Goal: Task Accomplishment & Management: Manage account settings

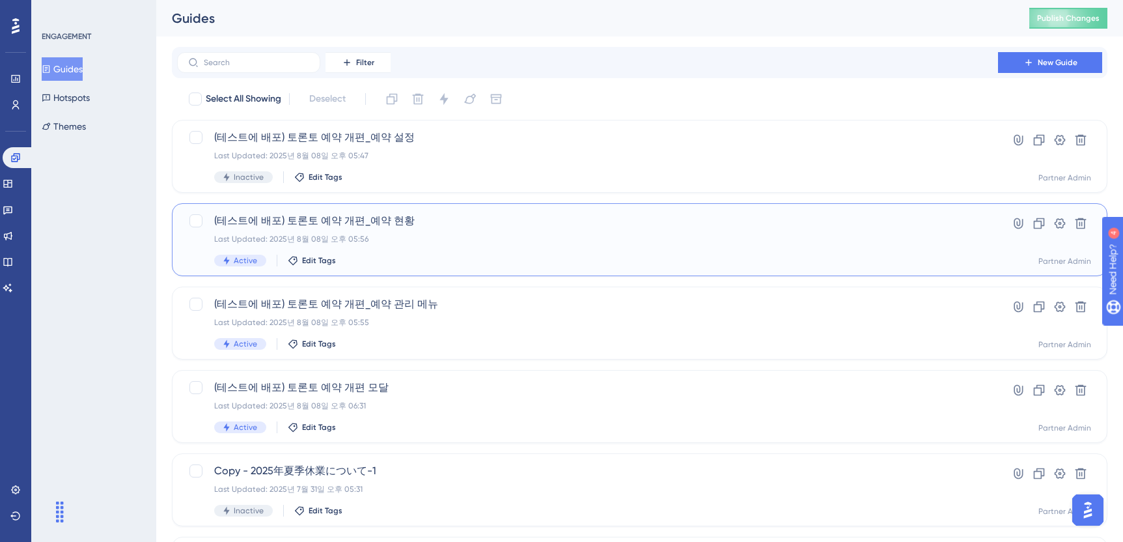
click at [503, 225] on span "(테스트에 배포) 토론토 예약 개편_예약 현황" at bounding box center [587, 221] width 747 height 16
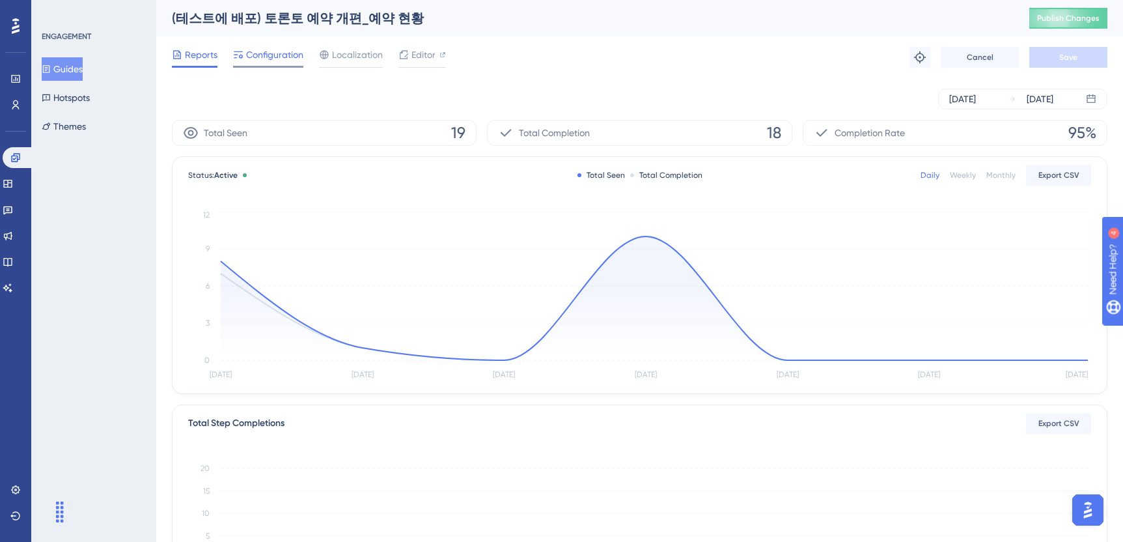
click at [268, 60] on span "Configuration" at bounding box center [274, 55] width 57 height 16
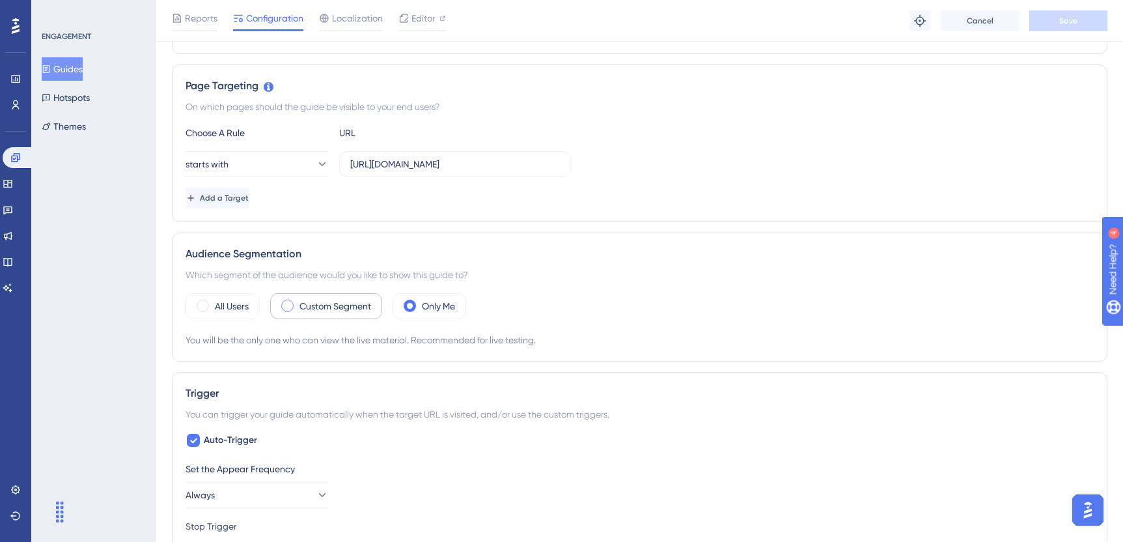
scroll to position [273, 0]
click at [350, 304] on label "Custom Segment" at bounding box center [336, 306] width 72 height 16
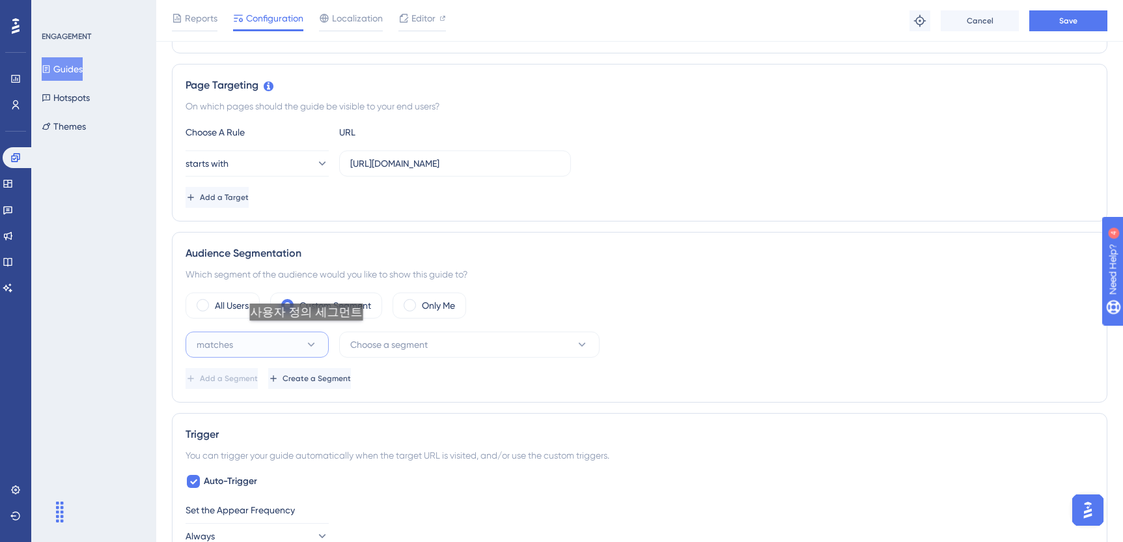
click at [305, 333] on button "matches" at bounding box center [257, 344] width 143 height 26
click at [307, 373] on div "matches matches" at bounding box center [256, 384] width 105 height 26
click at [405, 342] on span "Choose a segment" at bounding box center [388, 345] width 77 height 16
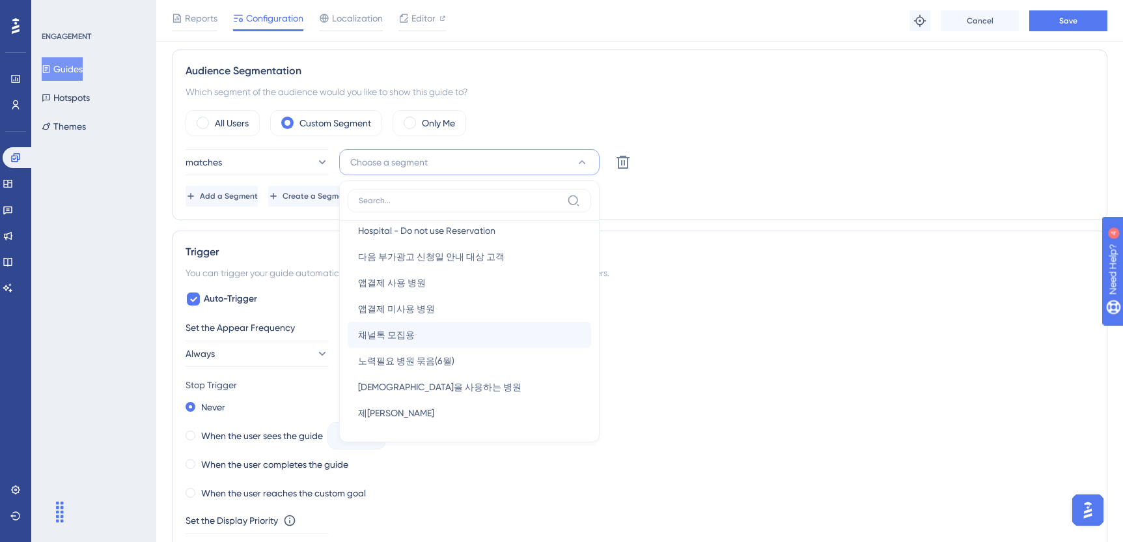
scroll to position [458, 0]
drag, startPoint x: 503, startPoint y: 207, endPoint x: 472, endPoint y: 200, distance: 32.1
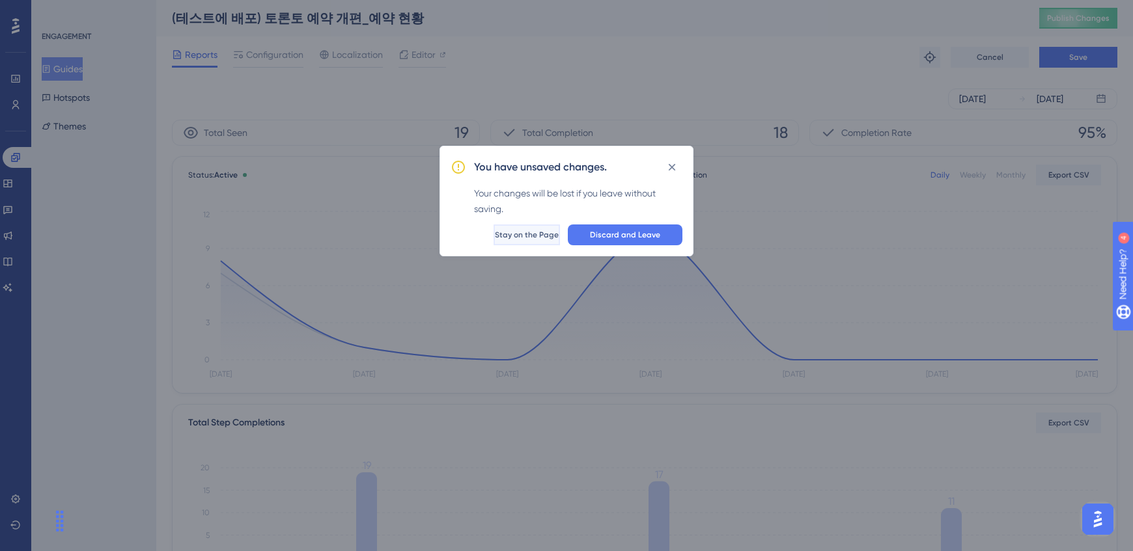
click at [518, 238] on span "Stay on the Page" at bounding box center [527, 235] width 64 height 10
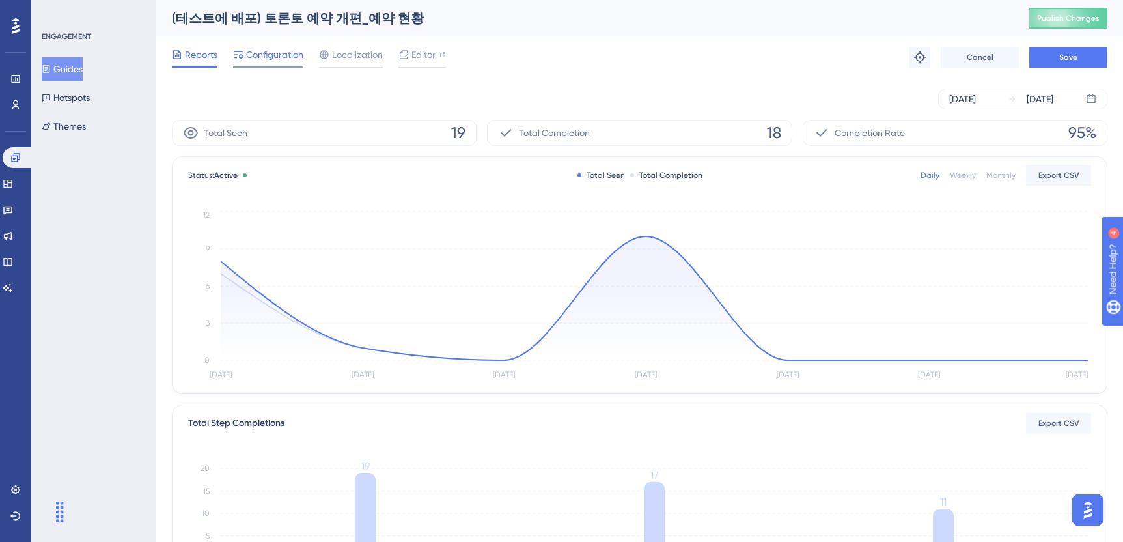
click at [253, 61] on span "Configuration" at bounding box center [274, 55] width 57 height 16
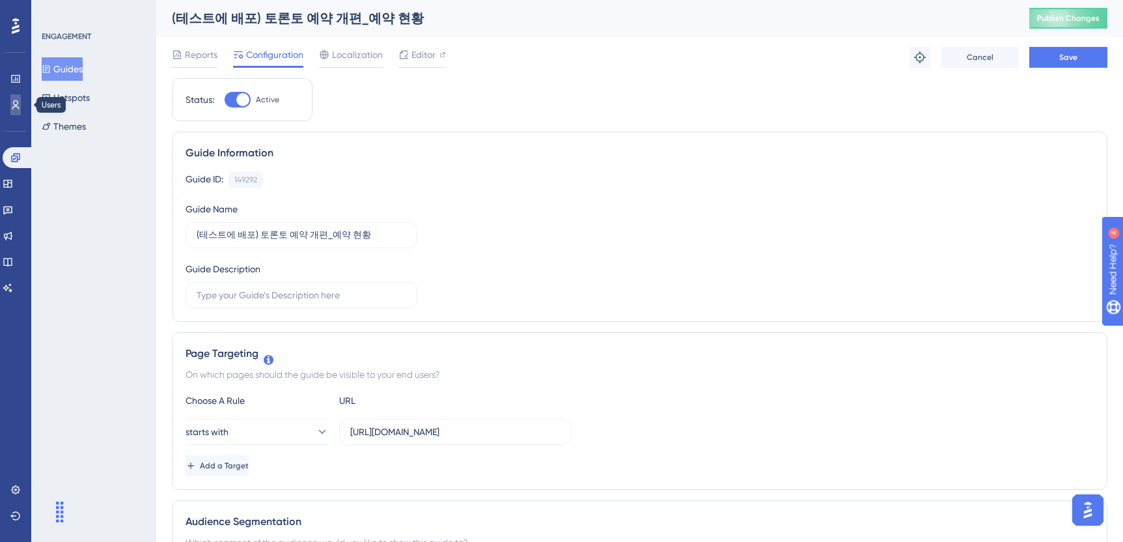
click at [20, 100] on icon at bounding box center [15, 105] width 10 height 10
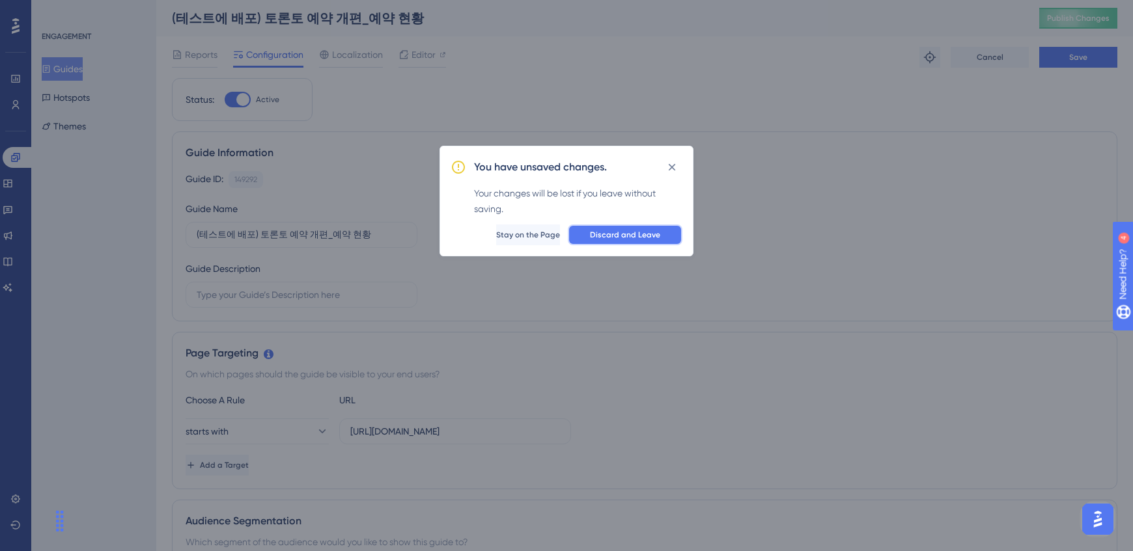
click at [615, 234] on span "Discard and Leave" at bounding box center [625, 235] width 70 height 10
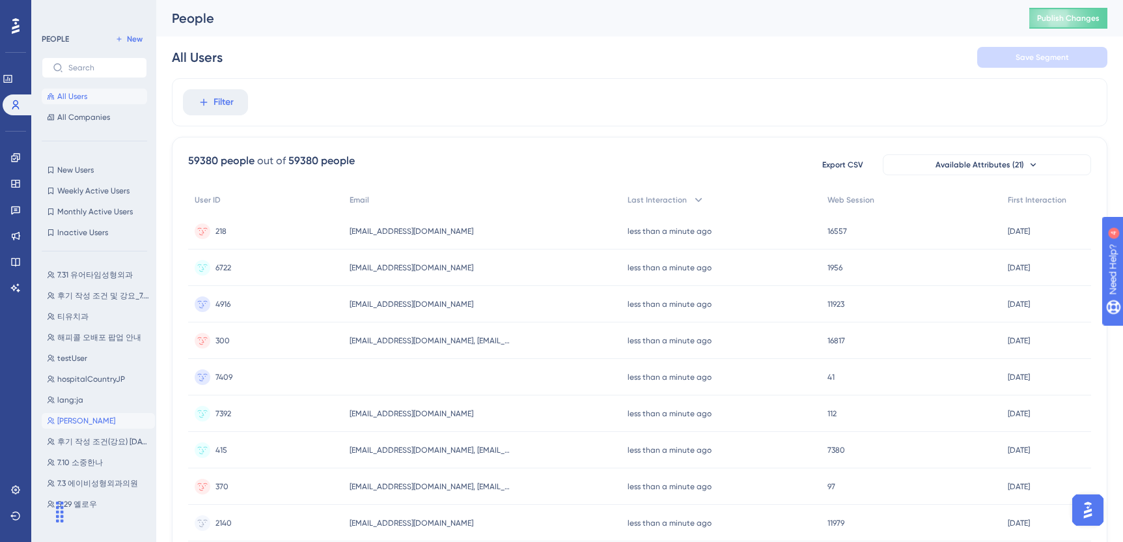
click at [78, 416] on button "[PERSON_NAME] [PERSON_NAME]" at bounding box center [98, 421] width 113 height 16
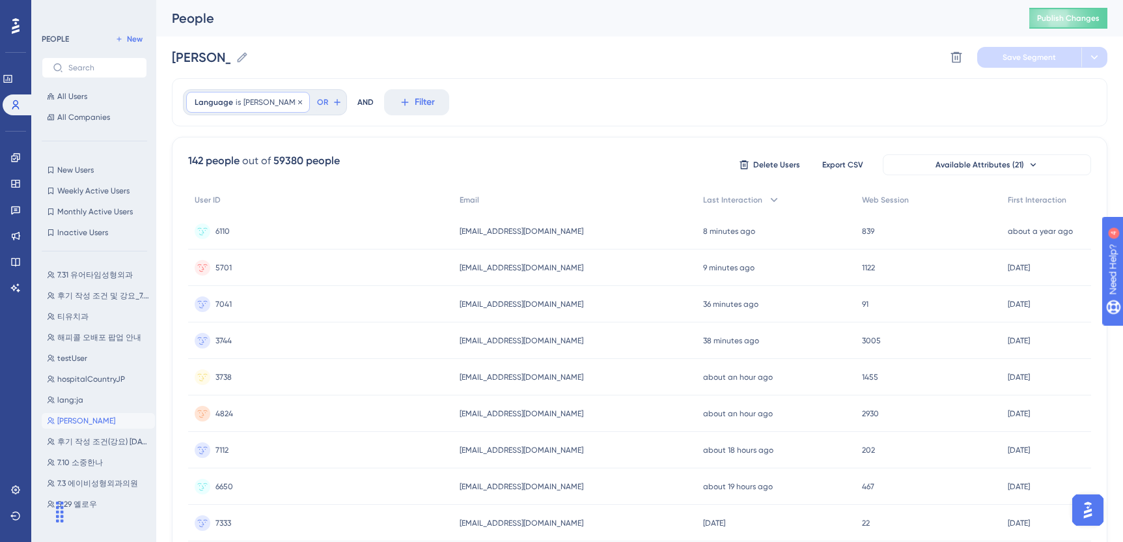
click at [221, 105] on span "Language" at bounding box center [214, 102] width 38 height 10
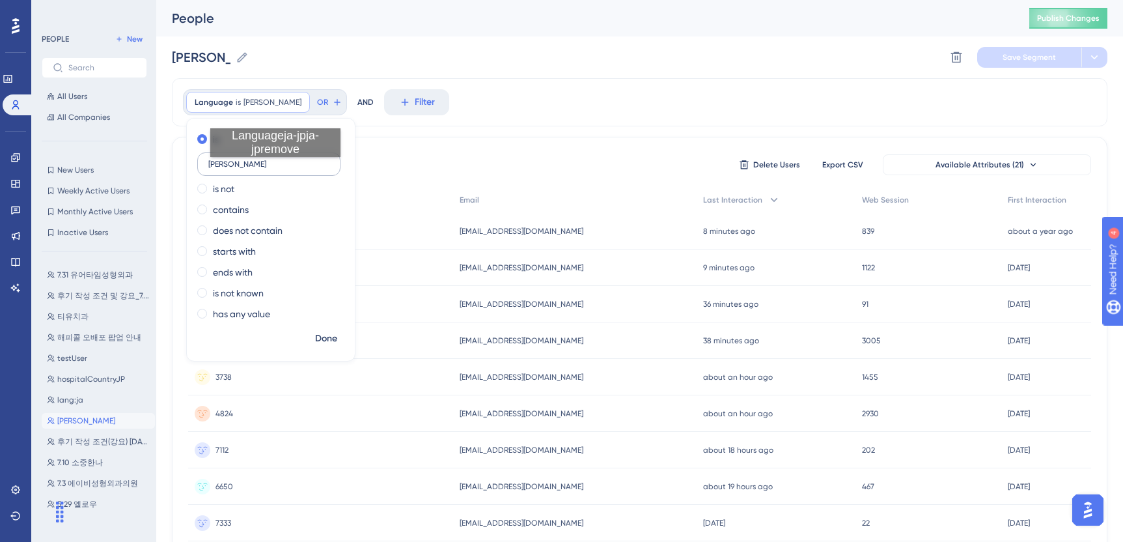
click at [276, 169] on label "[PERSON_NAME]" at bounding box center [268, 163] width 143 height 23
click at [276, 169] on input "[PERSON_NAME]" at bounding box center [268, 164] width 121 height 9
click at [498, 107] on div "Language is [PERSON_NAME] [PERSON_NAME] Remove is [PERSON_NAME] is not contains…" at bounding box center [640, 102] width 936 height 48
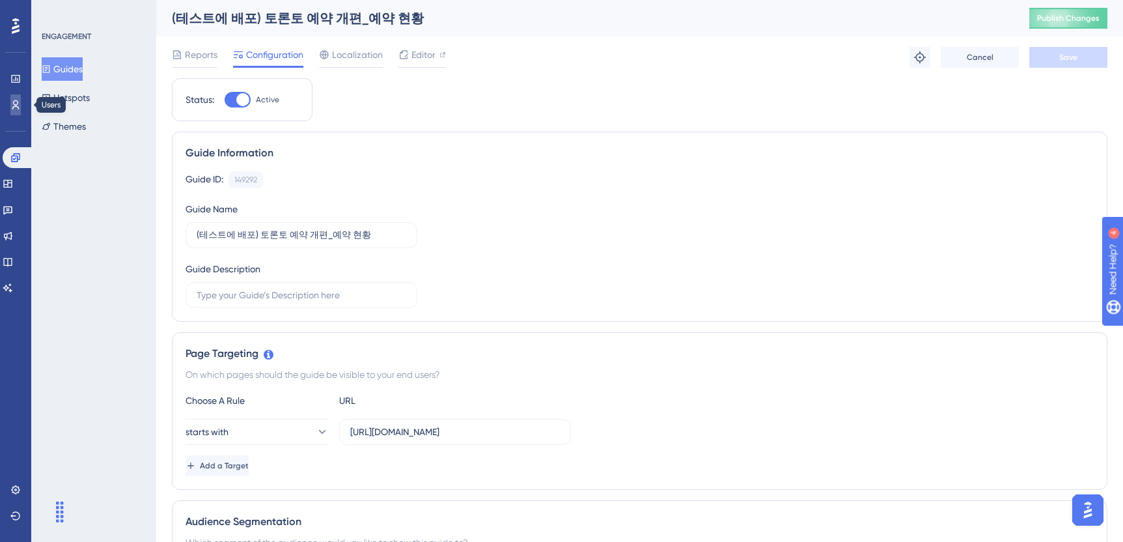
click at [13, 111] on link at bounding box center [15, 104] width 10 height 21
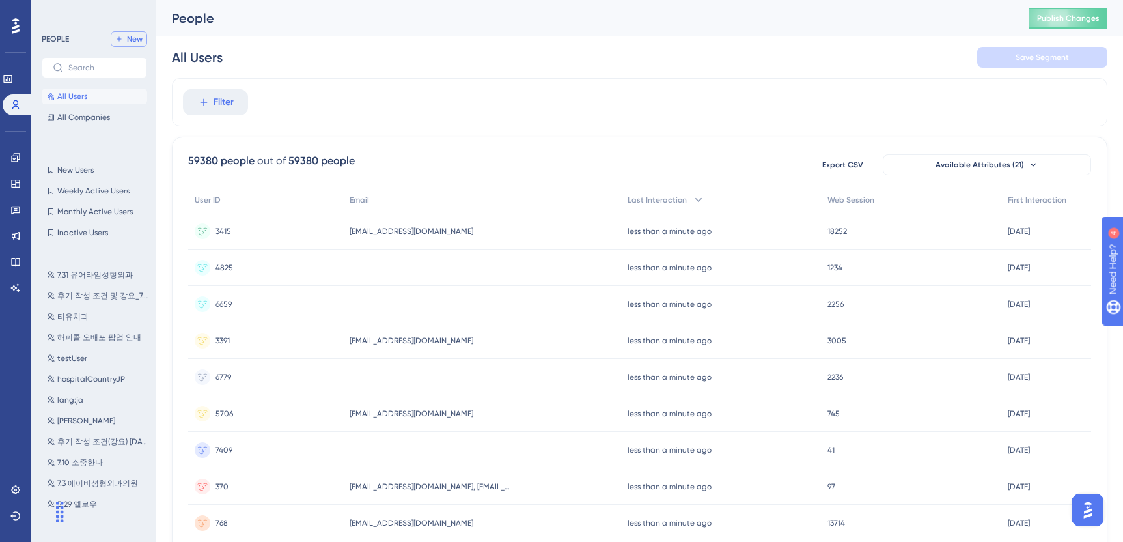
click at [128, 40] on span "New" at bounding box center [135, 39] width 16 height 10
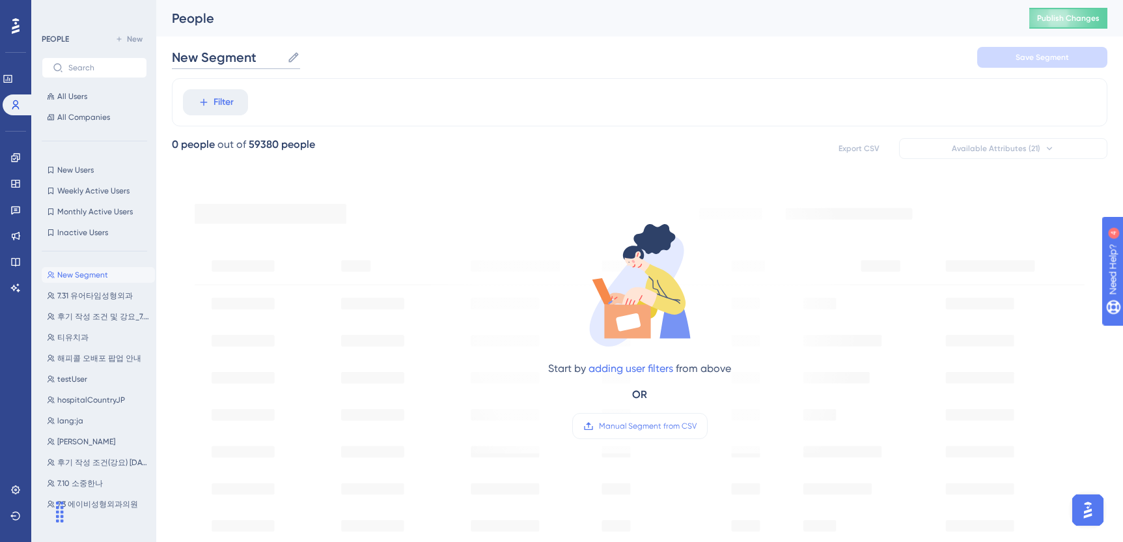
click at [275, 59] on input "New Segment" at bounding box center [227, 57] width 110 height 18
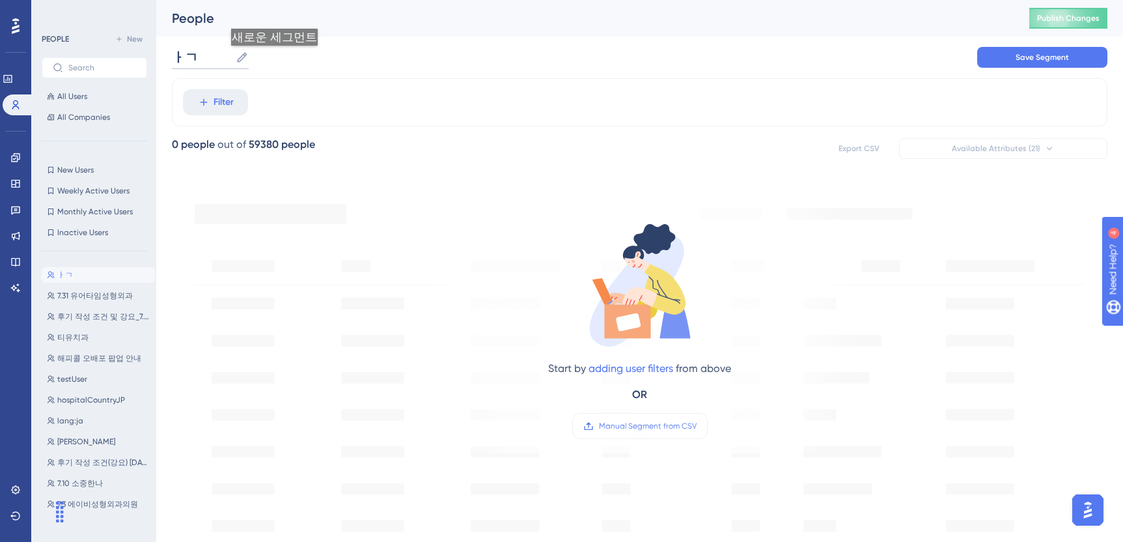
type input "ㅏ"
type input "KR"
click at [217, 108] on span "Filter" at bounding box center [224, 102] width 20 height 16
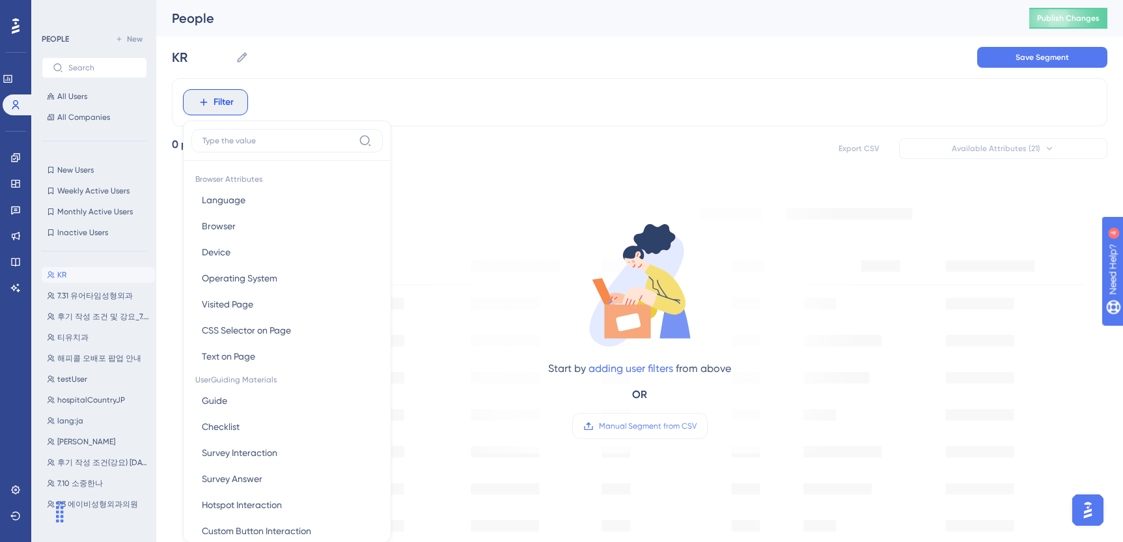
scroll to position [61, 0]
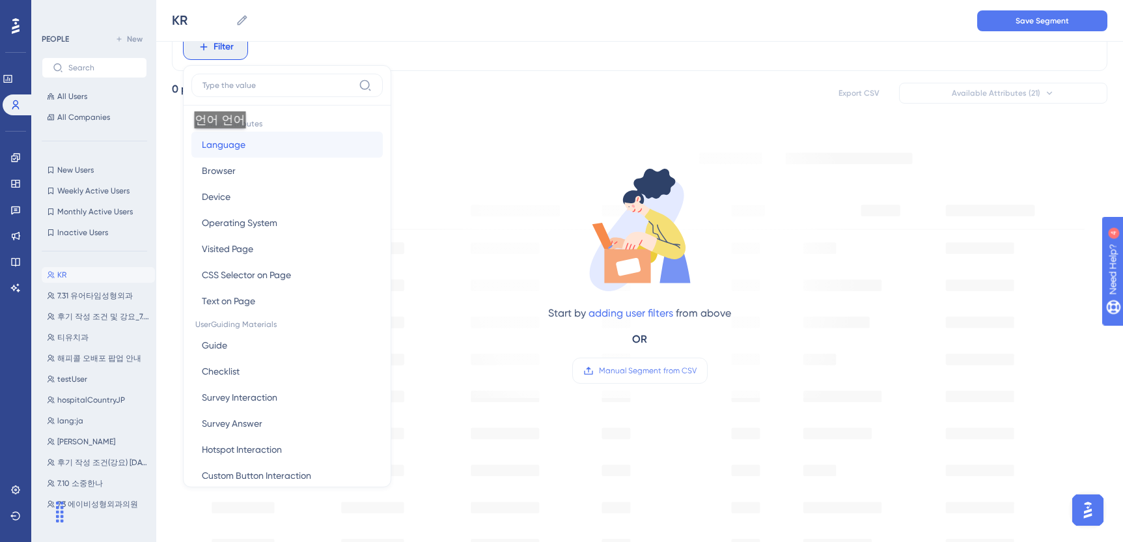
click at [223, 141] on span "Language" at bounding box center [224, 145] width 44 height 16
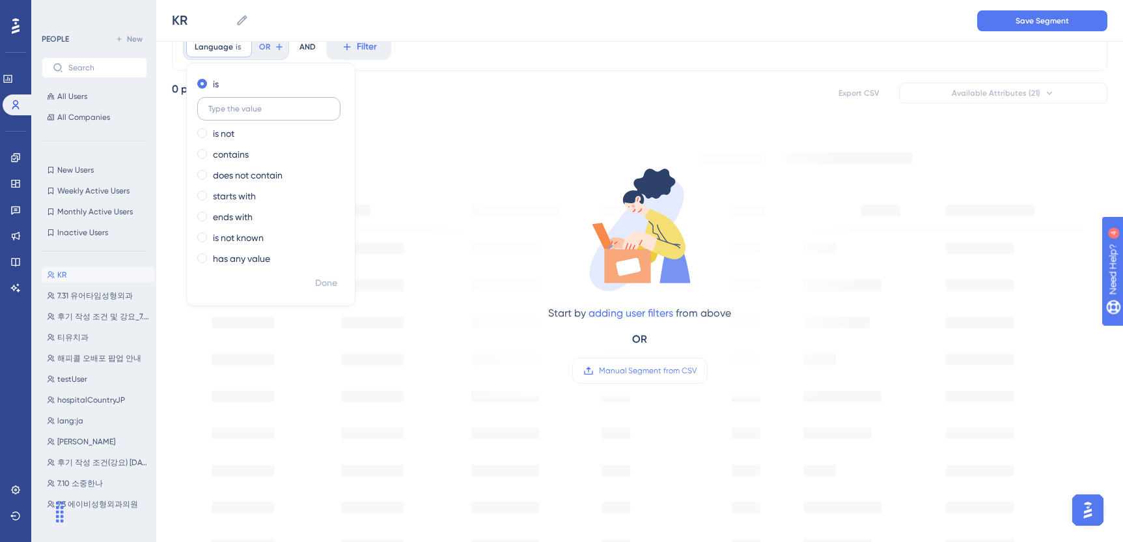
click at [263, 110] on input "text" at bounding box center [268, 108] width 121 height 9
type input "ㅏ"
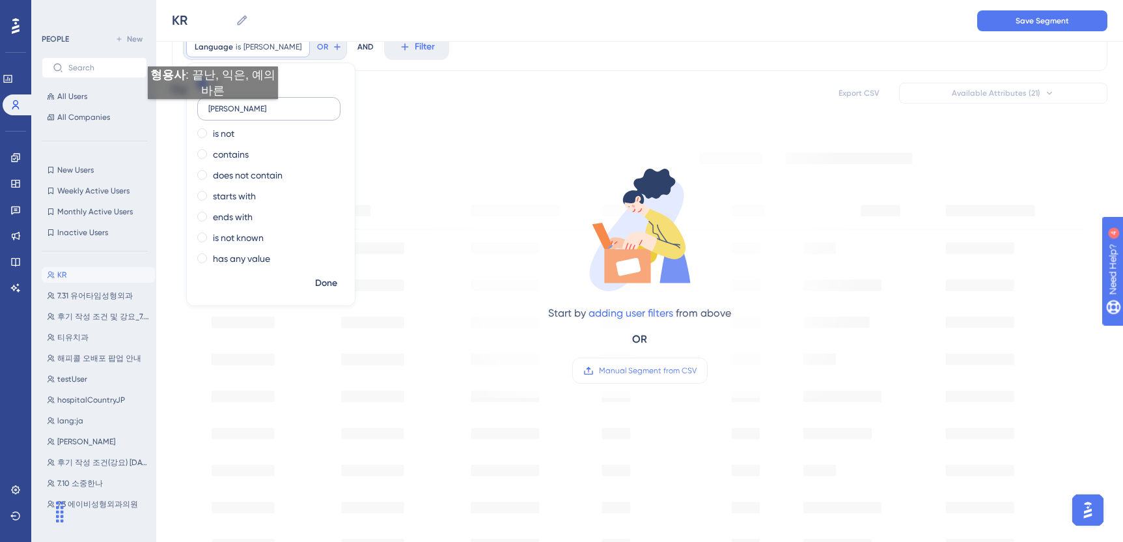
click at [216, 110] on input "[PERSON_NAME]" at bounding box center [268, 108] width 121 height 9
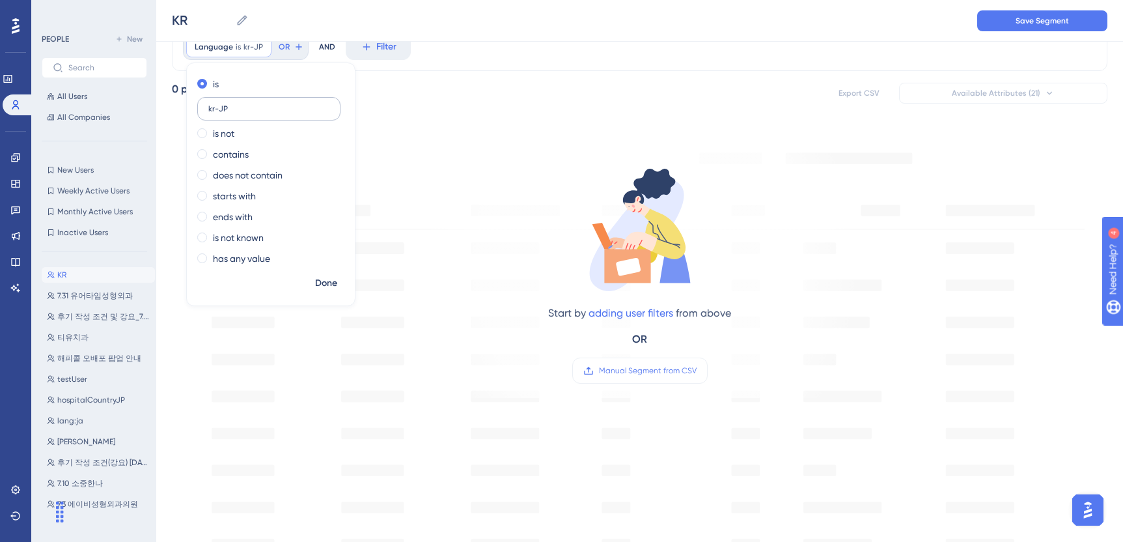
click at [259, 101] on label "kr-JP" at bounding box center [268, 108] width 143 height 23
click at [259, 104] on input "kr-JP" at bounding box center [268, 108] width 121 height 9
click at [253, 112] on input "kr-JP" at bounding box center [268, 108] width 121 height 9
type input "kr-KR"
click at [316, 274] on button "Done" at bounding box center [326, 283] width 36 height 23
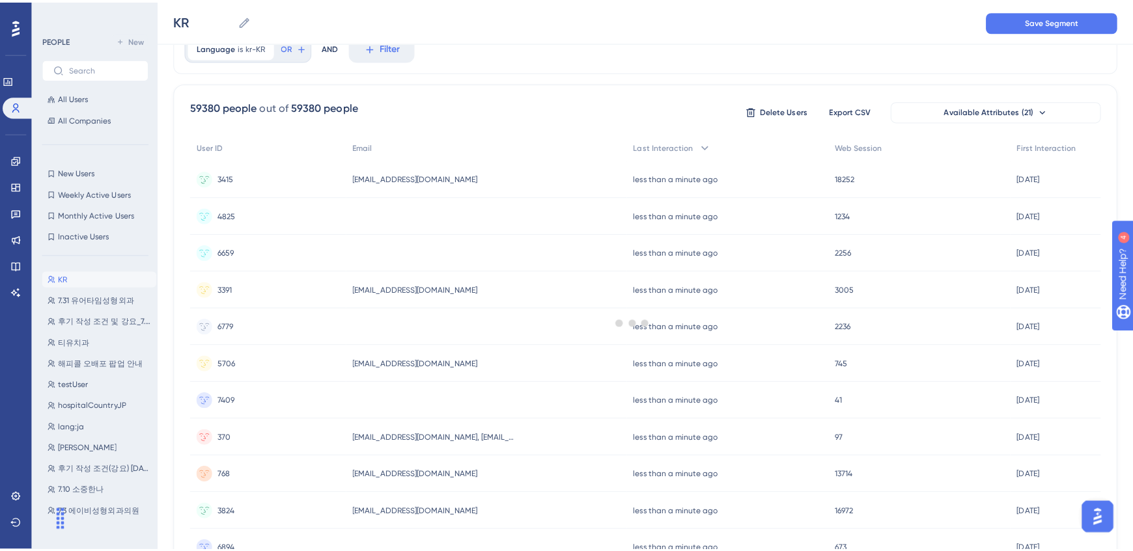
scroll to position [0, 0]
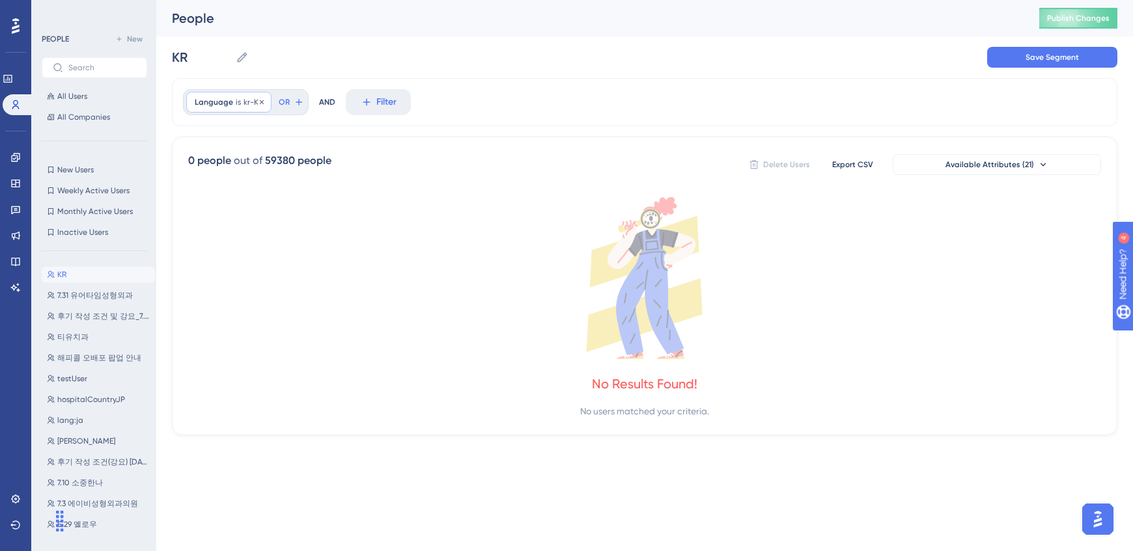
click at [225, 104] on span "Language" at bounding box center [214, 102] width 38 height 10
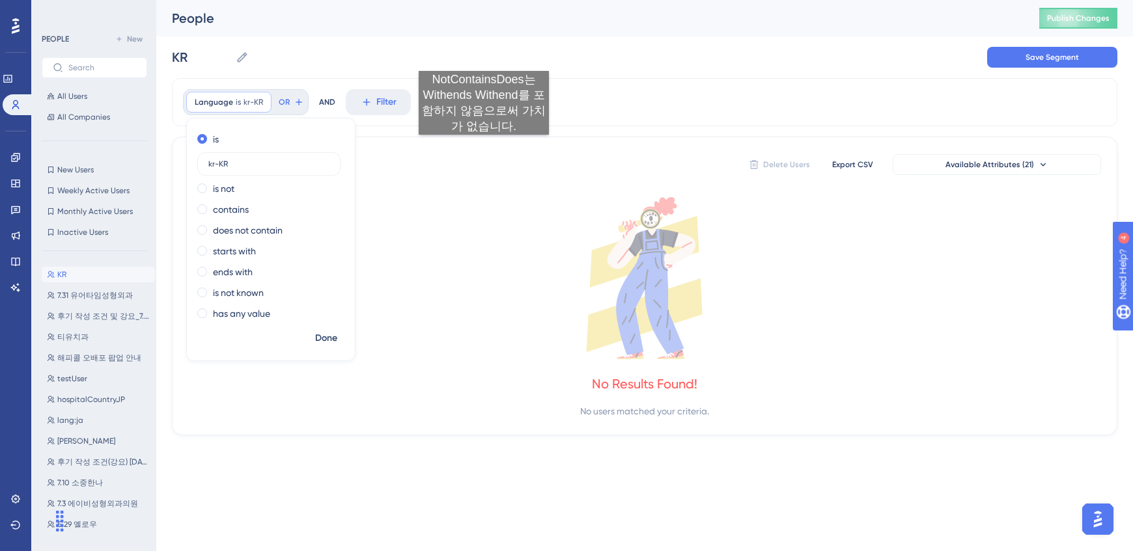
click at [484, 148] on div "0 people out of 59380 people Delete Users Export CSV Available Attributes (21) …" at bounding box center [644, 286] width 945 height 299
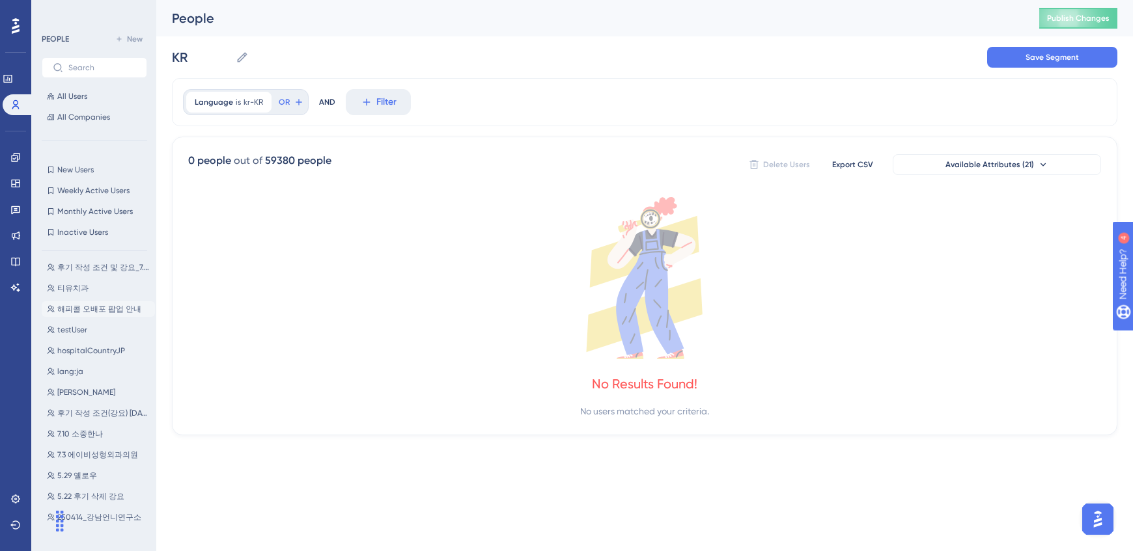
scroll to position [58, 0]
click at [79, 377] on button "[PERSON_NAME] [PERSON_NAME]" at bounding box center [98, 384] width 113 height 16
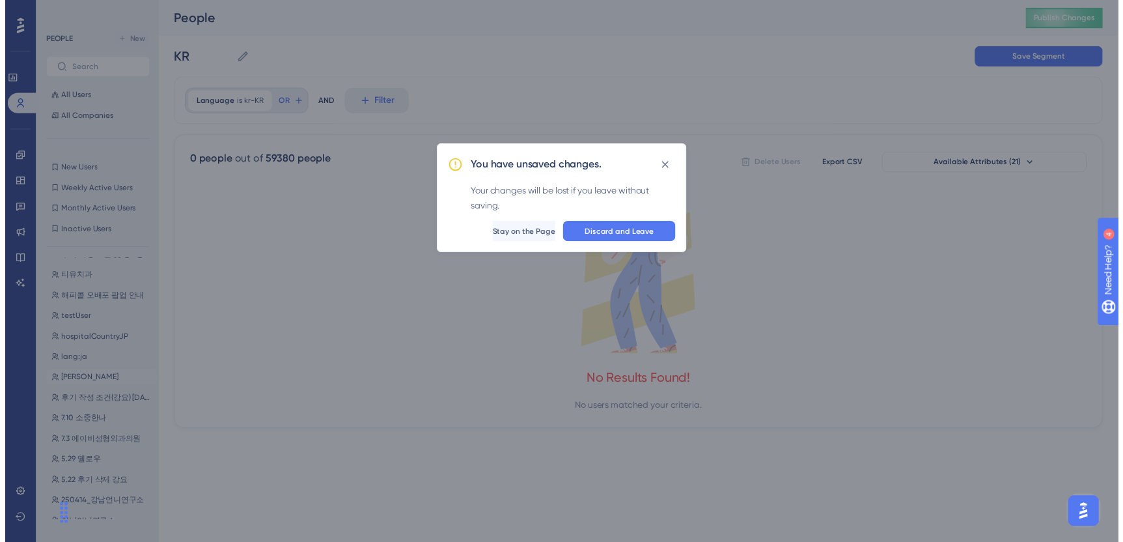
scroll to position [0, 0]
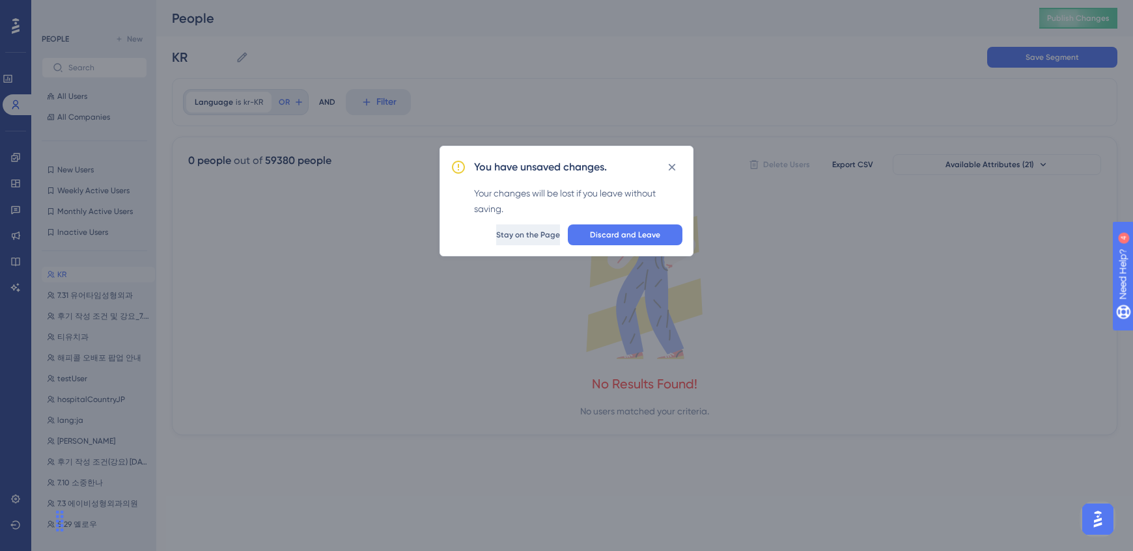
click at [514, 241] on button "Stay on the Page" at bounding box center [528, 235] width 64 height 21
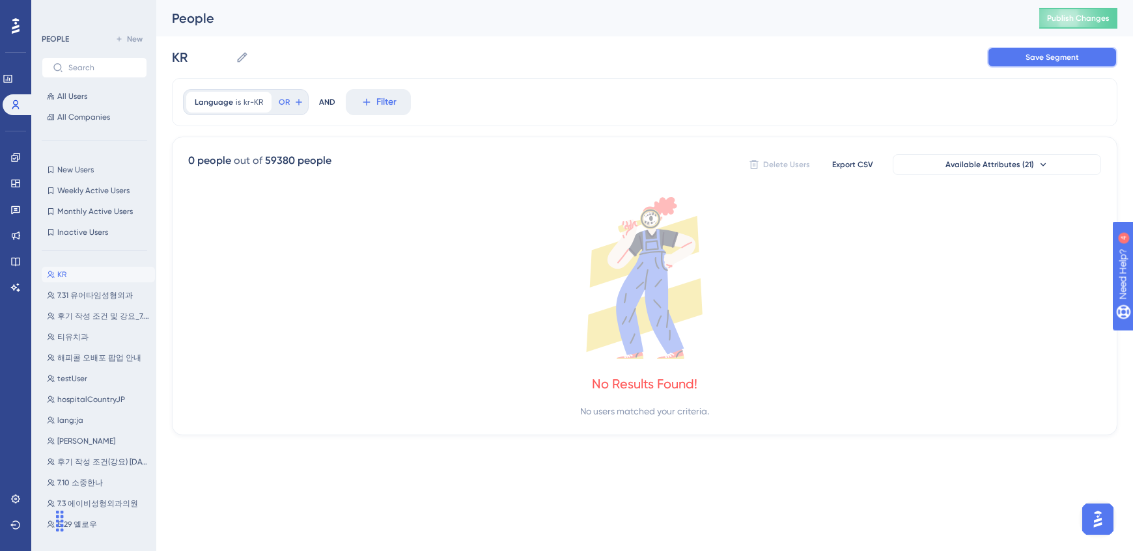
click at [1012, 51] on button "Save Segment" at bounding box center [1052, 57] width 130 height 21
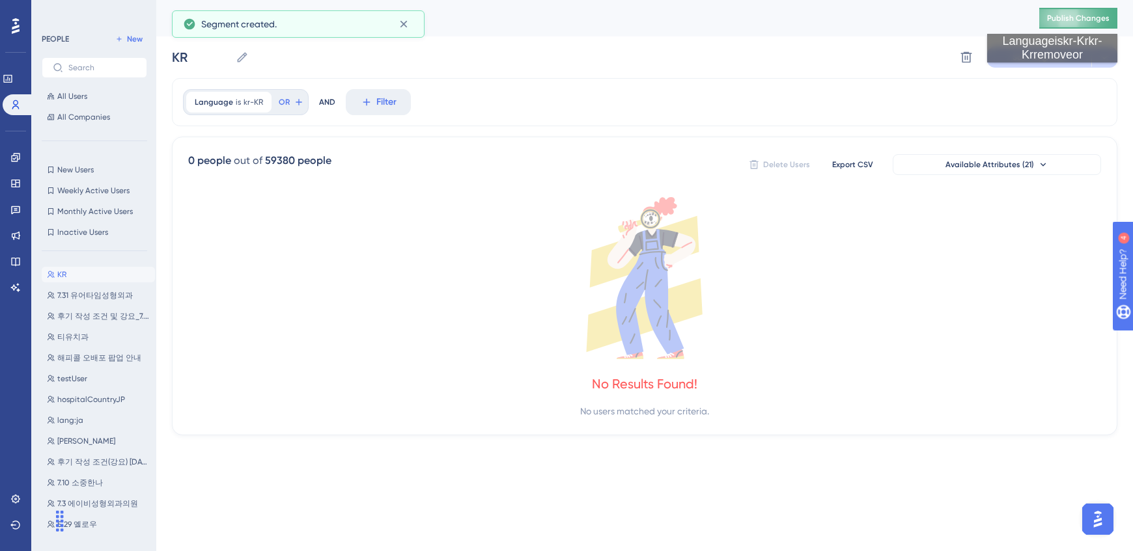
click at [1052, 21] on span "Publish Changes" at bounding box center [1078, 18] width 63 height 10
click at [94, 444] on button "[PERSON_NAME] [PERSON_NAME]" at bounding box center [98, 442] width 113 height 16
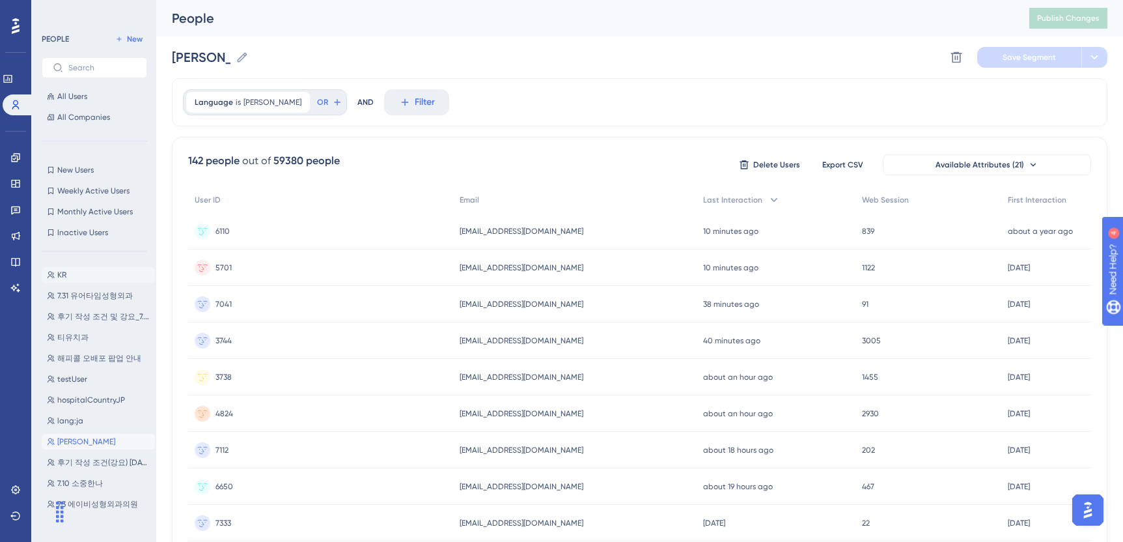
click at [81, 269] on button "KR KR" at bounding box center [98, 275] width 113 height 16
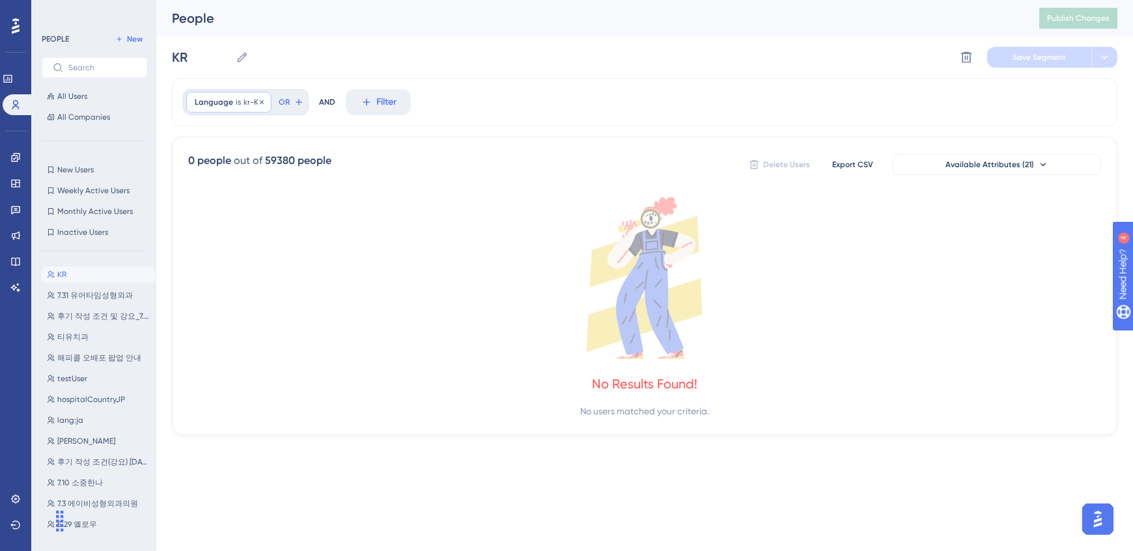
click at [245, 102] on span "kr-KR" at bounding box center [254, 102] width 20 height 10
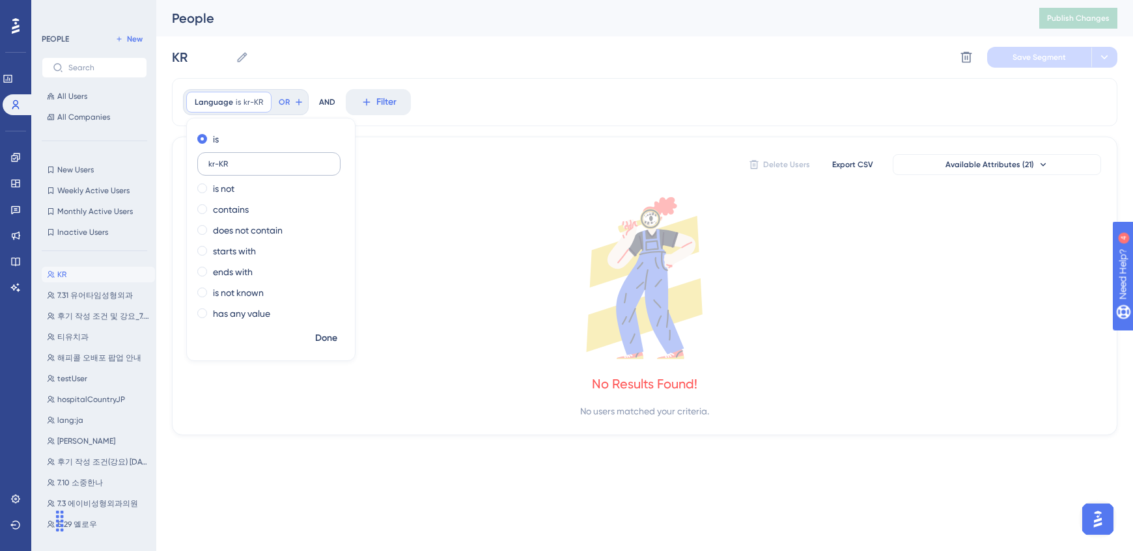
click at [247, 165] on input "kr-KR" at bounding box center [268, 164] width 121 height 9
click at [466, 185] on div "0 people out of 59380 people Delete Users Export CSV Available Attributes (21) …" at bounding box center [644, 286] width 945 height 299
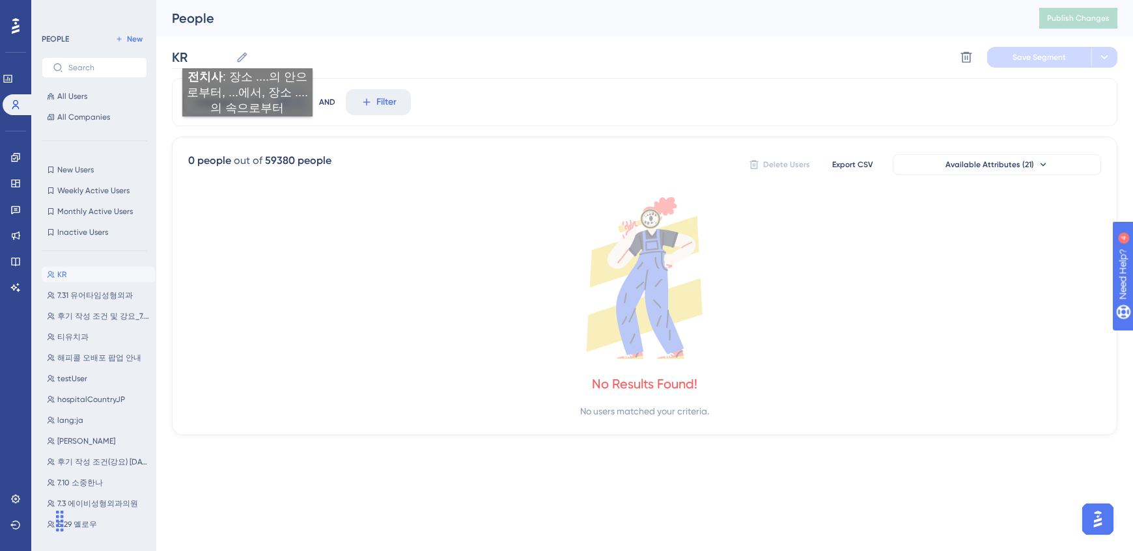
click at [247, 55] on icon at bounding box center [242, 57] width 13 height 13
click at [230, 55] on input "KR" at bounding box center [201, 57] width 59 height 18
paste input "kr-"
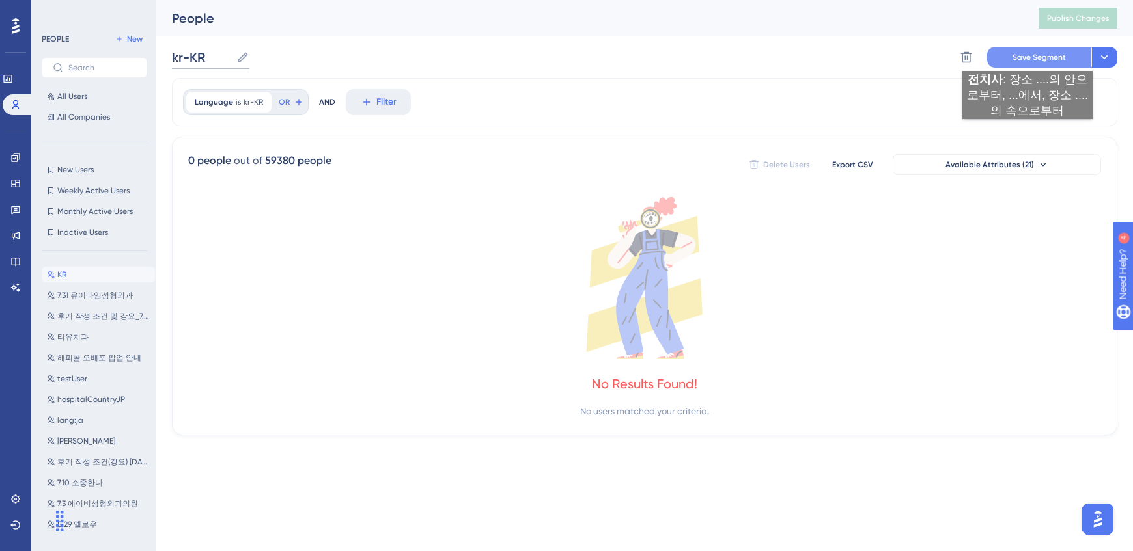
type input "kr-KR"
click at [1029, 57] on span "Save Segment" at bounding box center [1038, 57] width 53 height 10
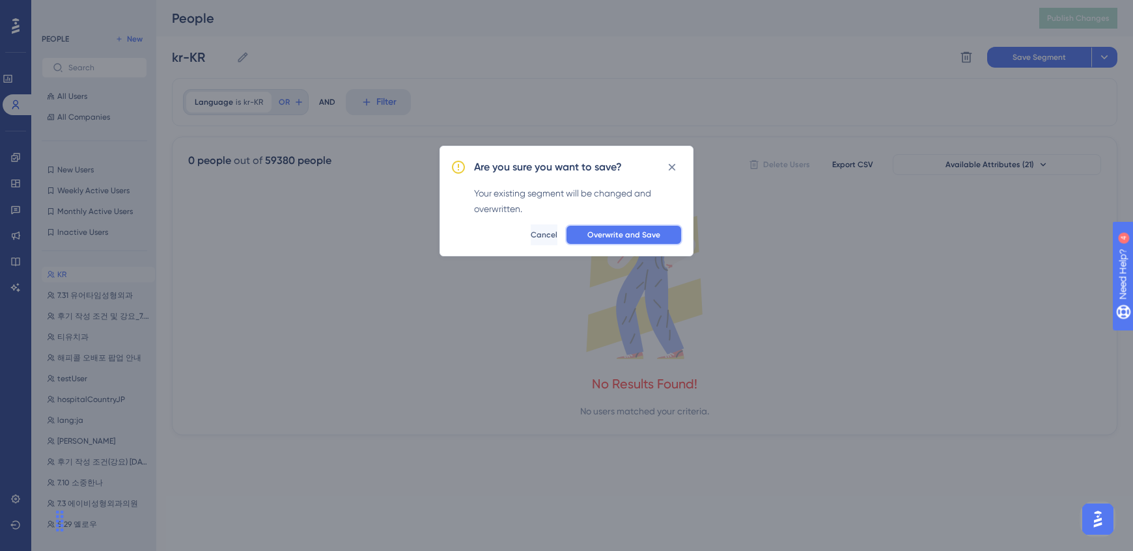
click at [617, 231] on span "Overwrite and Save" at bounding box center [623, 235] width 73 height 10
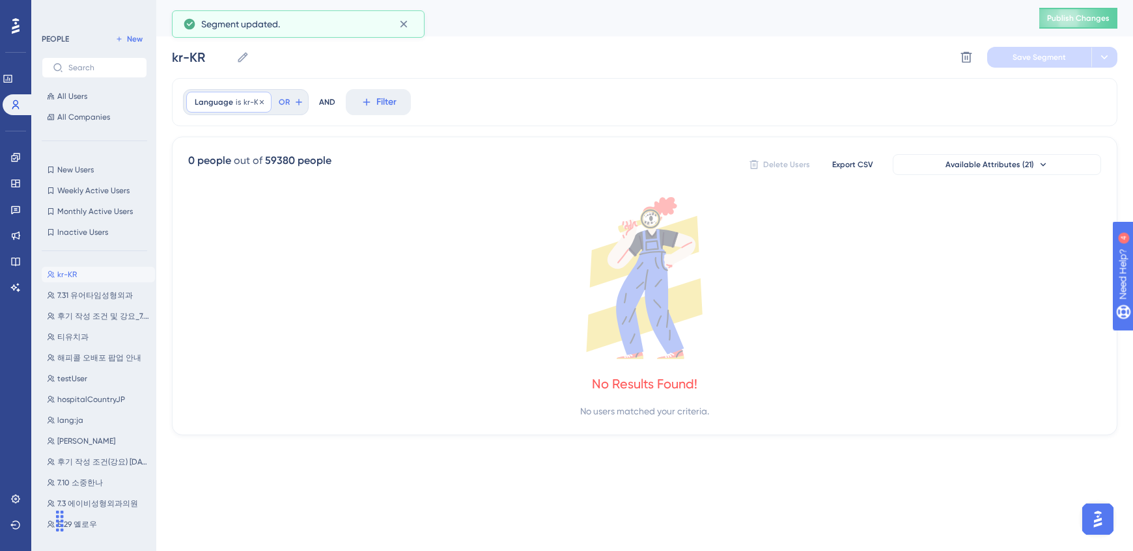
click at [244, 105] on span "kr-KR" at bounding box center [254, 102] width 20 height 10
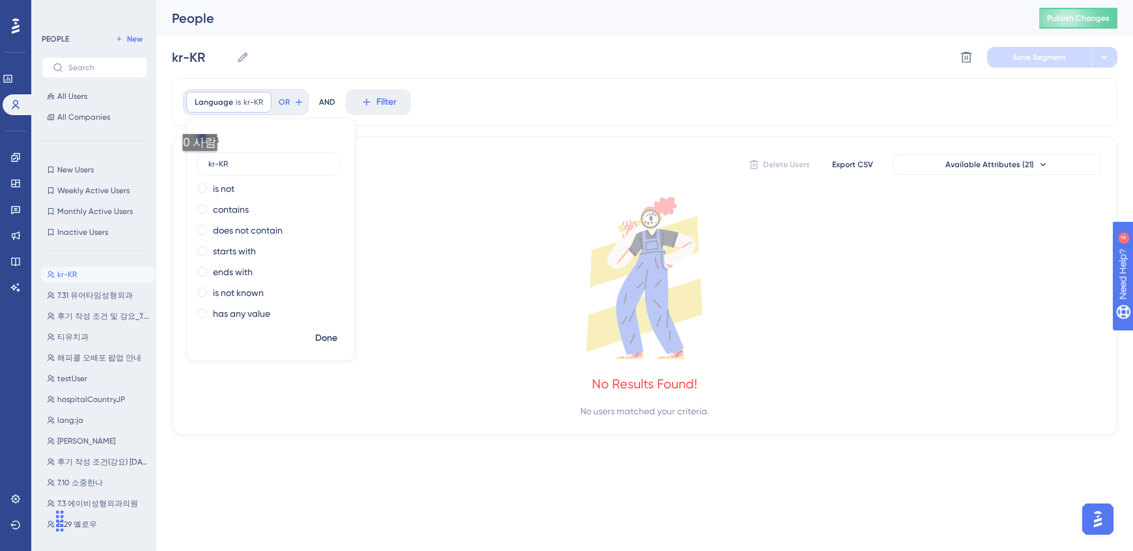
drag, startPoint x: 219, startPoint y: 164, endPoint x: 192, endPoint y: 162, distance: 26.8
click at [192, 162] on div "is kr-KR is not contains does not contain starts with ends with is not known ha…" at bounding box center [271, 228] width 168 height 198
type input "KR"
click at [320, 333] on span "Done" at bounding box center [326, 339] width 22 height 16
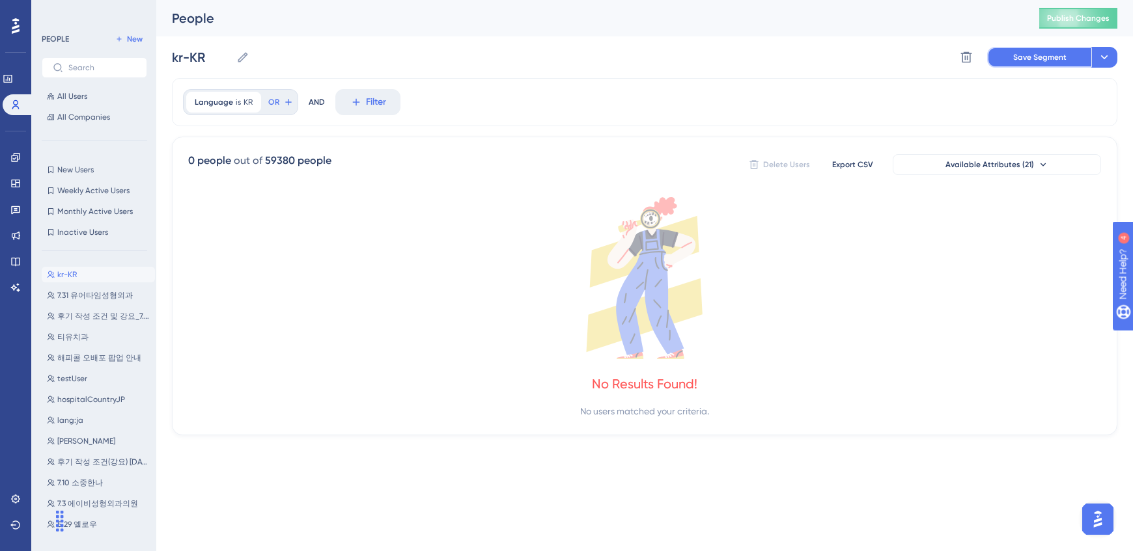
click at [1007, 51] on button "Save Segment" at bounding box center [1039, 57] width 104 height 21
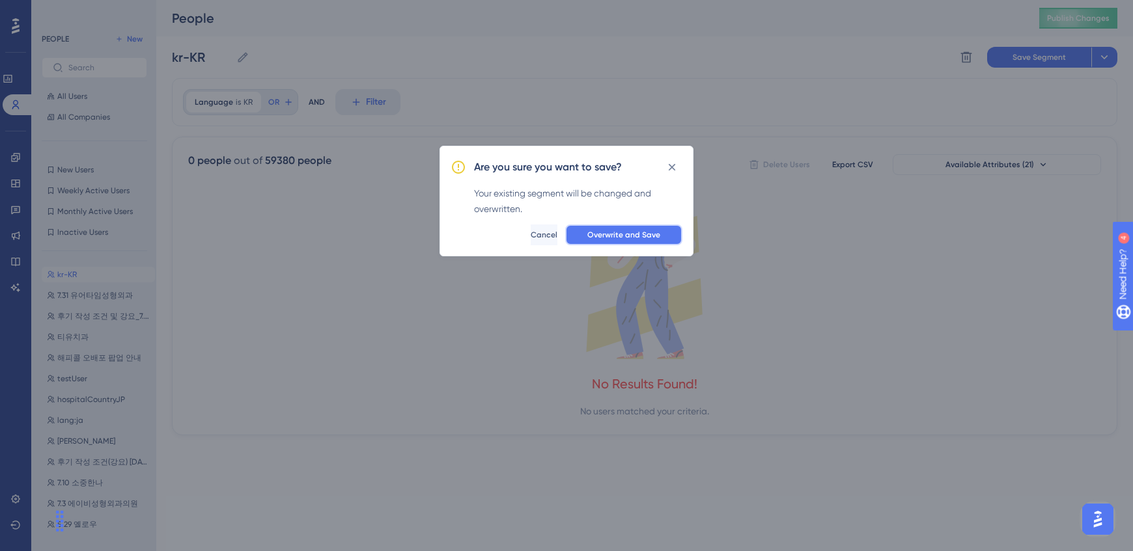
click at [632, 232] on span "Overwrite and Save" at bounding box center [623, 235] width 73 height 10
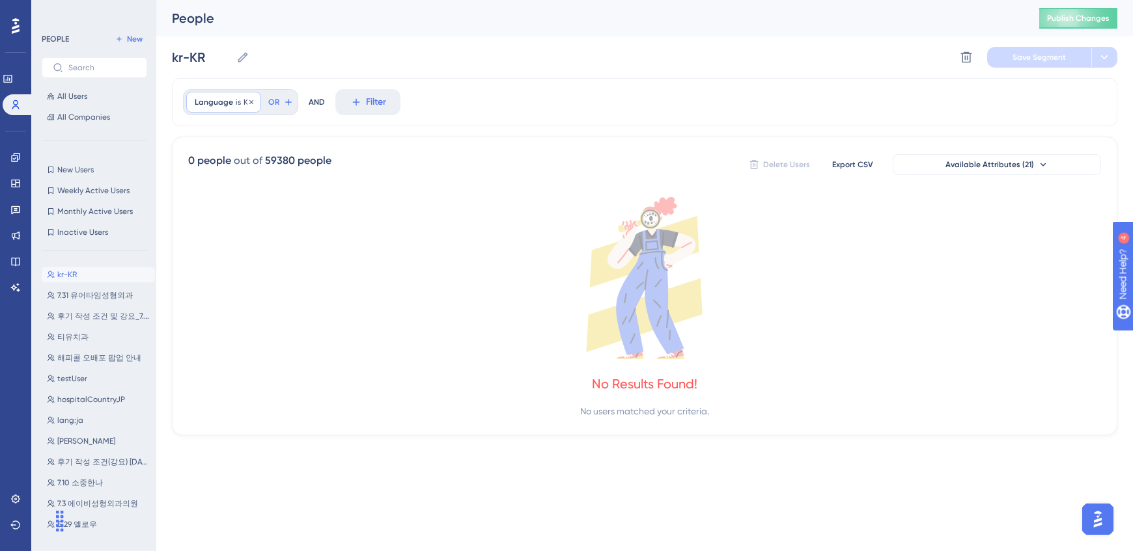
click at [236, 104] on span "is" at bounding box center [238, 102] width 5 height 10
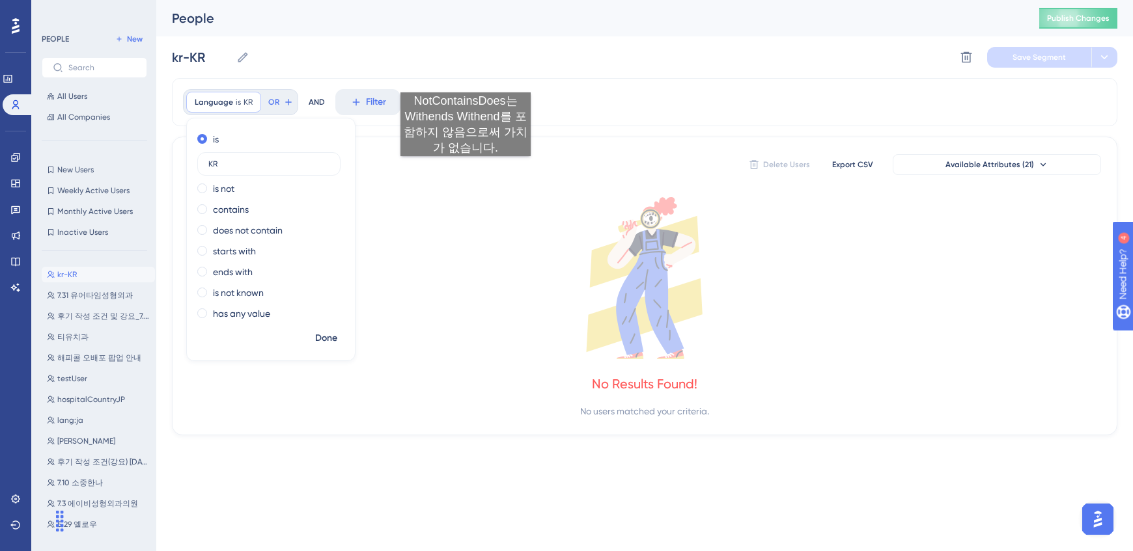
click at [468, 167] on div "0 people out of 59380 people Delete Users Export CSV Available Attributes (21)" at bounding box center [644, 164] width 913 height 23
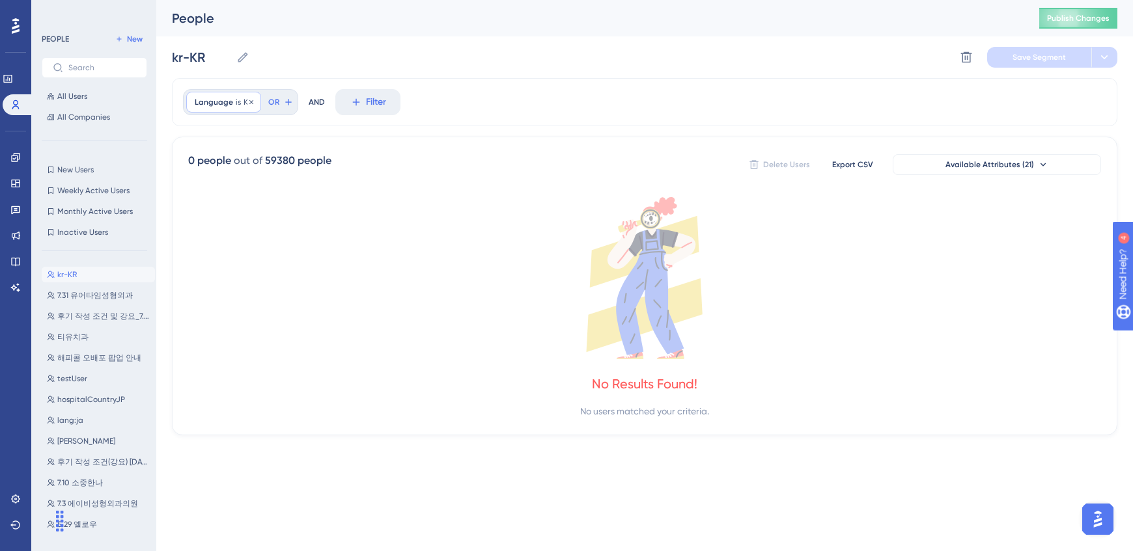
click at [217, 93] on div "Language is KR KR Remove" at bounding box center [223, 102] width 75 height 21
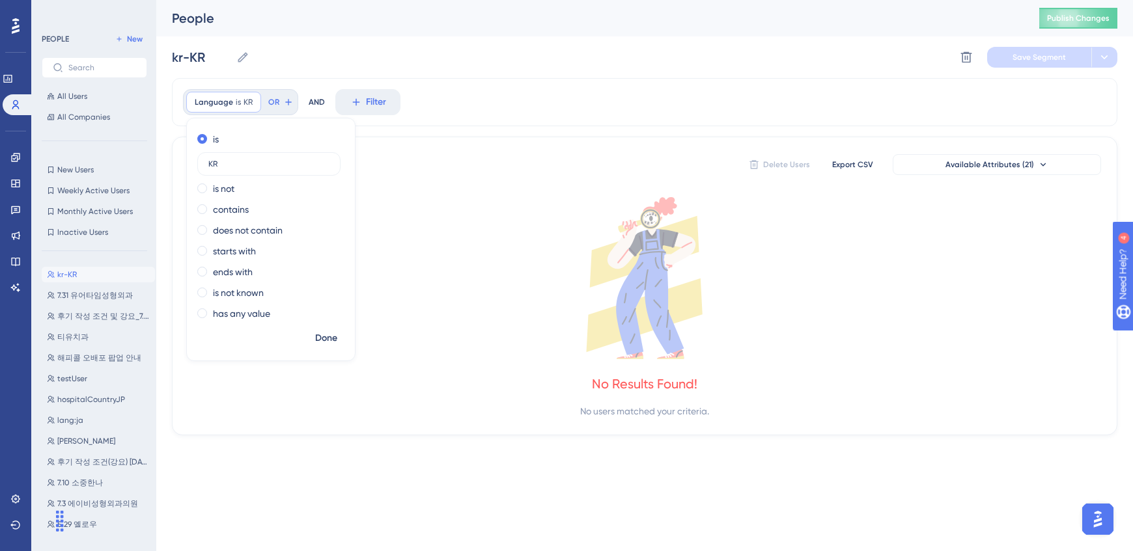
click at [430, 143] on div "0 people out of 59380 people Delete Users Export CSV Available Attributes (21) …" at bounding box center [644, 286] width 945 height 299
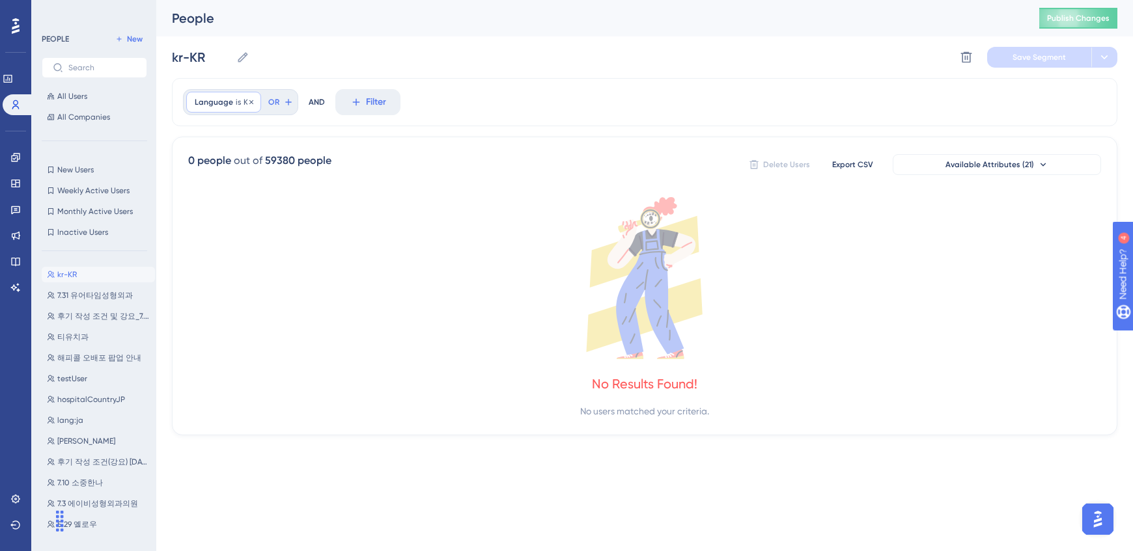
click at [238, 105] on span "is" at bounding box center [238, 102] width 5 height 10
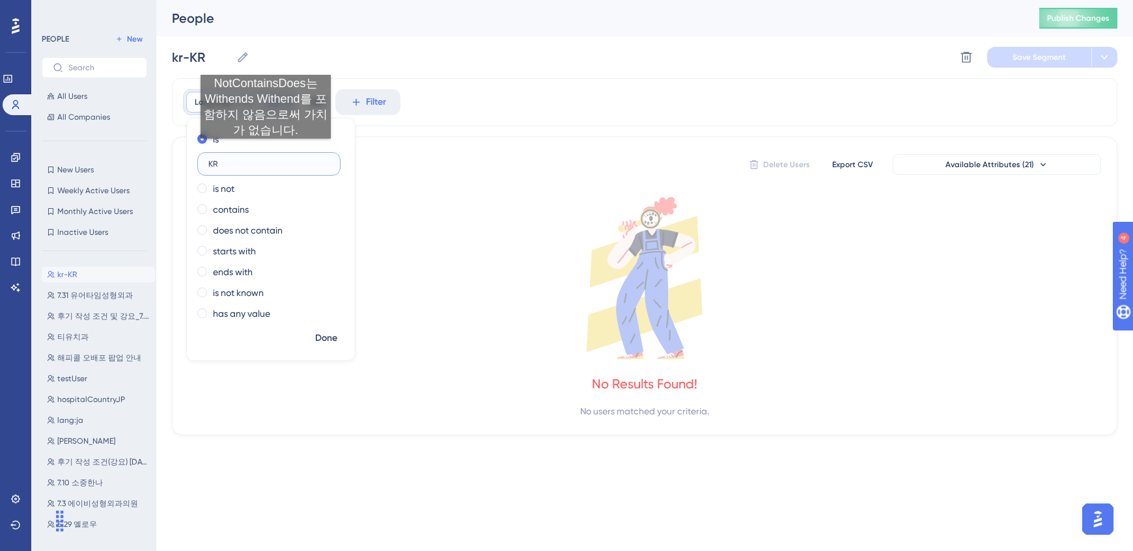
type input "K"
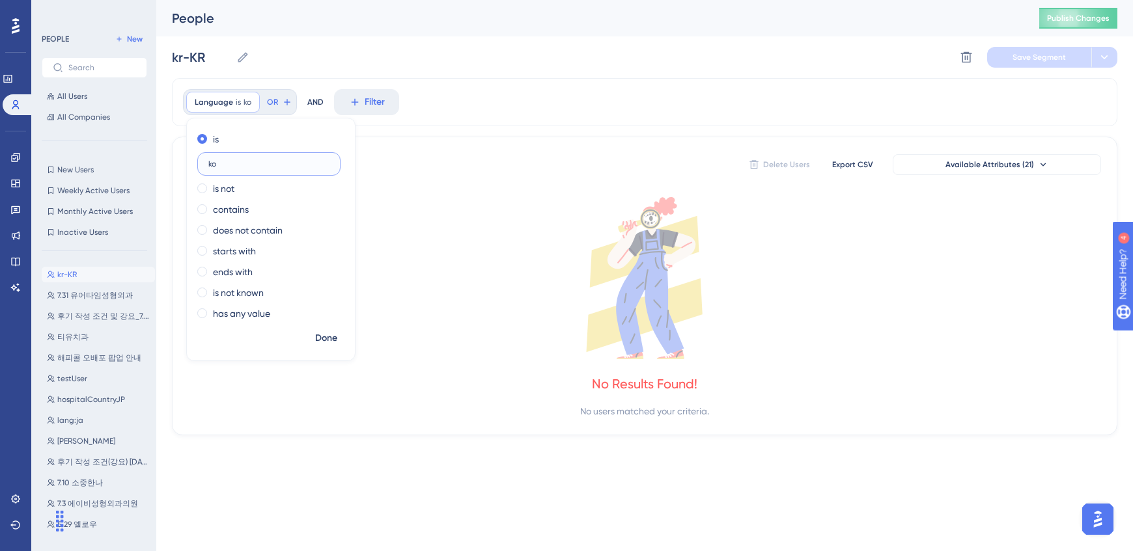
type input "ko"
click at [321, 324] on div "is ko is not contains does not contain starts with ends with is not known has a…" at bounding box center [271, 228] width 168 height 198
click at [320, 331] on span "Done" at bounding box center [326, 339] width 22 height 16
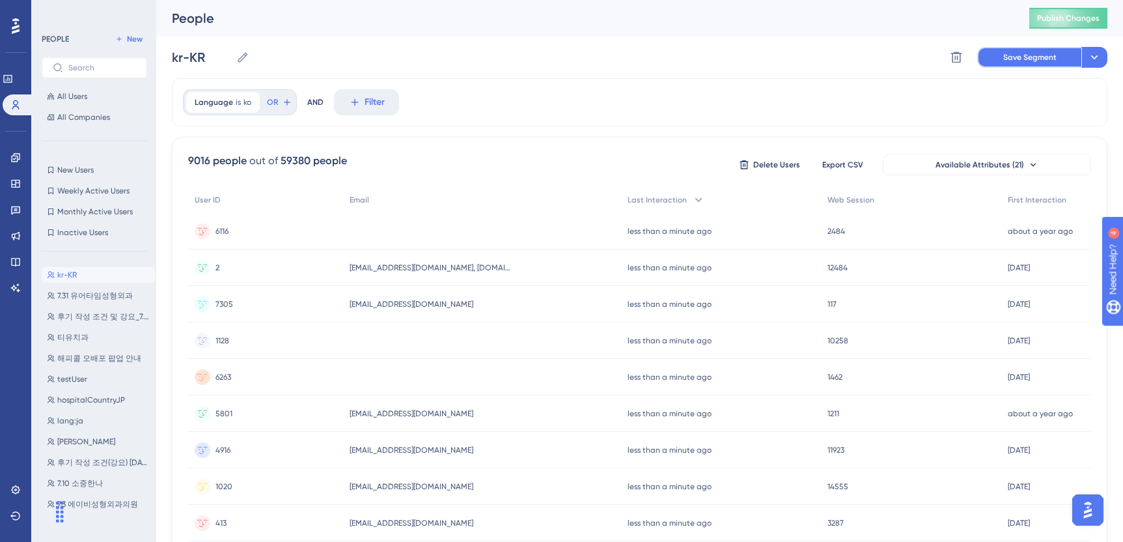
click at [1014, 57] on span "Save Segment" at bounding box center [1029, 57] width 53 height 10
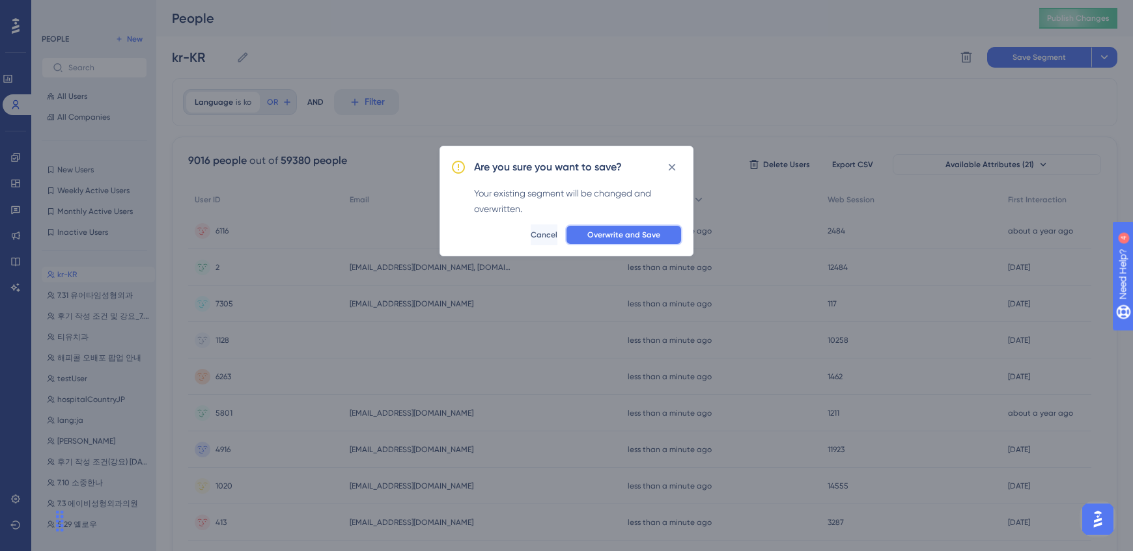
click at [631, 232] on span "Overwrite and Save" at bounding box center [623, 235] width 73 height 10
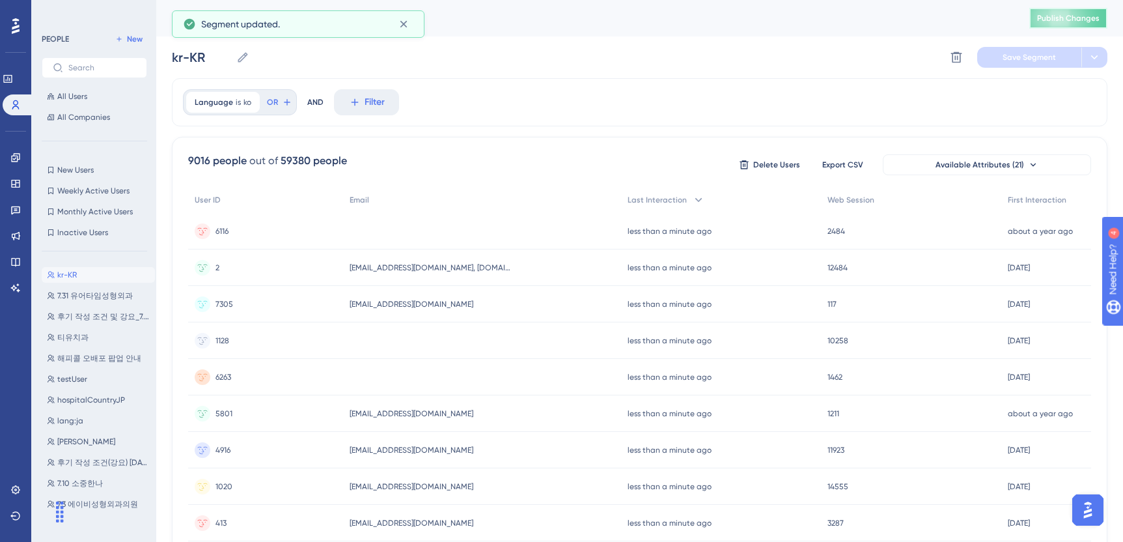
click at [1065, 19] on span "Publish Changes" at bounding box center [1068, 18] width 63 height 10
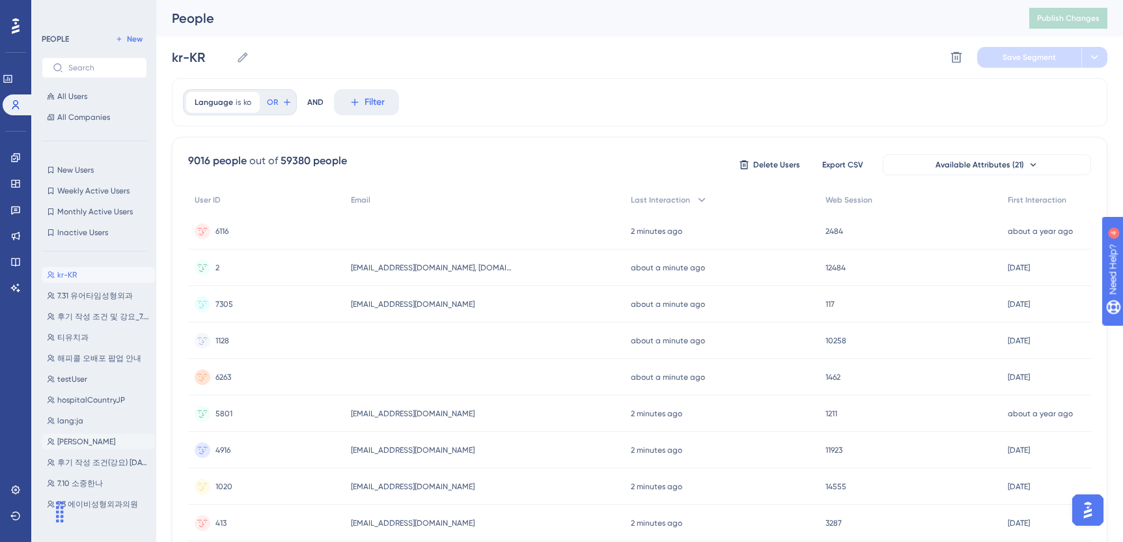
click at [83, 441] on button "[PERSON_NAME] [PERSON_NAME]" at bounding box center [98, 442] width 113 height 16
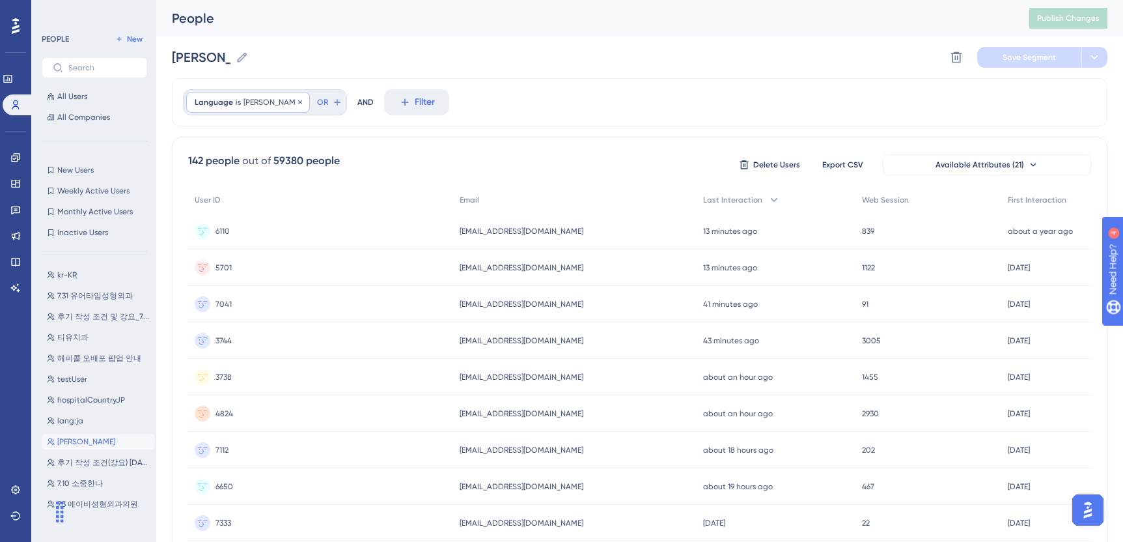
click at [244, 103] on span "[PERSON_NAME]" at bounding box center [273, 102] width 58 height 10
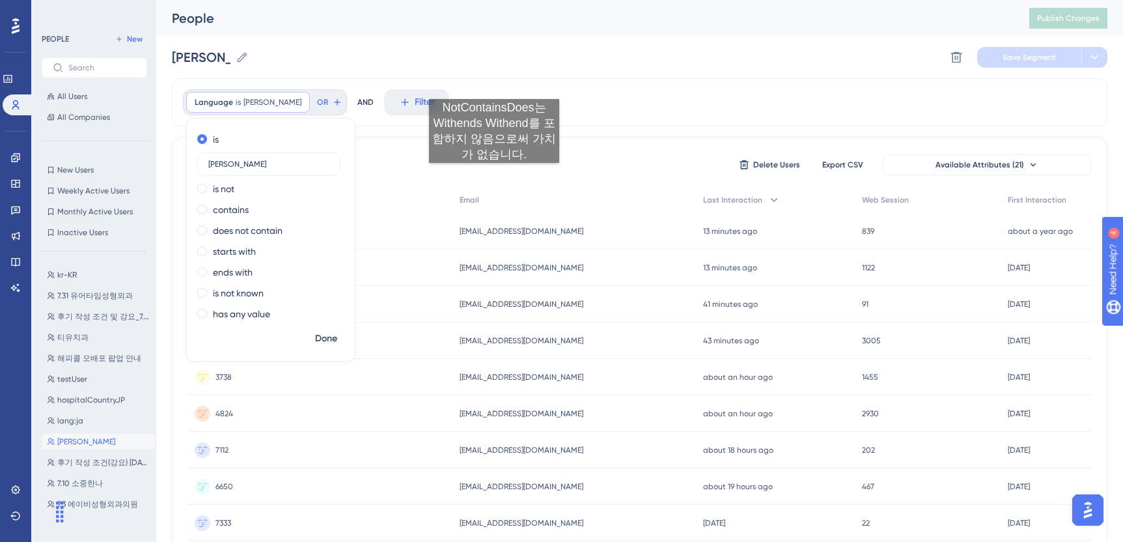
click at [494, 86] on div "Language is [PERSON_NAME] [PERSON_NAME] Remove is [PERSON_NAME] is not contains…" at bounding box center [640, 102] width 936 height 48
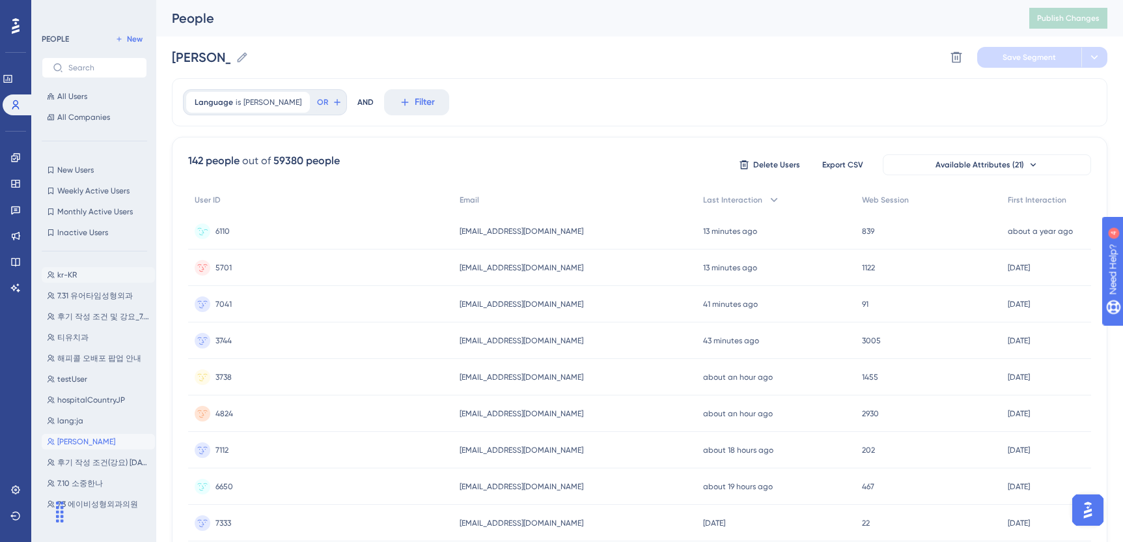
click at [91, 276] on button "kr-KR kr-KR" at bounding box center [98, 275] width 113 height 16
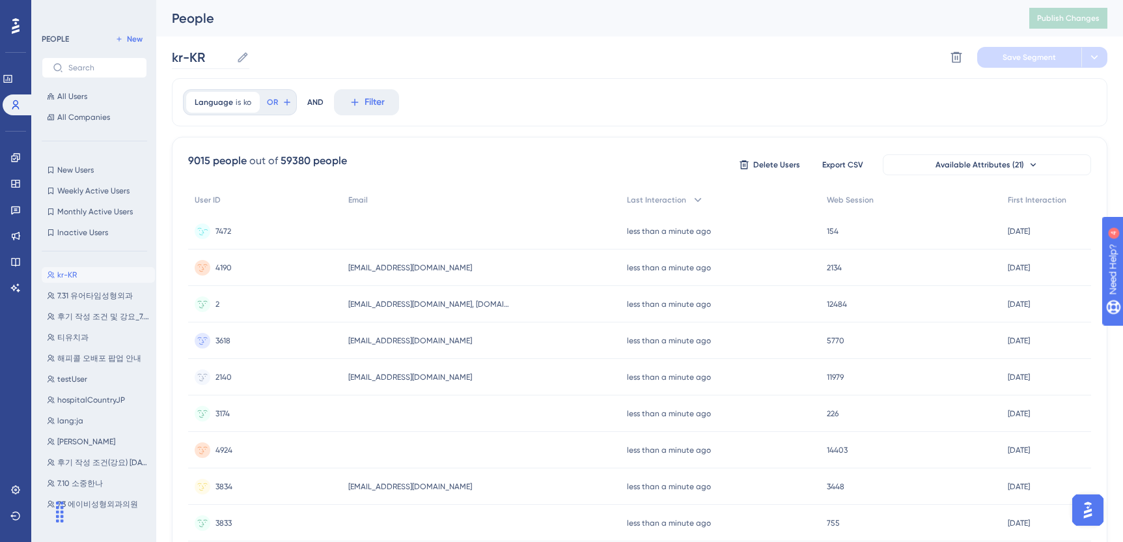
click at [237, 61] on icon at bounding box center [242, 57] width 13 height 13
click at [231, 61] on input "kr-KR" at bounding box center [201, 57] width 59 height 18
drag, startPoint x: 186, startPoint y: 57, endPoint x: 171, endPoint y: 57, distance: 15.0
click at [172, 57] on input "kr-KR" at bounding box center [201, 57] width 59 height 18
click at [996, 59] on button "Save Segment" at bounding box center [1029, 57] width 104 height 21
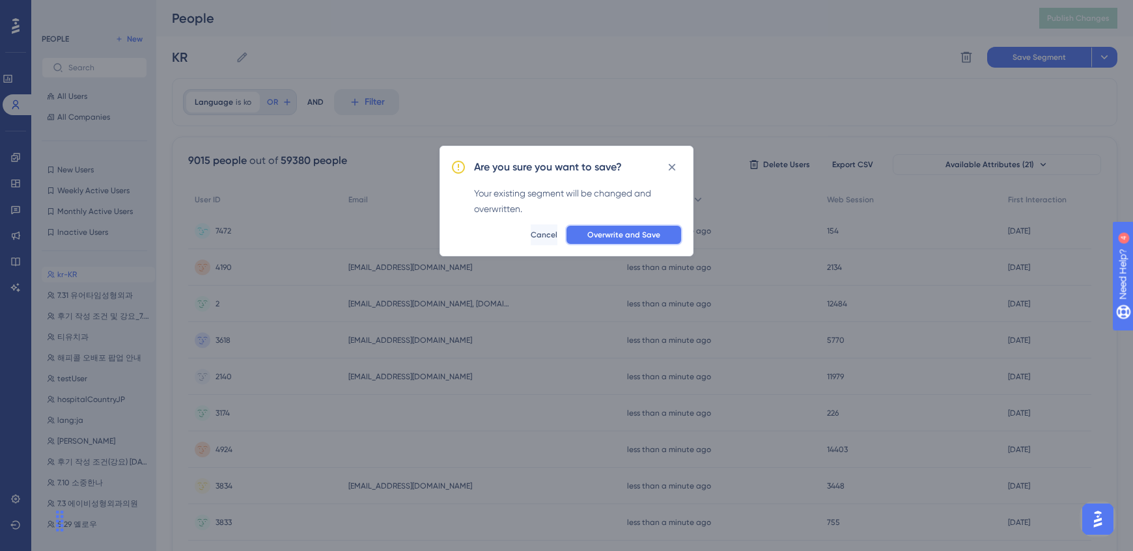
click at [652, 235] on span "Overwrite and Save" at bounding box center [623, 235] width 73 height 10
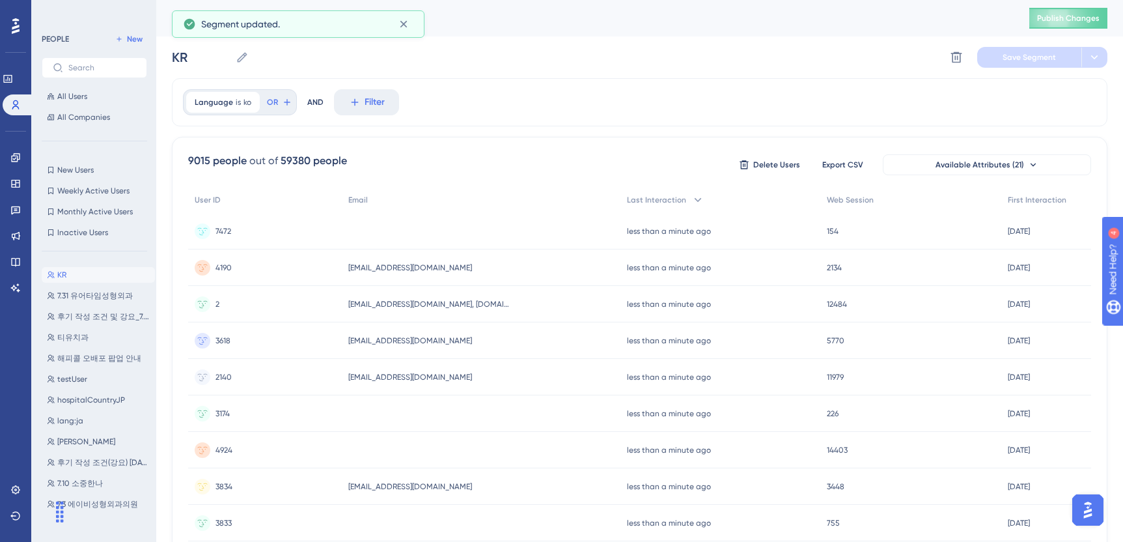
click at [1062, 20] on span "Publish Changes" at bounding box center [1068, 18] width 63 height 10
click at [128, 36] on span "New" at bounding box center [135, 39] width 16 height 10
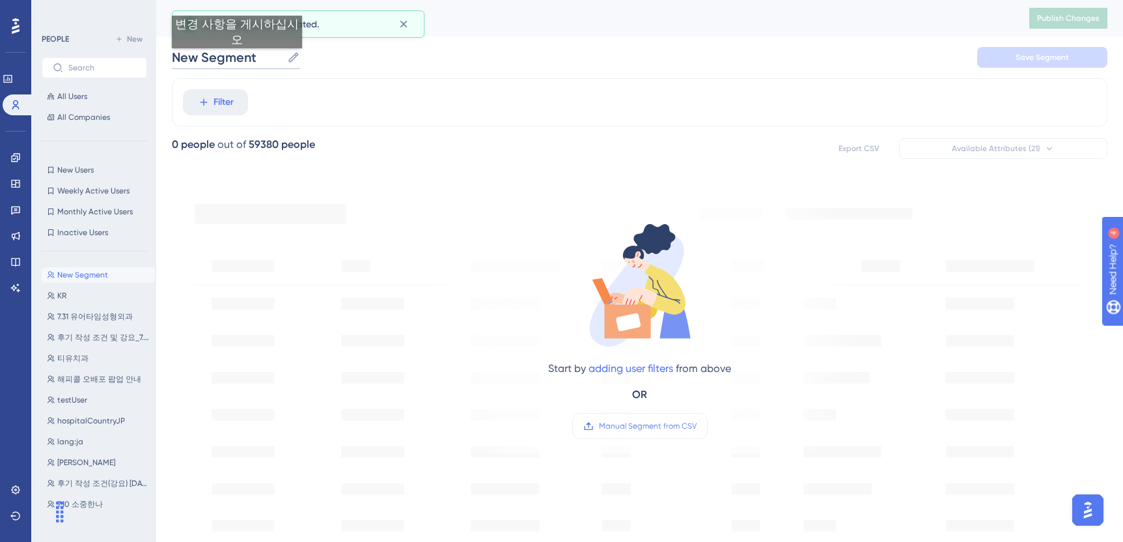
click at [237, 61] on input "New Segment" at bounding box center [227, 57] width 110 height 18
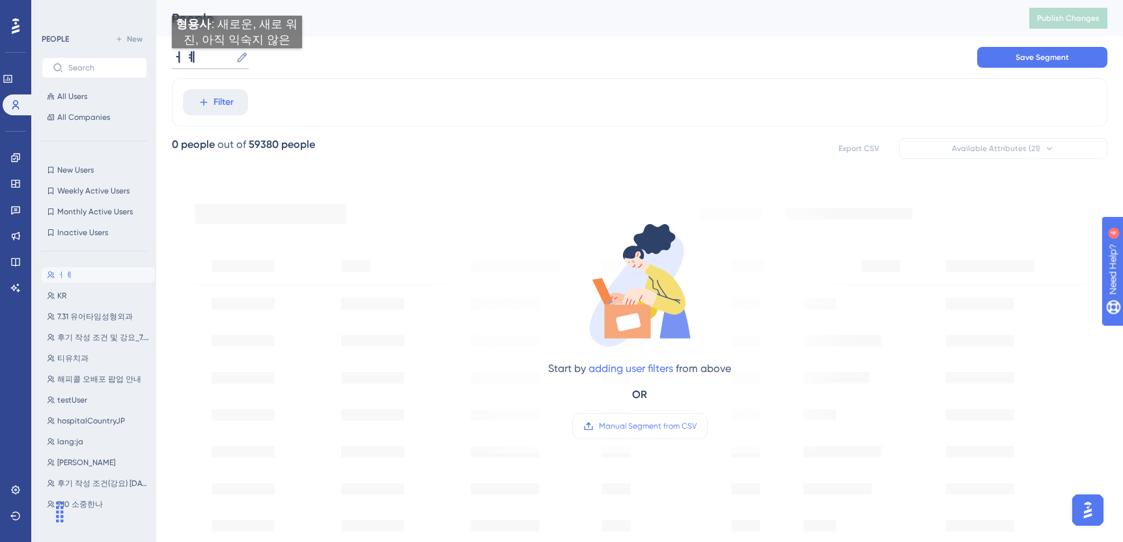
type input "ㅓ"
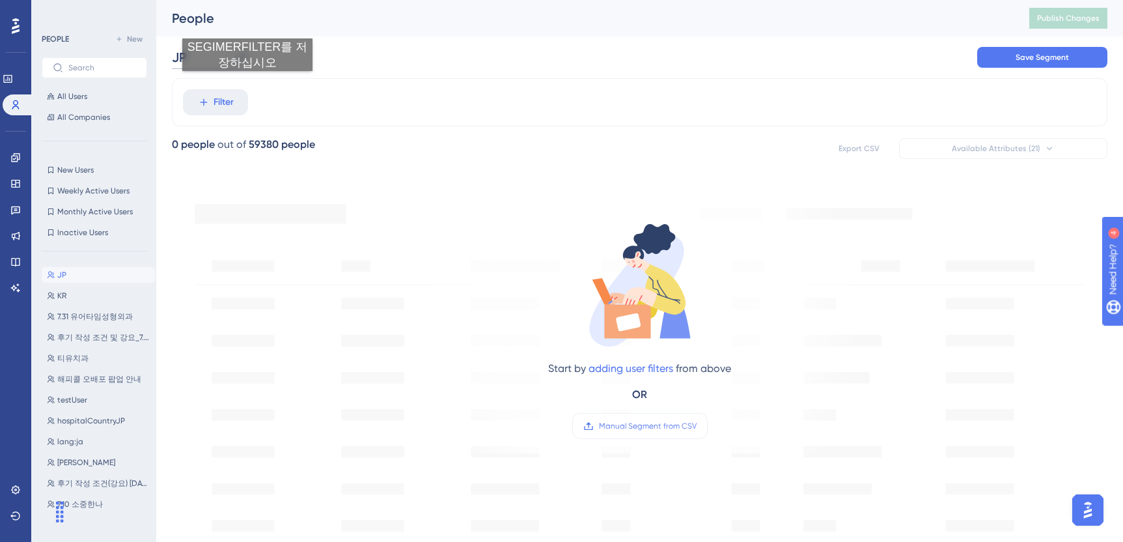
type input "JP"
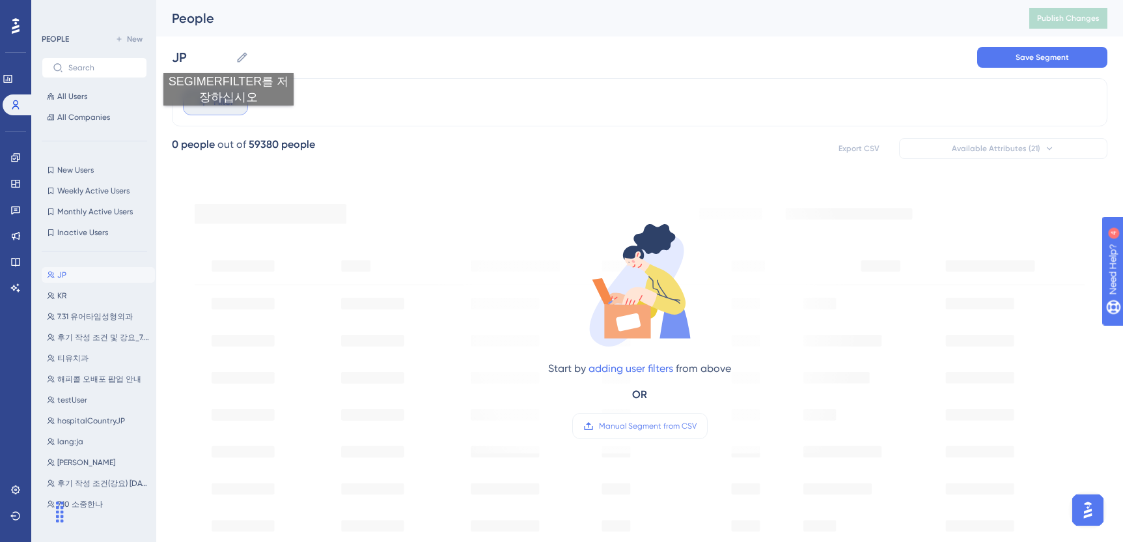
drag, startPoint x: 229, startPoint y: 119, endPoint x: 230, endPoint y: 112, distance: 6.6
click at [229, 118] on div "Filter" at bounding box center [640, 102] width 936 height 48
click at [230, 103] on span "Filter" at bounding box center [224, 102] width 20 height 16
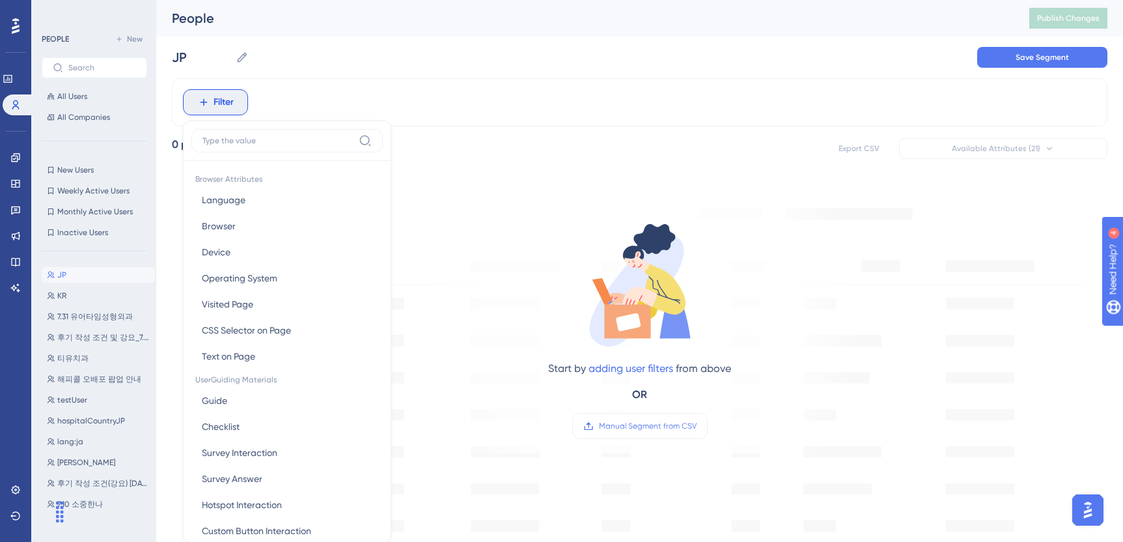
scroll to position [61, 0]
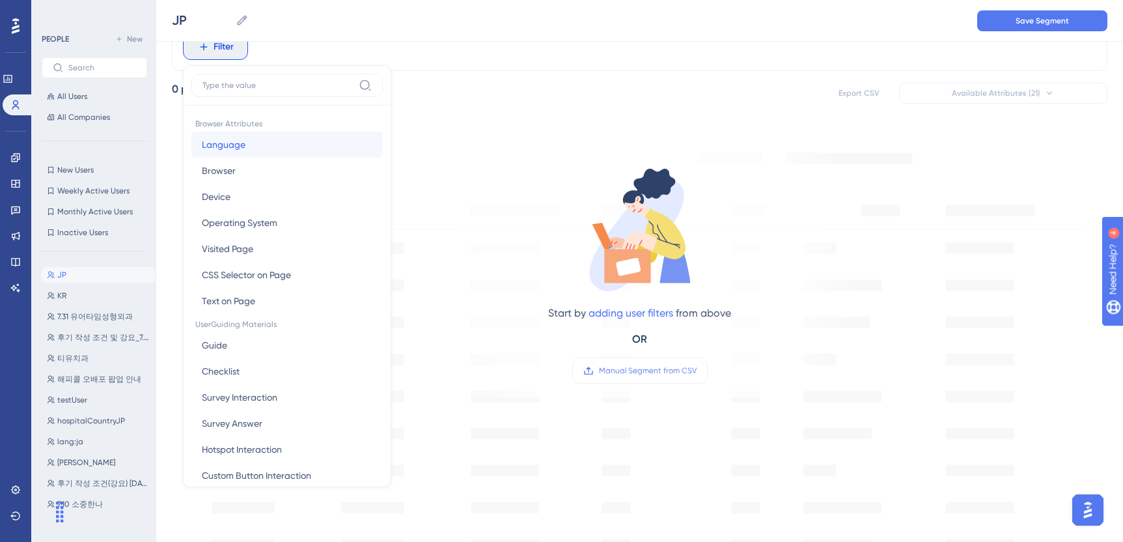
click at [232, 138] on span "Language" at bounding box center [224, 145] width 44 height 16
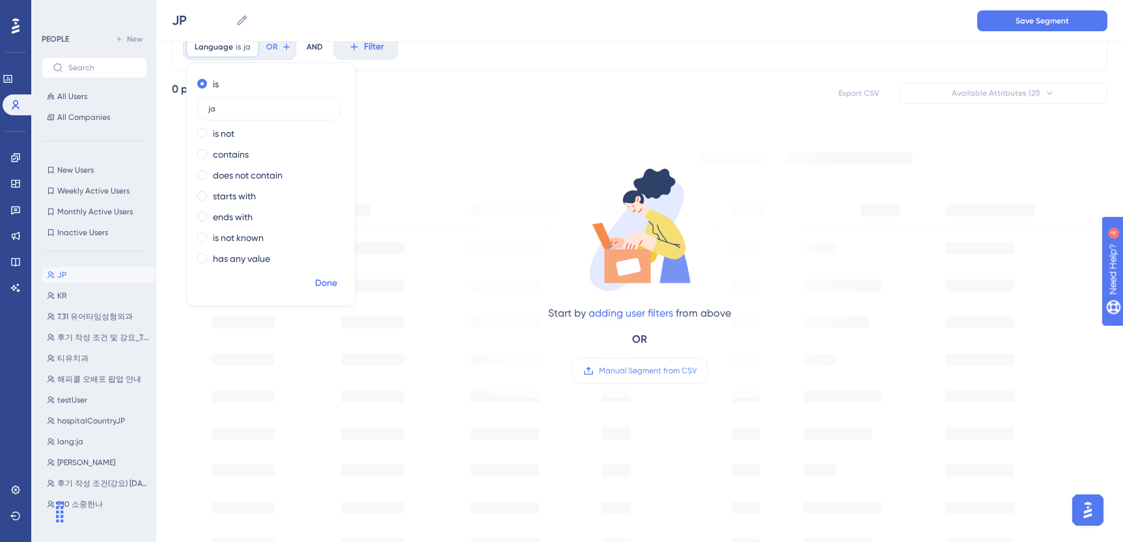
type input "ja"
click at [326, 275] on span "Done" at bounding box center [326, 283] width 22 height 16
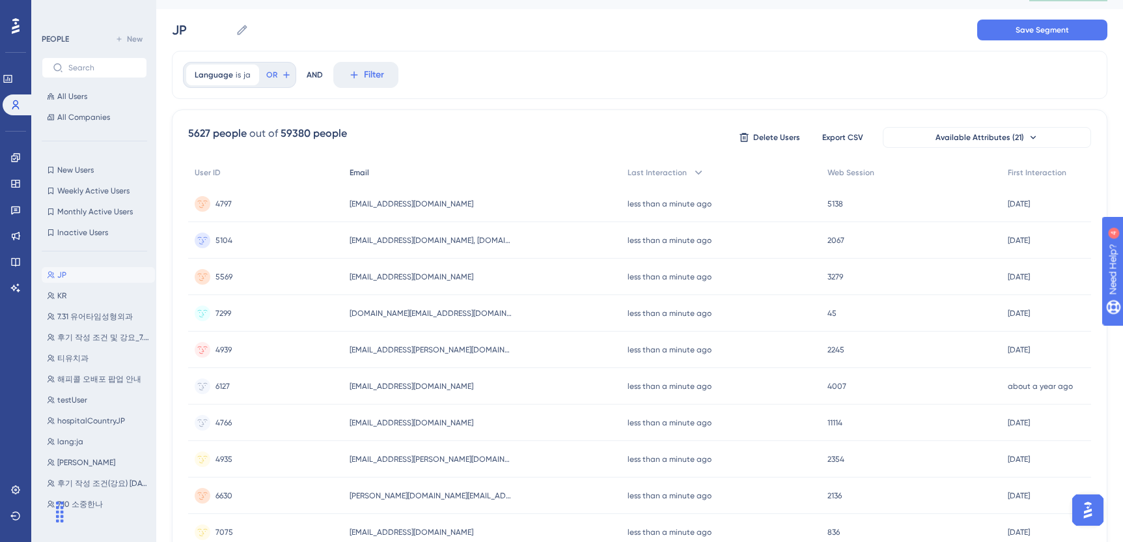
scroll to position [0, 0]
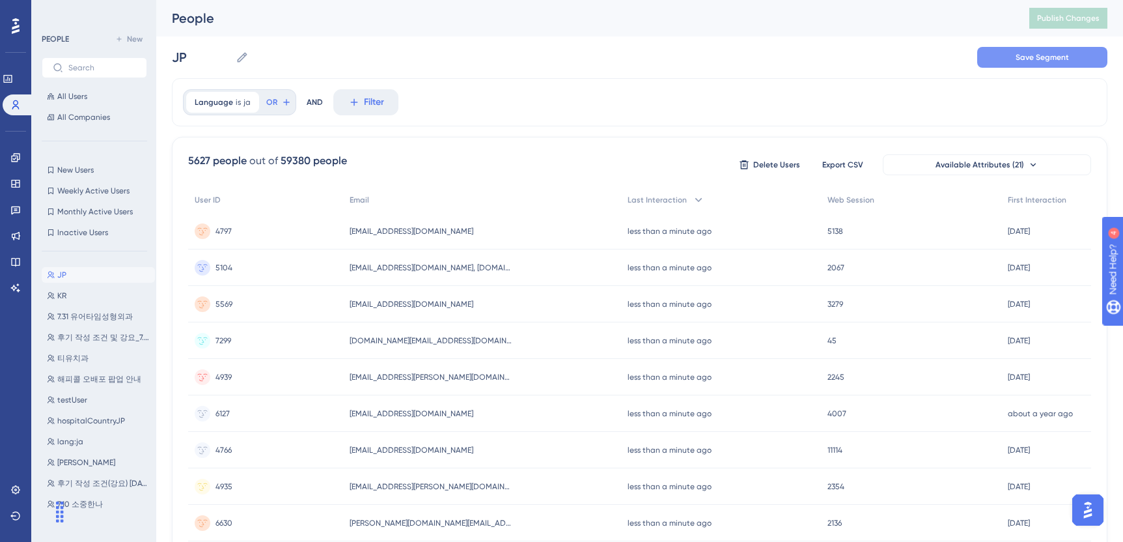
click at [1029, 61] on span "Save Segment" at bounding box center [1042, 57] width 53 height 10
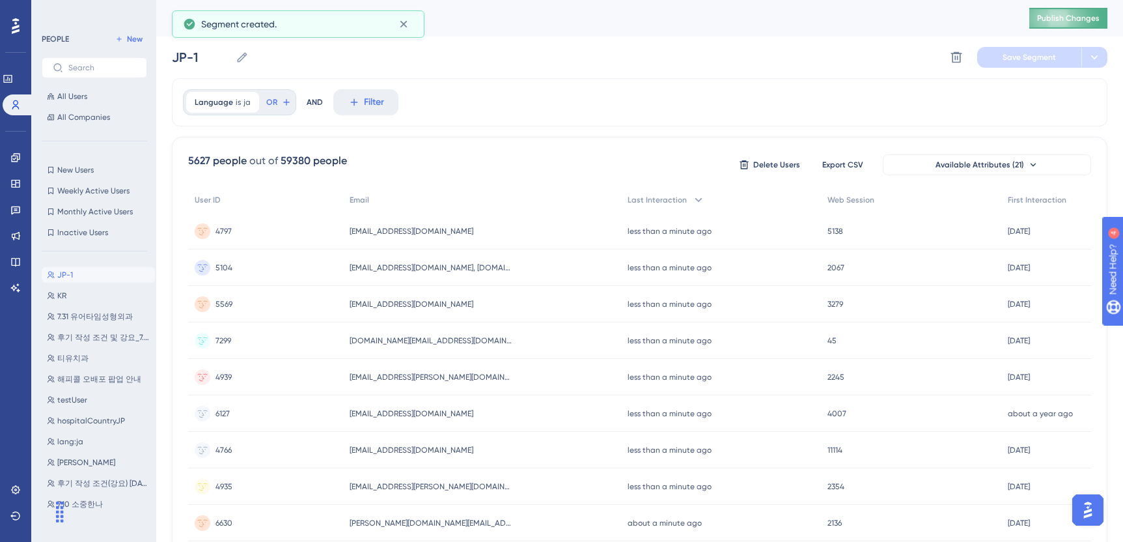
click at [1073, 21] on span "Publish Changes" at bounding box center [1068, 18] width 63 height 10
click at [87, 464] on button "[PERSON_NAME] [PERSON_NAME]" at bounding box center [98, 462] width 113 height 16
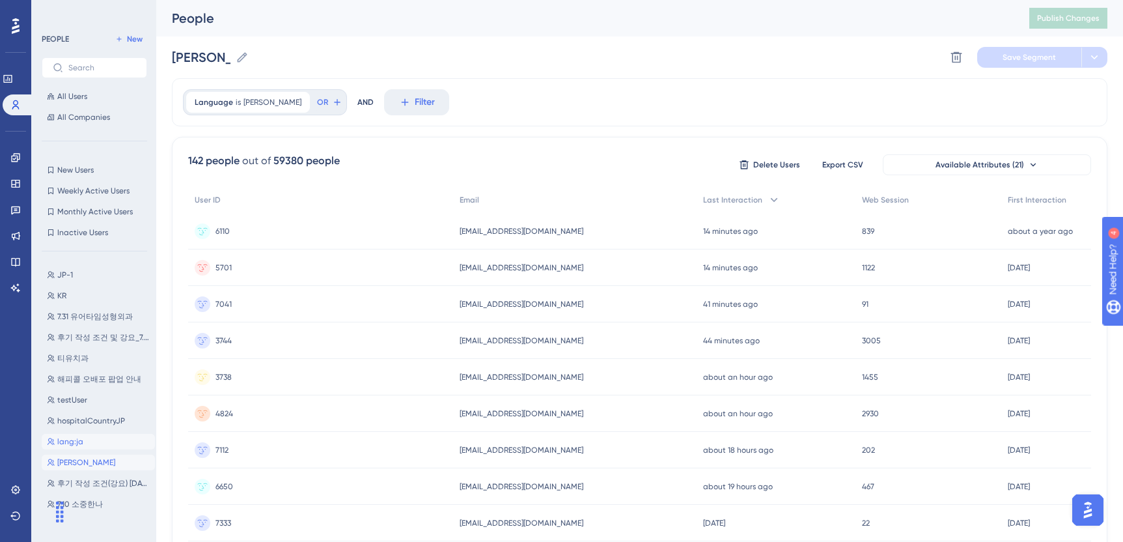
click at [93, 441] on button "lang:[PERSON_NAME]:[PERSON_NAME]" at bounding box center [98, 442] width 113 height 16
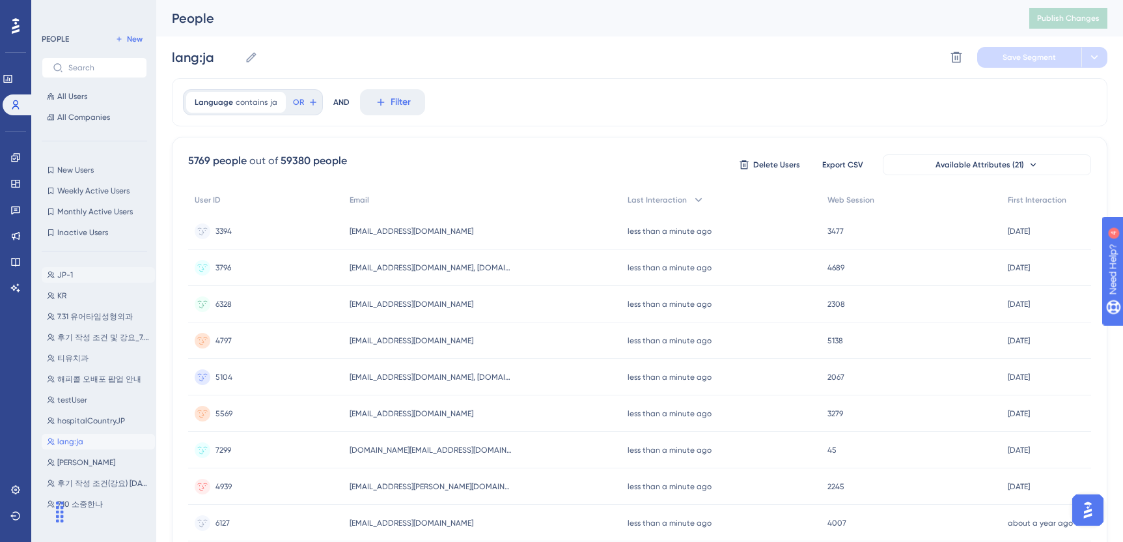
click at [85, 276] on button "JP-1 JP-1" at bounding box center [98, 275] width 113 height 16
click at [242, 63] on icon at bounding box center [242, 57] width 13 height 13
click at [230, 63] on input "JP-1" at bounding box center [201, 57] width 59 height 18
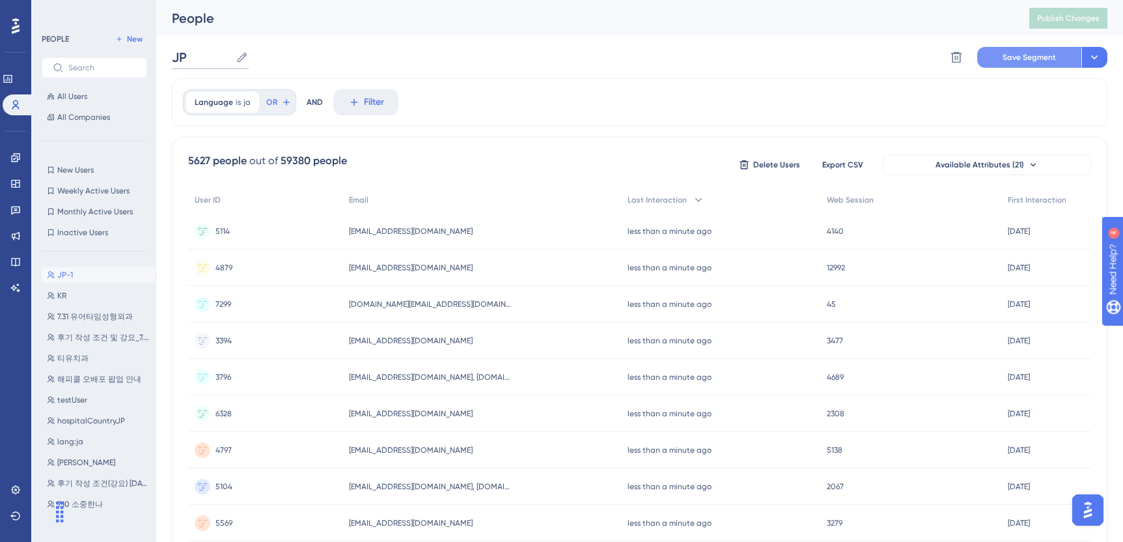
type input "JP"
click at [1023, 61] on span "Save Segment" at bounding box center [1029, 57] width 53 height 10
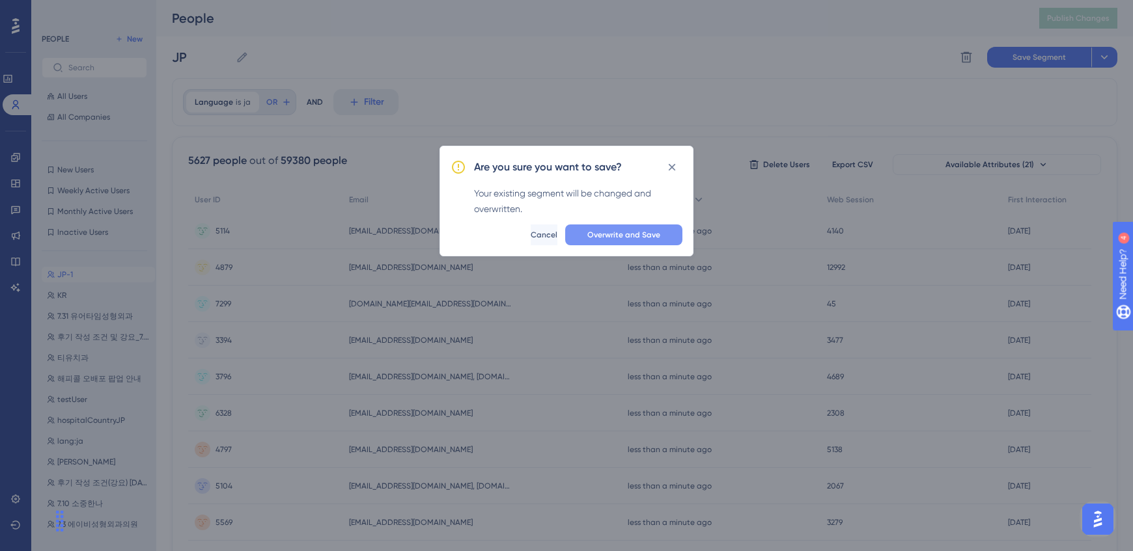
click at [630, 236] on span "Overwrite and Save" at bounding box center [623, 235] width 73 height 10
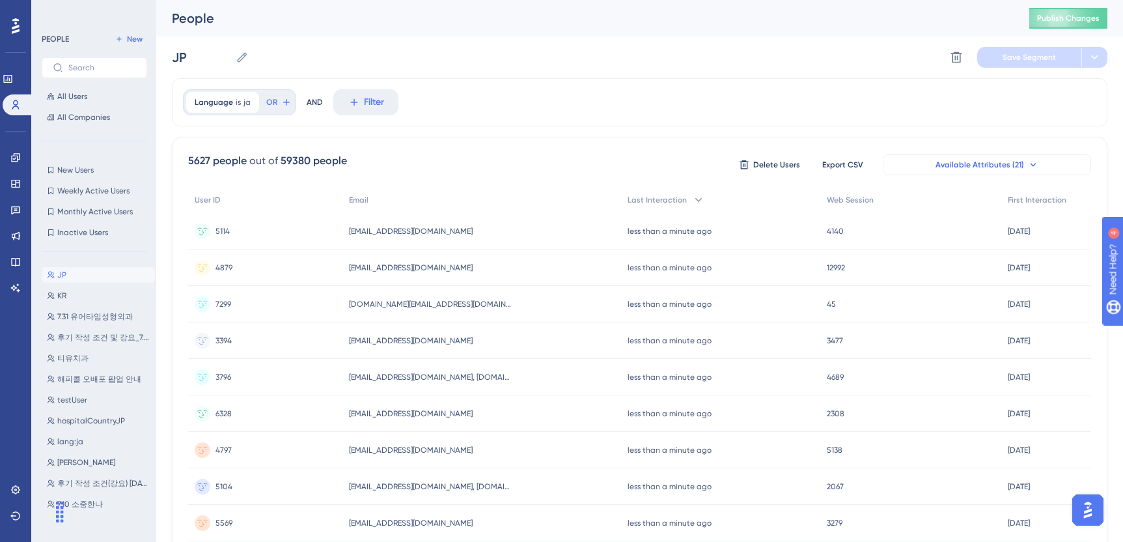
click at [943, 169] on span "Available Attributes (21)" at bounding box center [980, 165] width 89 height 10
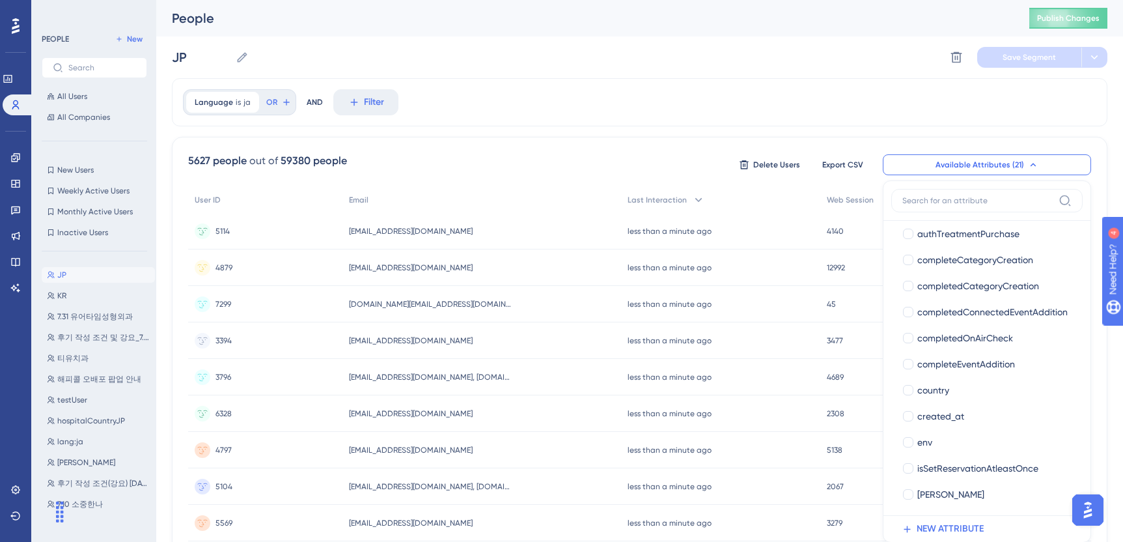
click at [687, 169] on div "5627 people out of 59380 people Delete Users Export CSV Available Attributes (2…" at bounding box center [639, 164] width 903 height 23
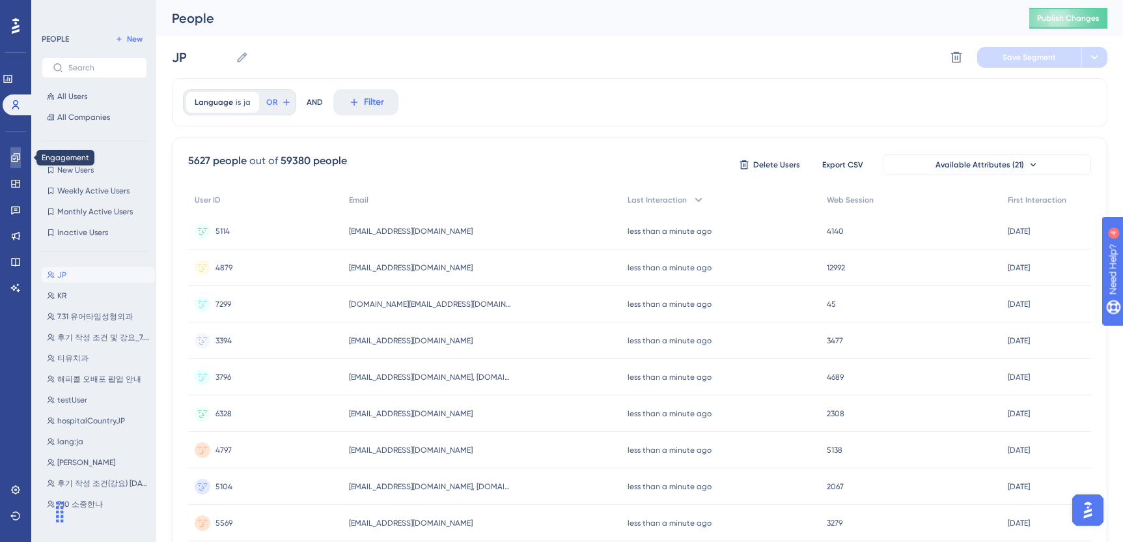
click at [14, 154] on icon at bounding box center [15, 157] width 8 height 8
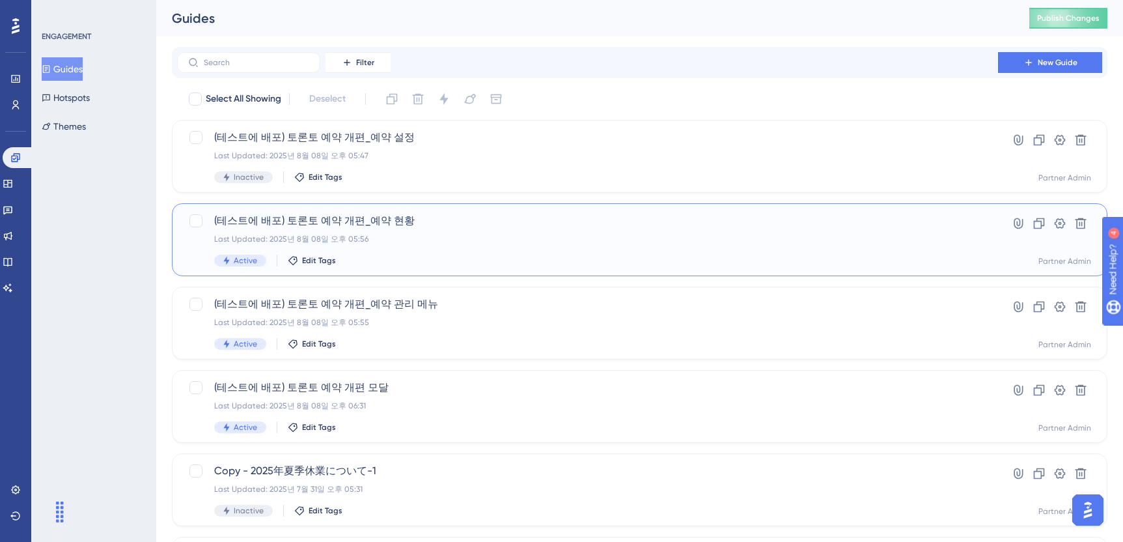
click at [453, 235] on div "Last Updated: 2025년 8월 08일 오후 05:56" at bounding box center [587, 239] width 747 height 10
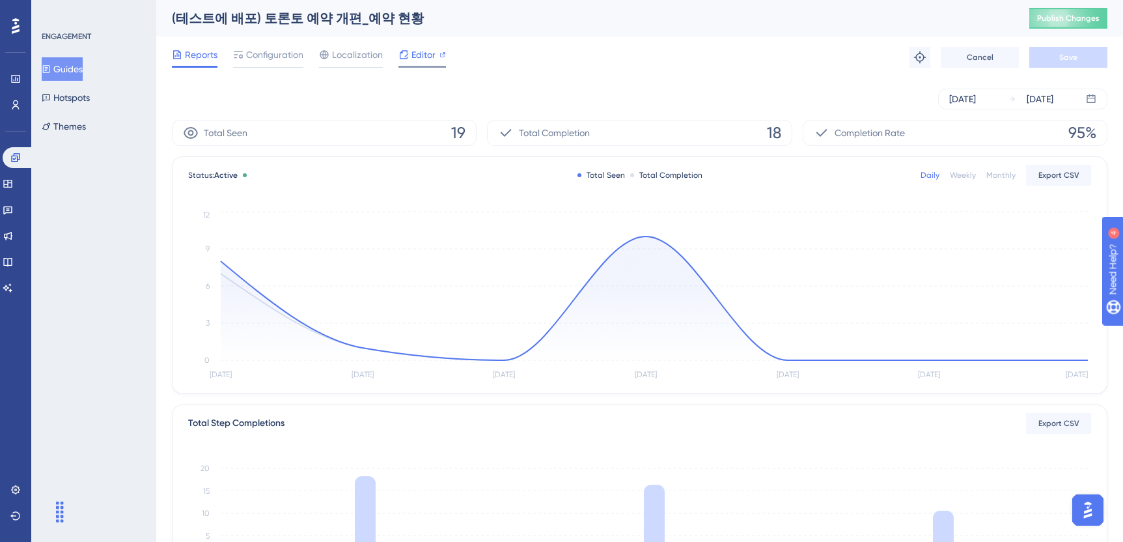
click at [405, 57] on icon at bounding box center [404, 54] width 8 height 8
click at [281, 53] on span "Configuration" at bounding box center [274, 55] width 57 height 16
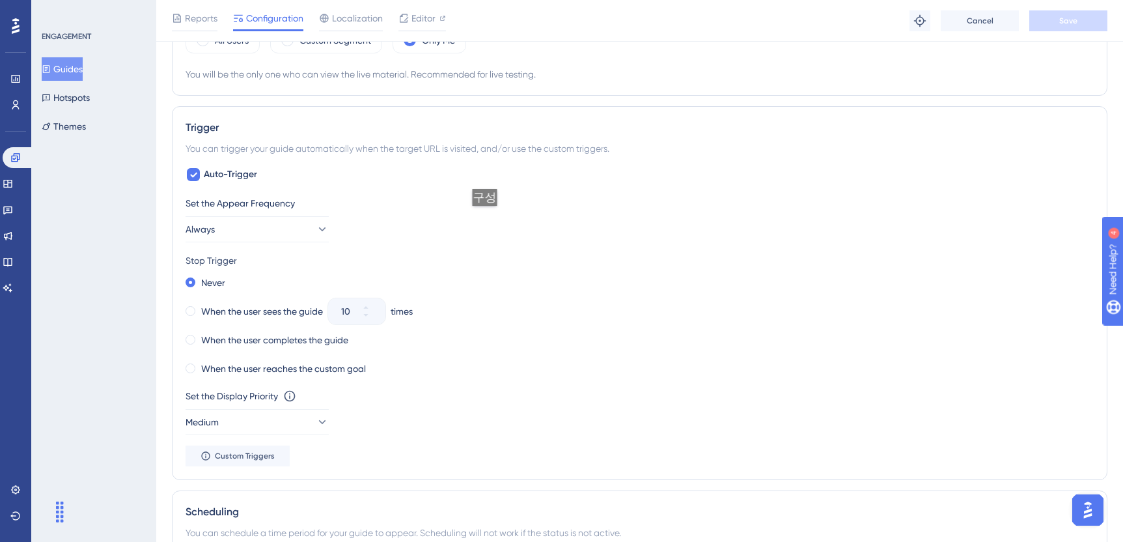
scroll to position [481, 0]
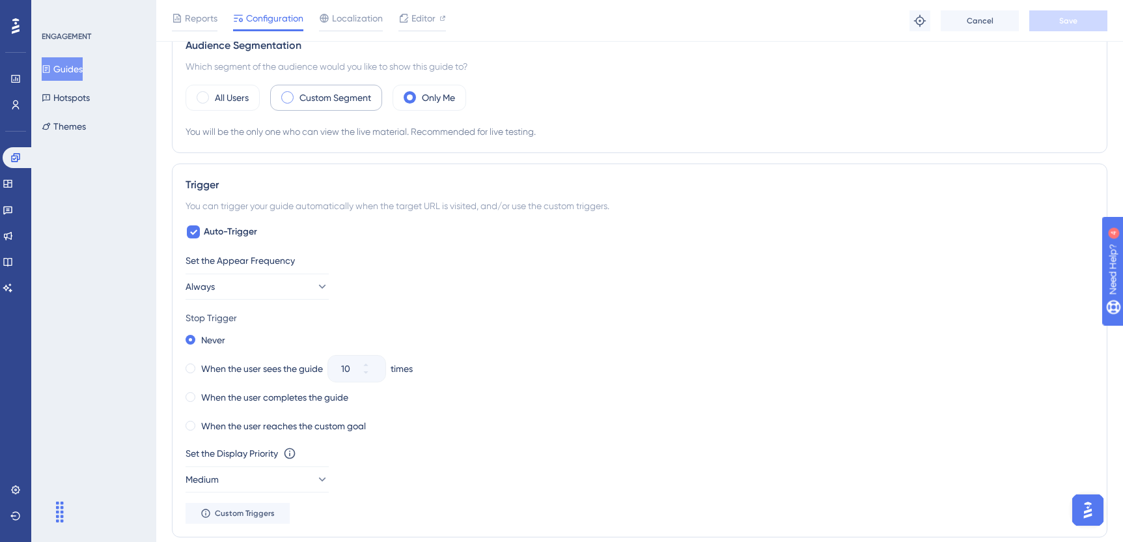
click at [331, 102] on label "Custom Segment" at bounding box center [336, 98] width 72 height 16
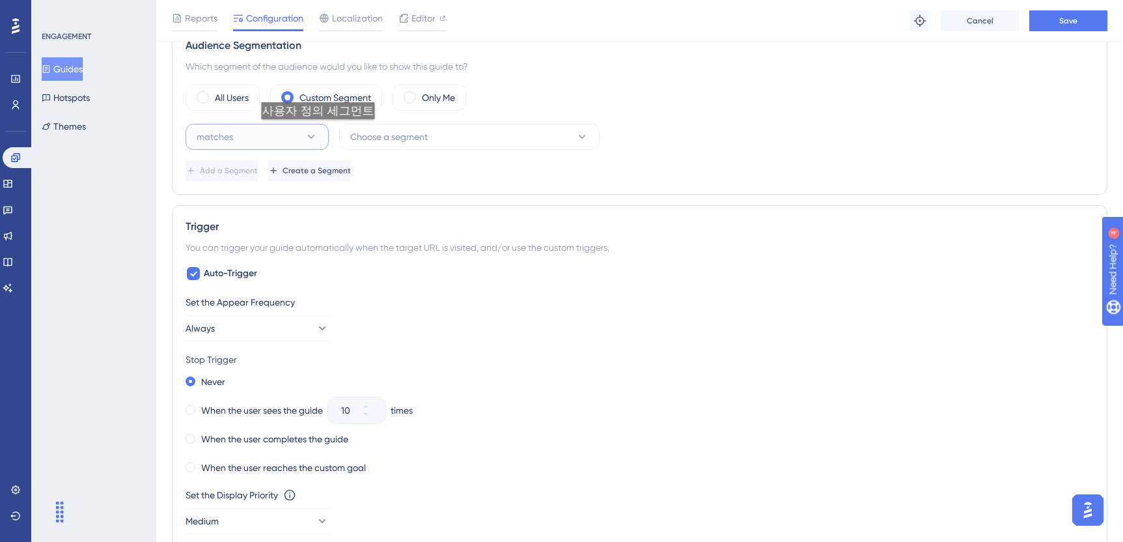
click at [316, 132] on icon at bounding box center [311, 136] width 13 height 13
click at [397, 130] on span "Choose a segment" at bounding box center [388, 137] width 77 height 16
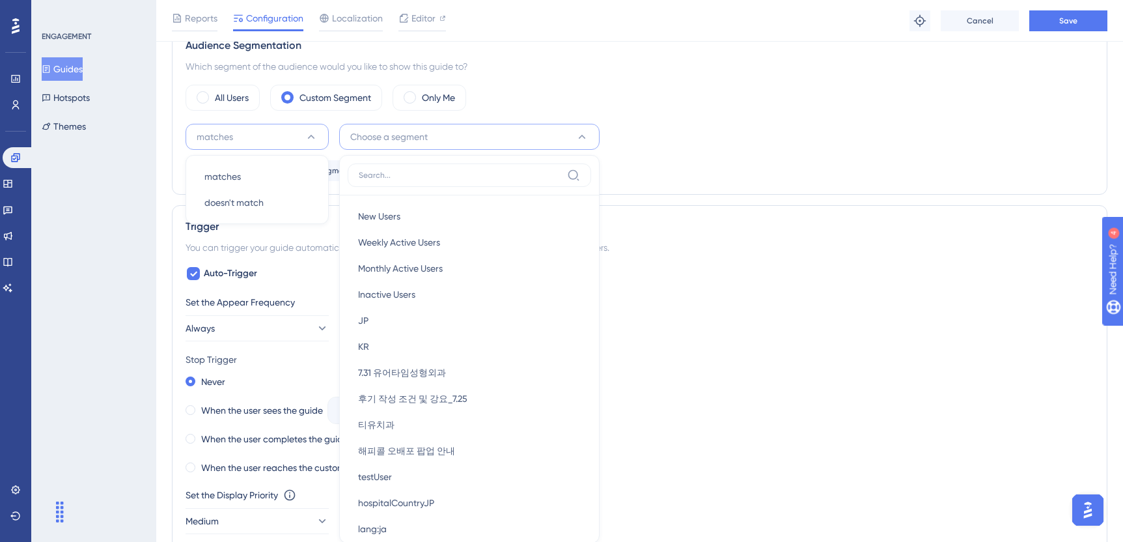
scroll to position [556, 0]
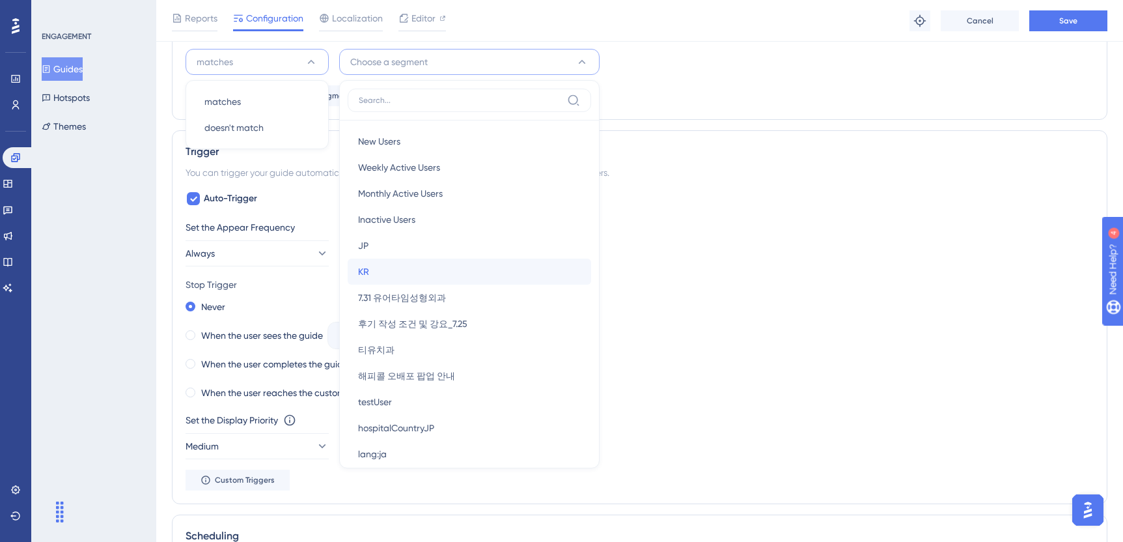
click at [410, 262] on div "KR KR" at bounding box center [469, 271] width 223 height 26
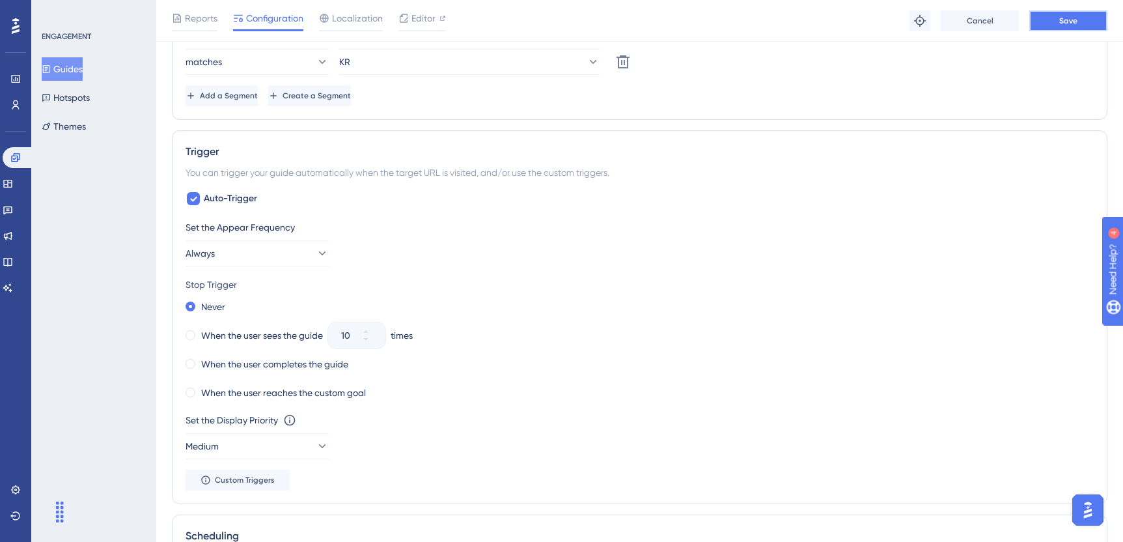
click at [1039, 19] on button "Save" at bounding box center [1068, 20] width 78 height 21
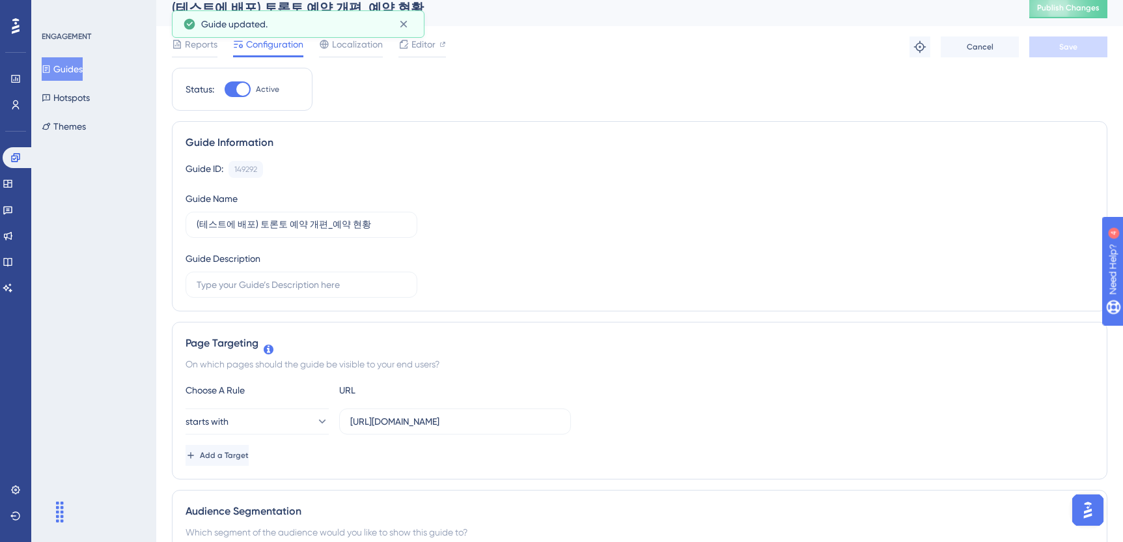
scroll to position [0, 0]
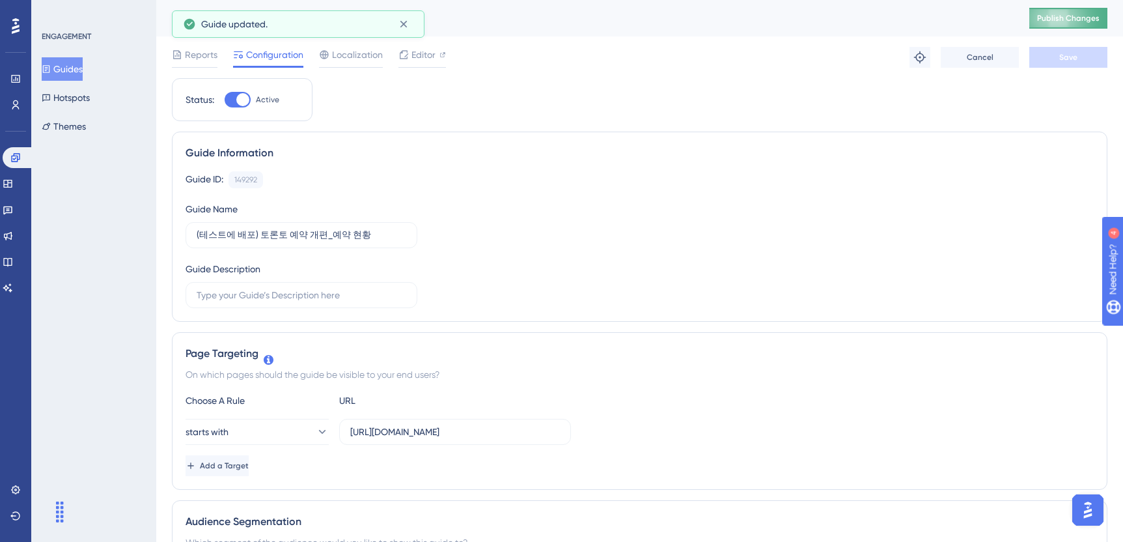
click at [1076, 25] on button "Publish Changes" at bounding box center [1068, 18] width 78 height 21
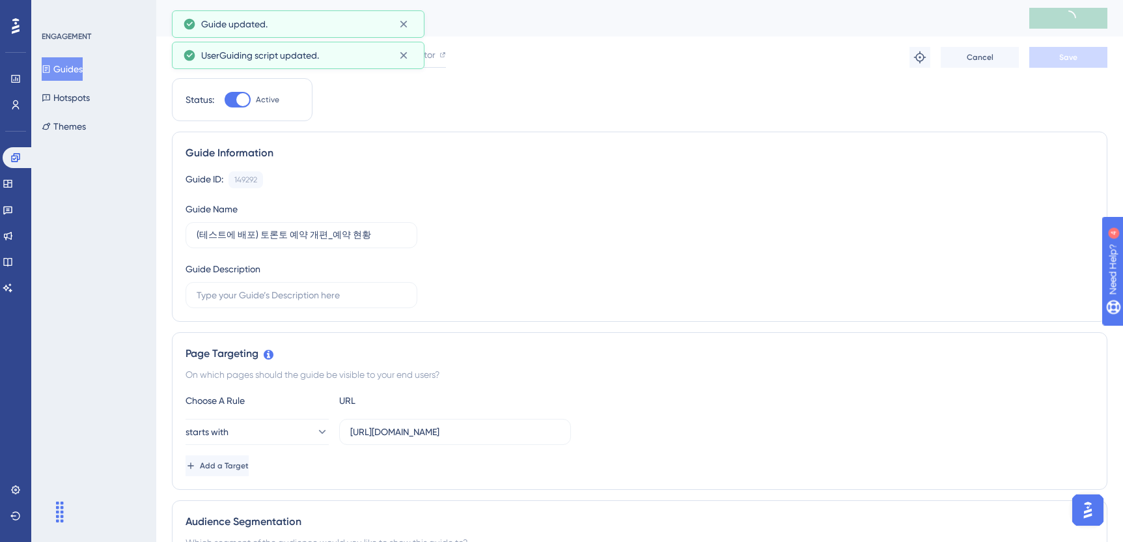
click at [239, 103] on div at bounding box center [242, 99] width 13 height 13
click at [225, 100] on input "Active" at bounding box center [224, 100] width 1 height 1
checkbox input "false"
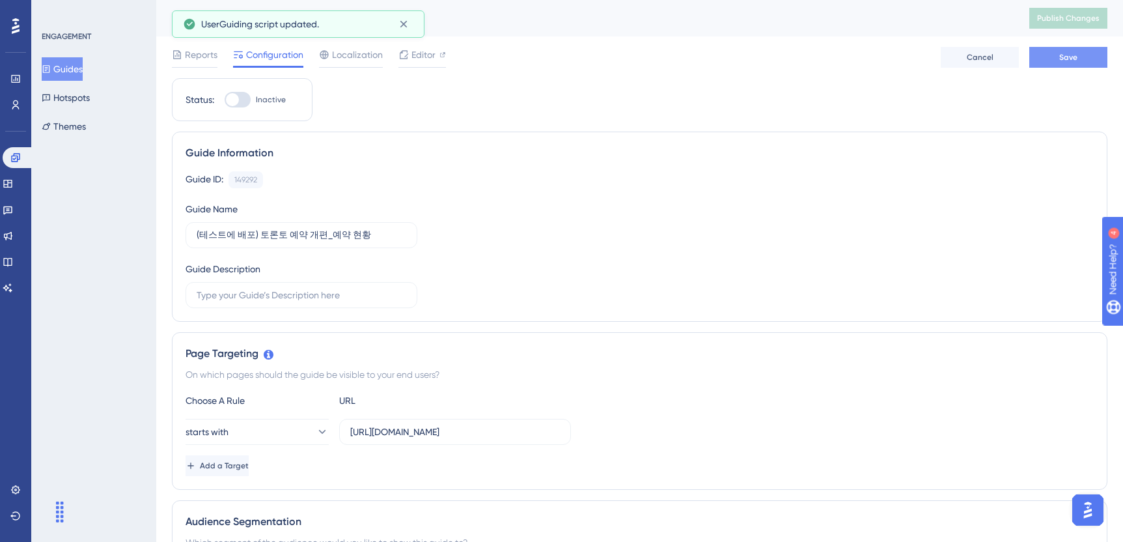
click at [1050, 53] on button "Save" at bounding box center [1068, 57] width 78 height 21
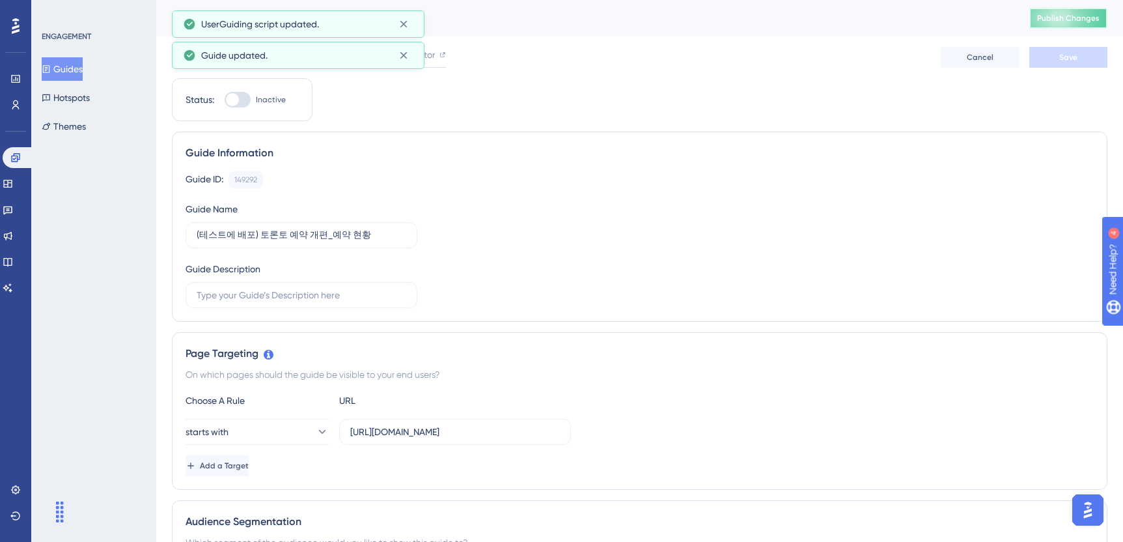
click at [1068, 22] on span "Publish Changes" at bounding box center [1068, 18] width 63 height 10
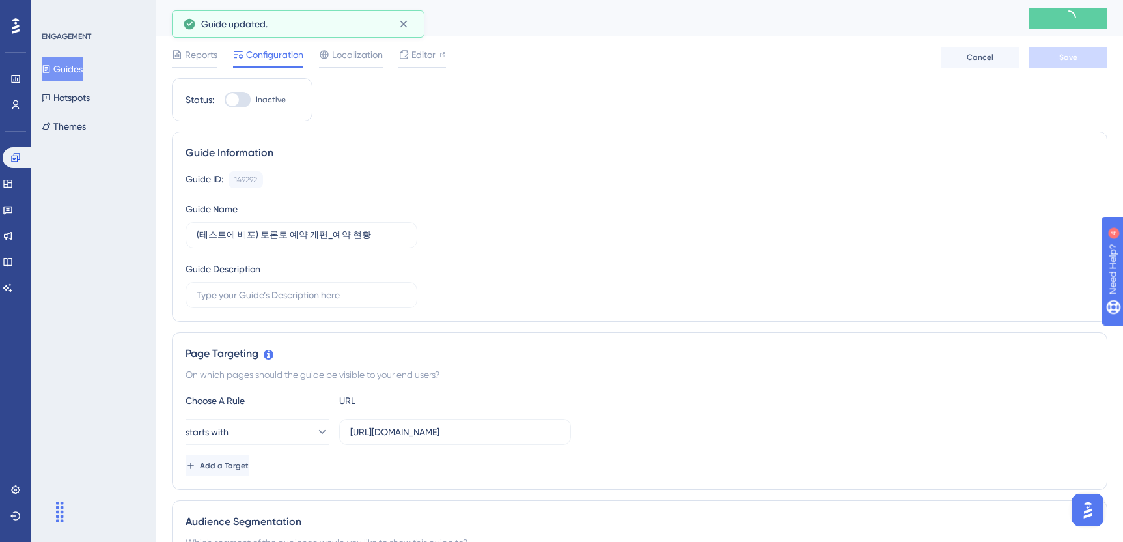
click at [74, 79] on button "Guides" at bounding box center [62, 68] width 41 height 23
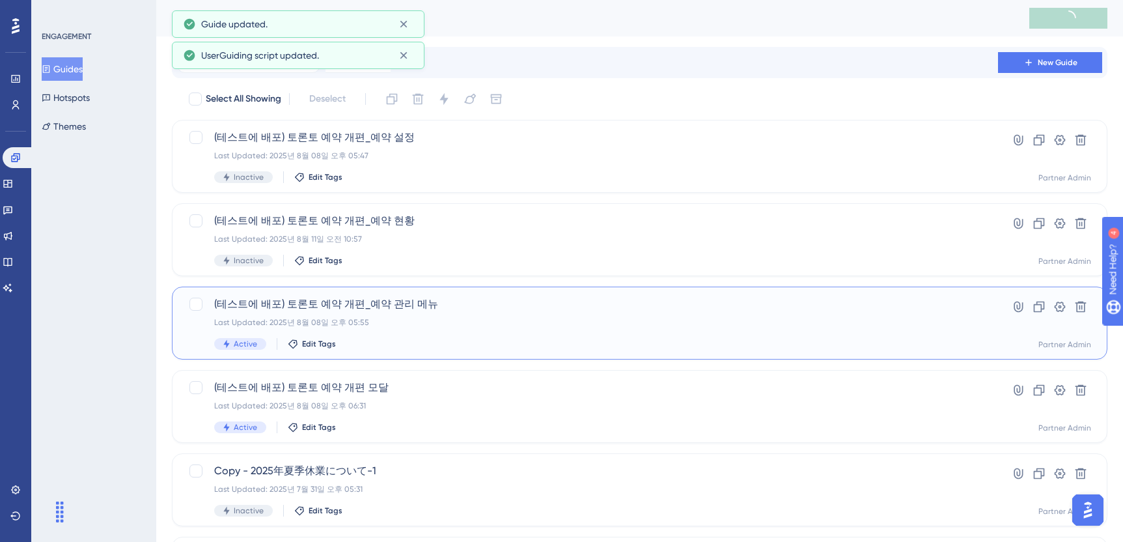
click at [477, 306] on span "(테스트에 배포) 토론토 예약 개편_예약 관리 메뉴" at bounding box center [587, 304] width 747 height 16
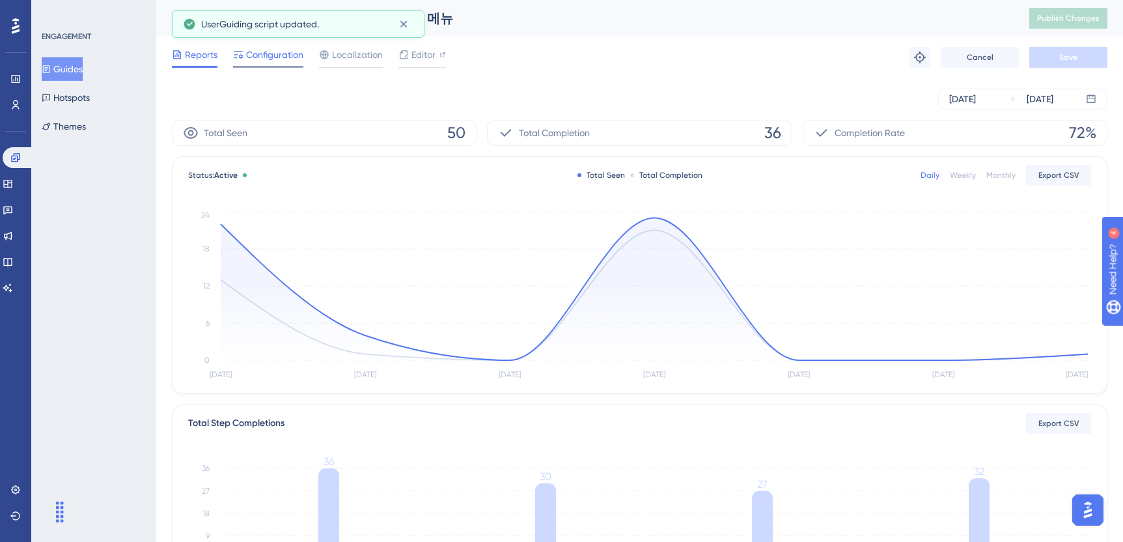
click at [272, 64] on div "Configuration" at bounding box center [268, 57] width 70 height 21
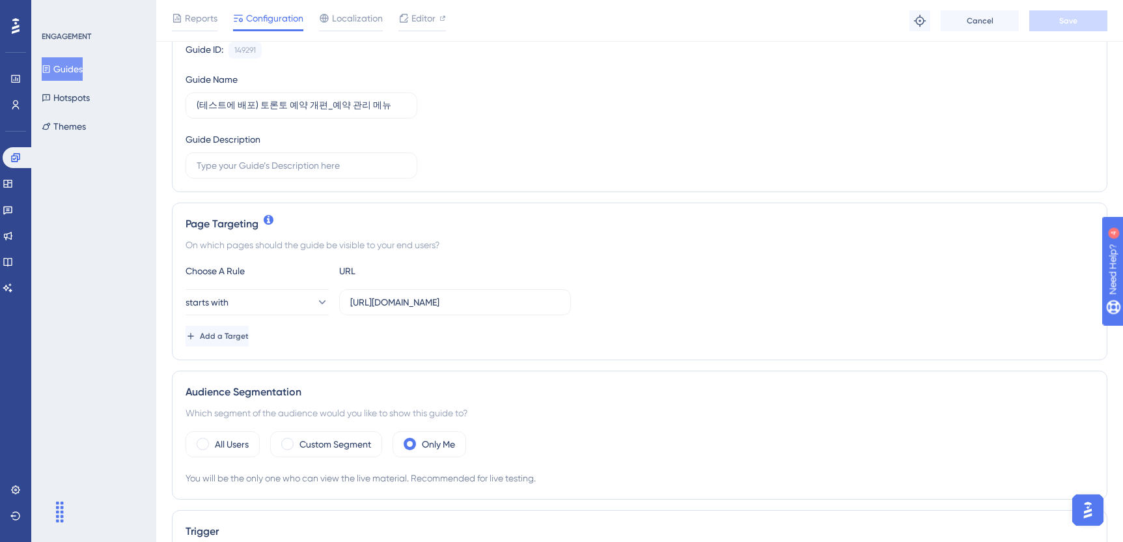
scroll to position [255, 0]
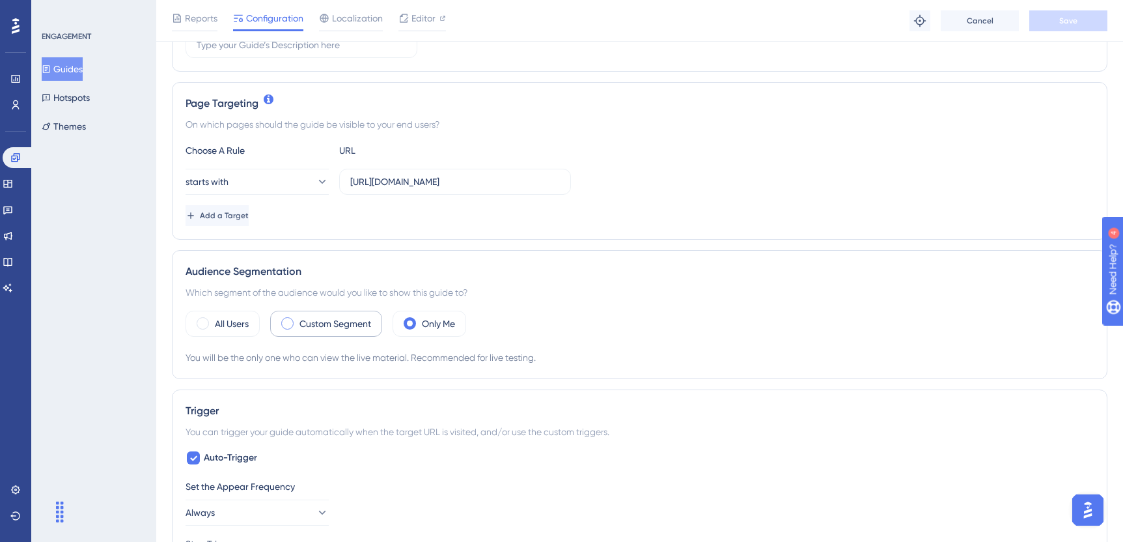
click at [322, 326] on label "Custom Segment" at bounding box center [336, 324] width 72 height 16
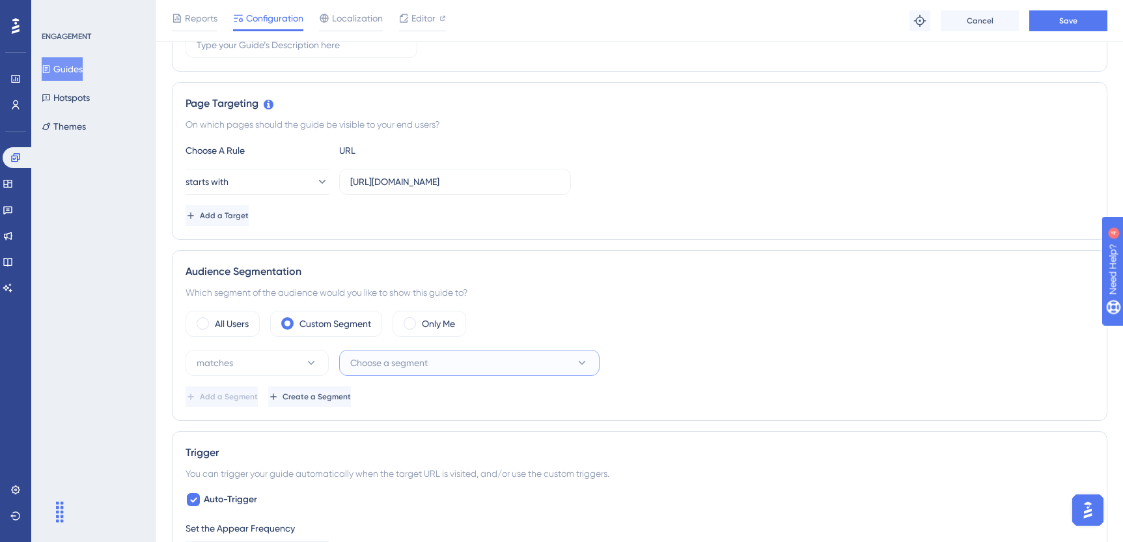
click at [395, 356] on span "Choose a segment" at bounding box center [388, 363] width 77 height 16
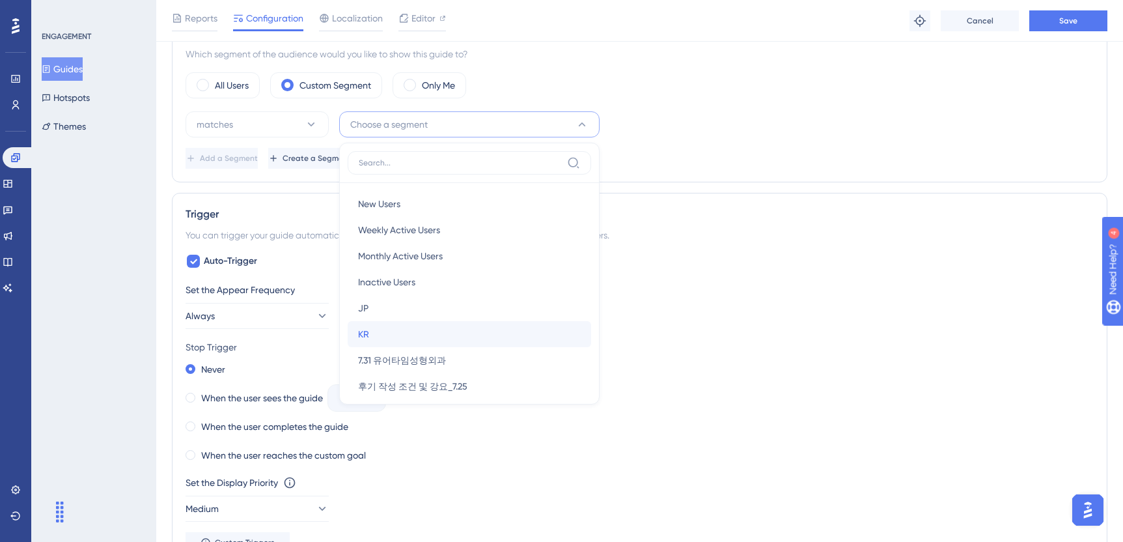
click at [406, 324] on div "KR KR" at bounding box center [469, 334] width 223 height 26
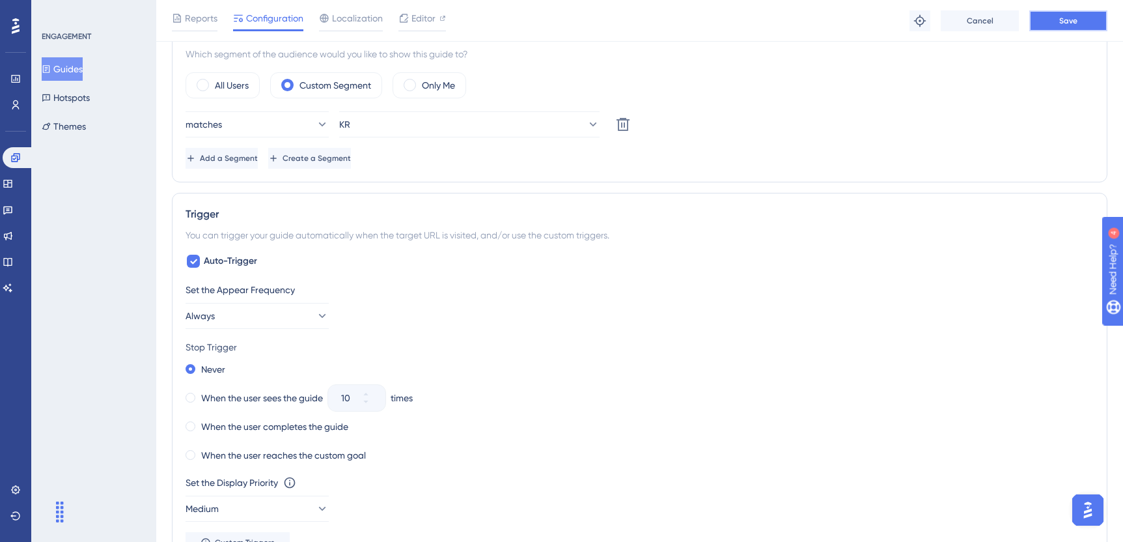
click at [1058, 23] on button "Save" at bounding box center [1068, 20] width 78 height 21
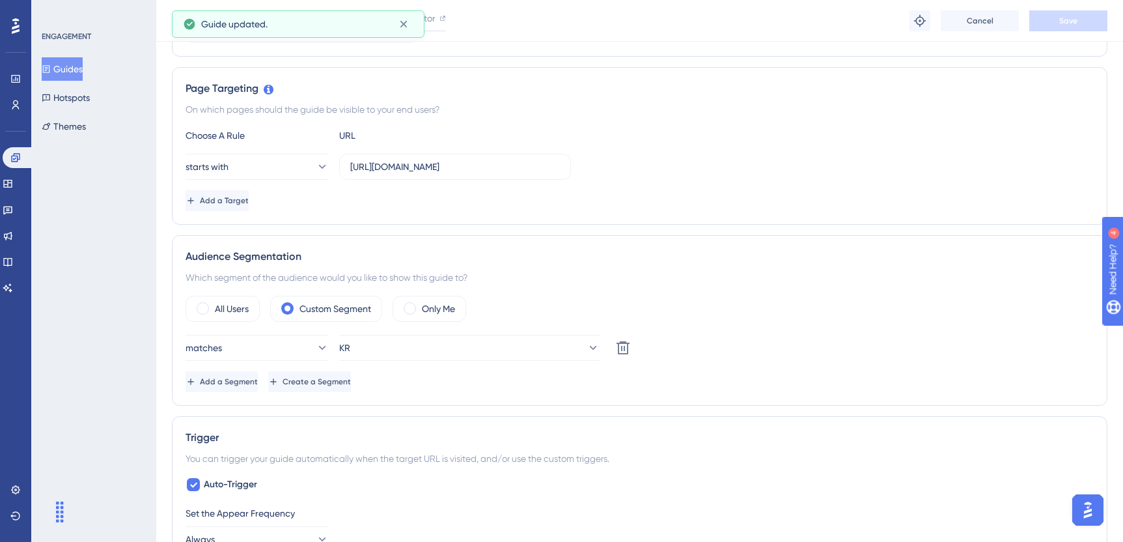
scroll to position [0, 0]
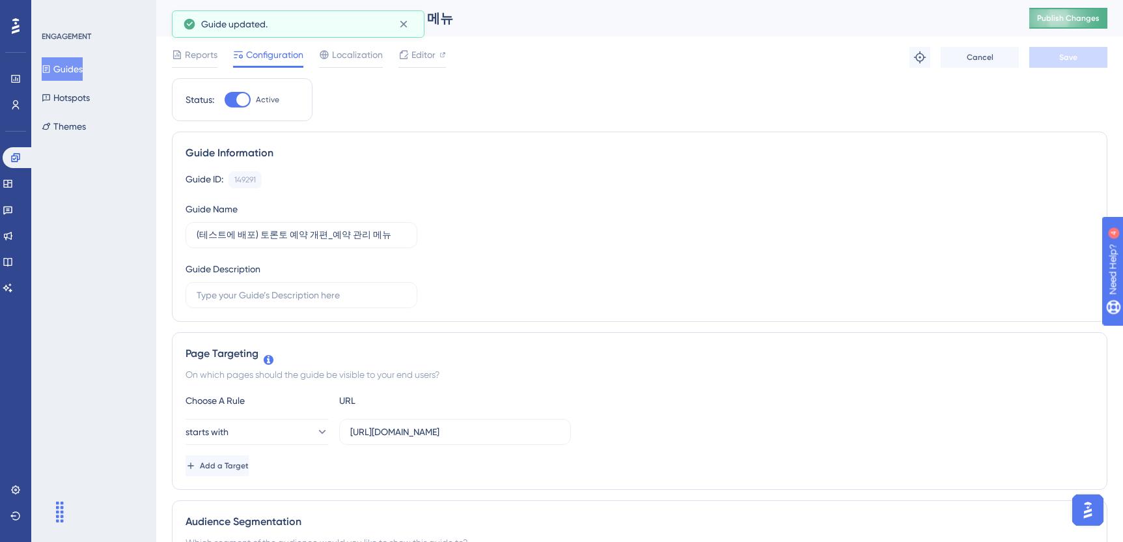
click at [1049, 20] on span "Publish Changes" at bounding box center [1068, 18] width 63 height 10
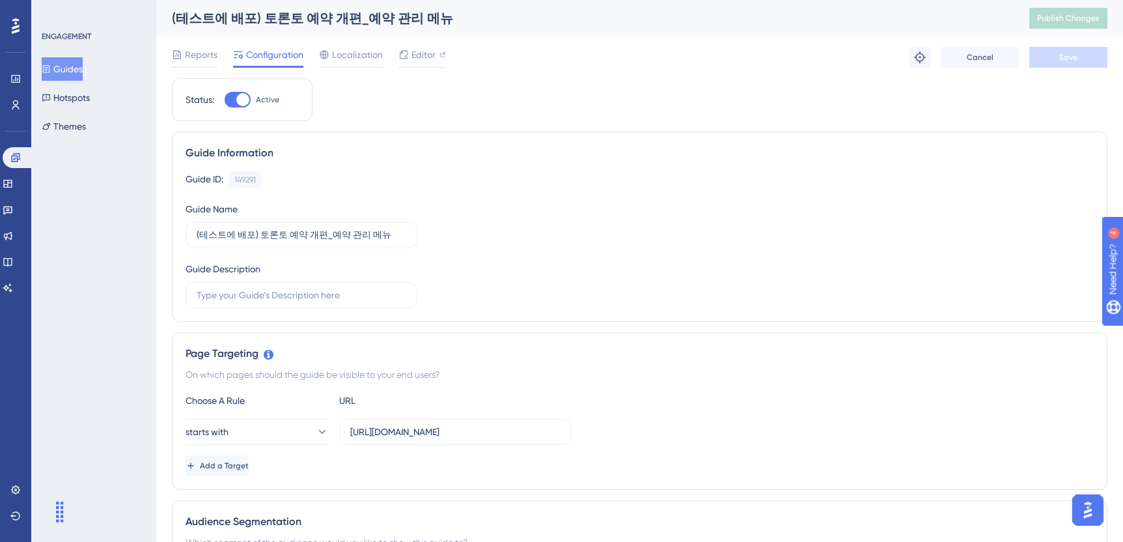
click at [69, 73] on button "Guides" at bounding box center [62, 68] width 41 height 23
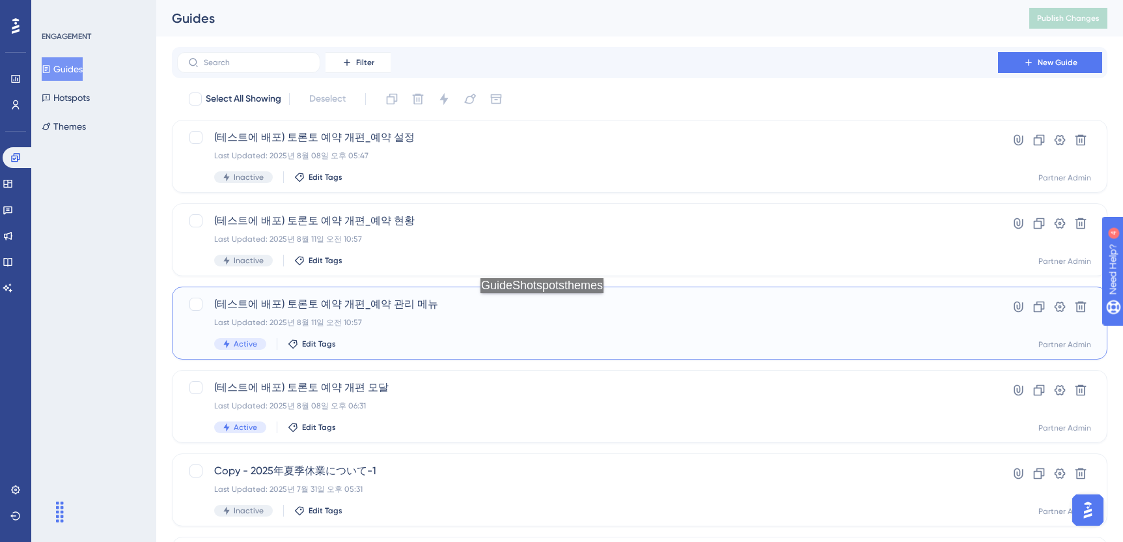
click at [546, 306] on span "(테스트에 배포) 토론토 예약 개편_예약 관리 메뉴" at bounding box center [587, 304] width 747 height 16
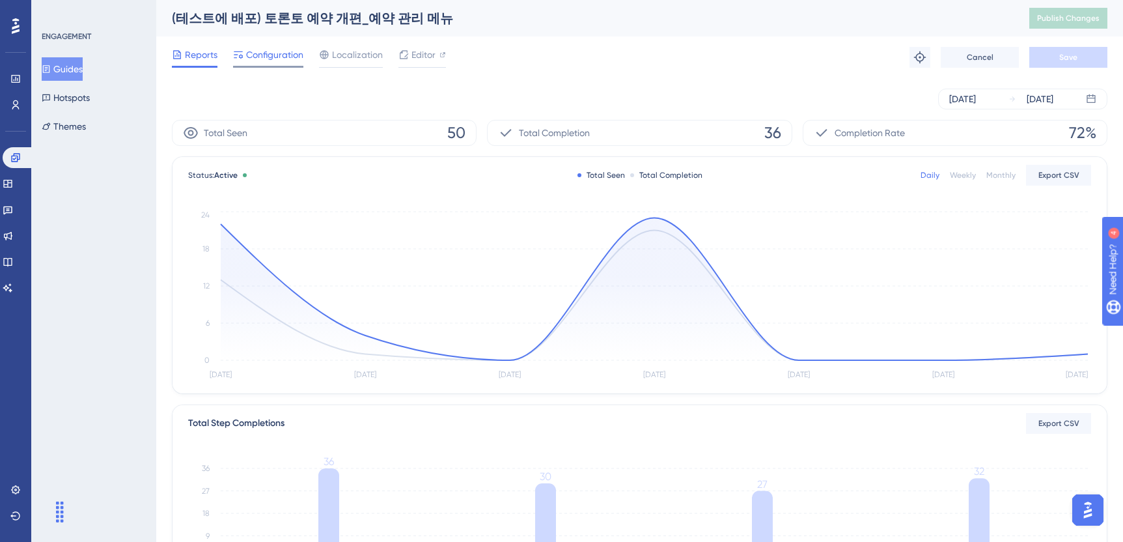
click at [268, 61] on span "Configuration" at bounding box center [274, 55] width 57 height 16
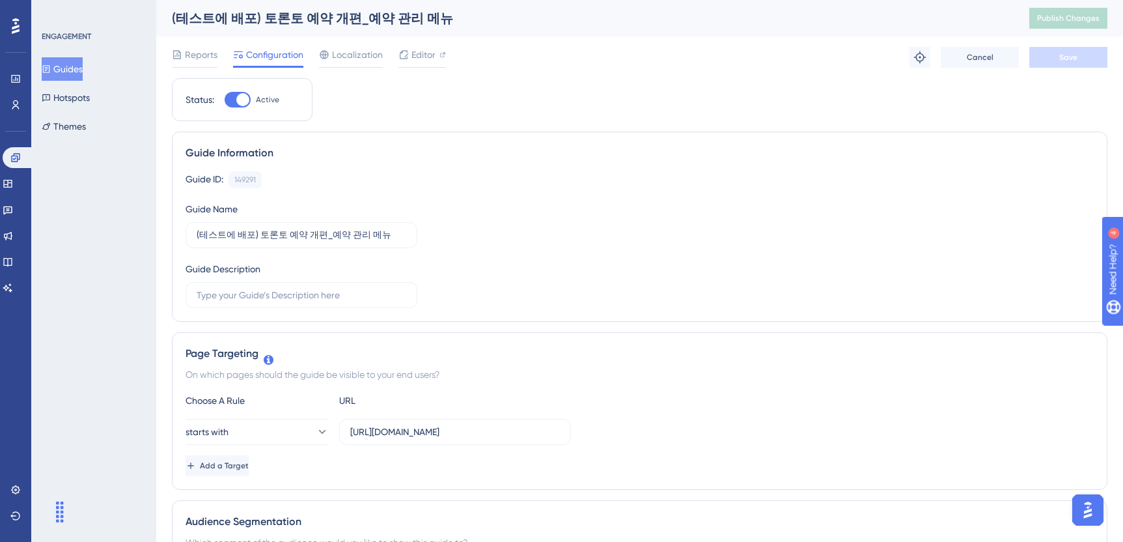
click at [237, 104] on div at bounding box center [238, 100] width 26 height 16
click at [225, 100] on input "Active" at bounding box center [224, 100] width 1 height 1
checkbox input "false"
click at [1058, 74] on div "Reports Configuration Localization Editor Cancel Save" at bounding box center [640, 57] width 936 height 42
click at [1057, 64] on button "Save" at bounding box center [1068, 57] width 78 height 21
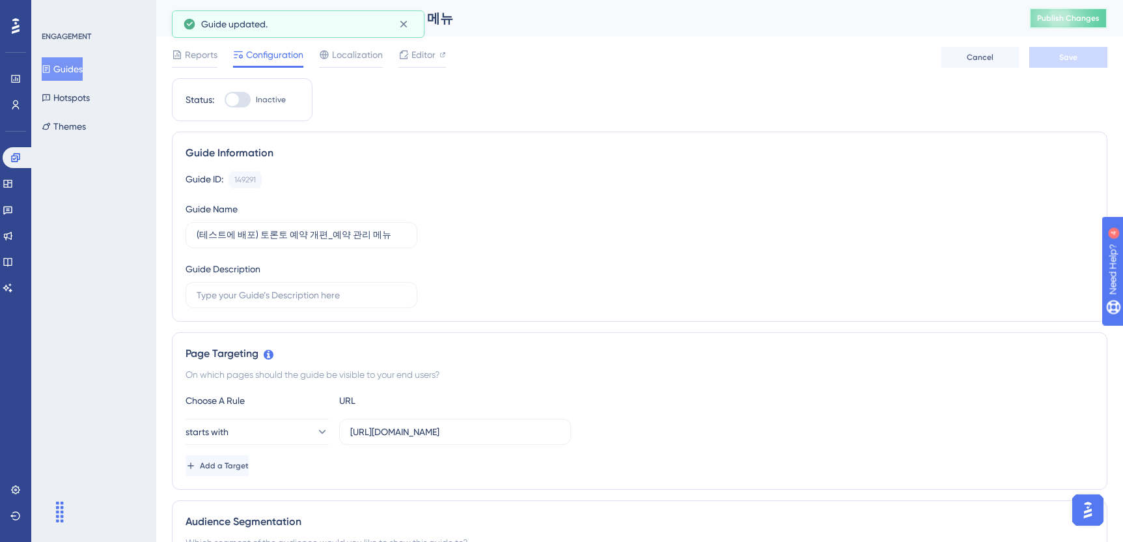
click at [1075, 21] on span "Publish Changes" at bounding box center [1068, 18] width 63 height 10
click at [76, 64] on button "Guides" at bounding box center [62, 68] width 41 height 23
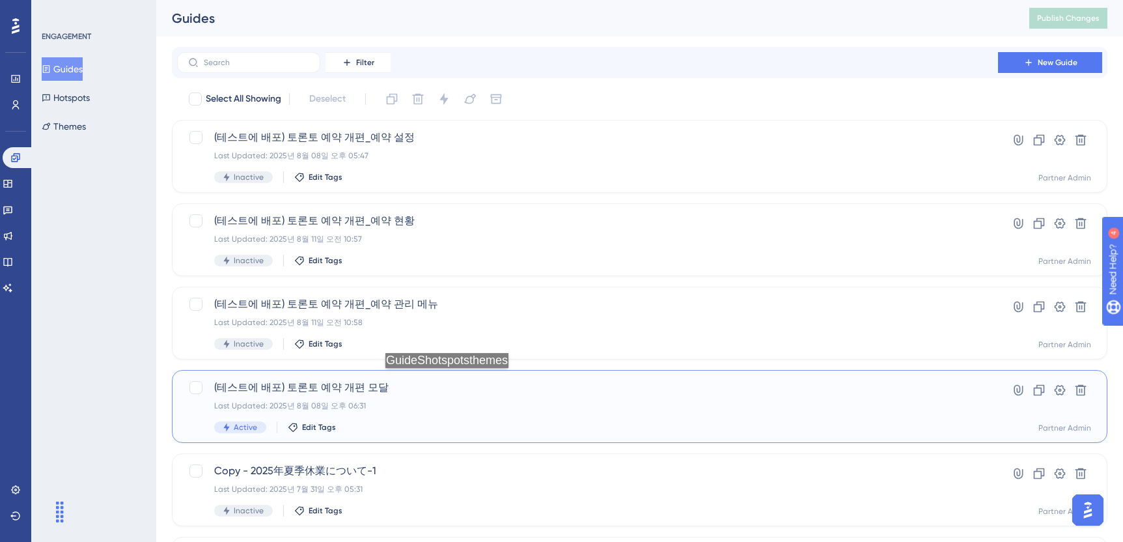
click at [451, 381] on span "(테스트에 배포) 토론토 예약 개편 모달" at bounding box center [587, 388] width 747 height 16
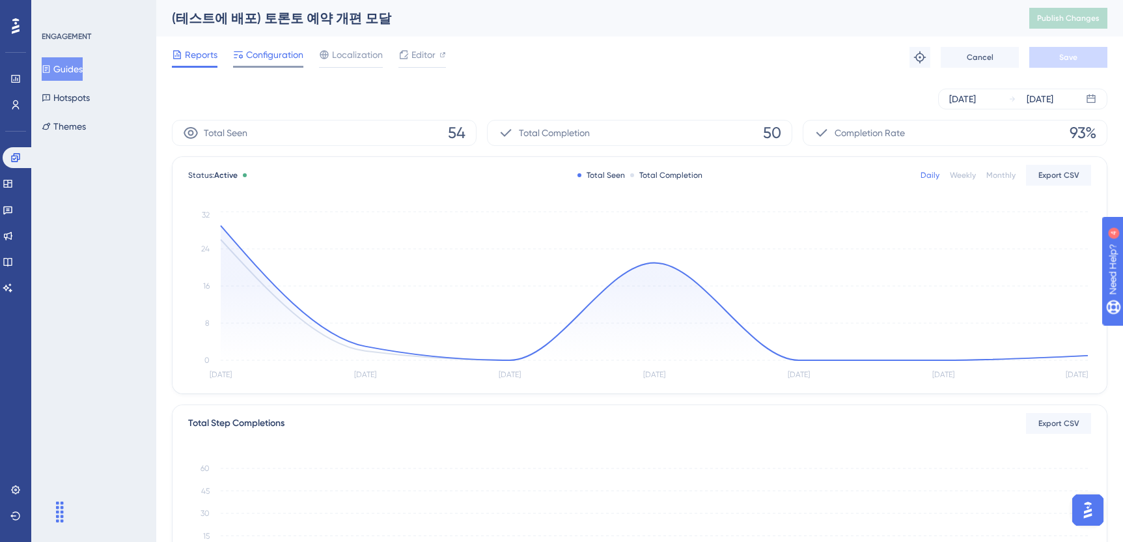
click at [265, 57] on span "Configuration" at bounding box center [274, 55] width 57 height 16
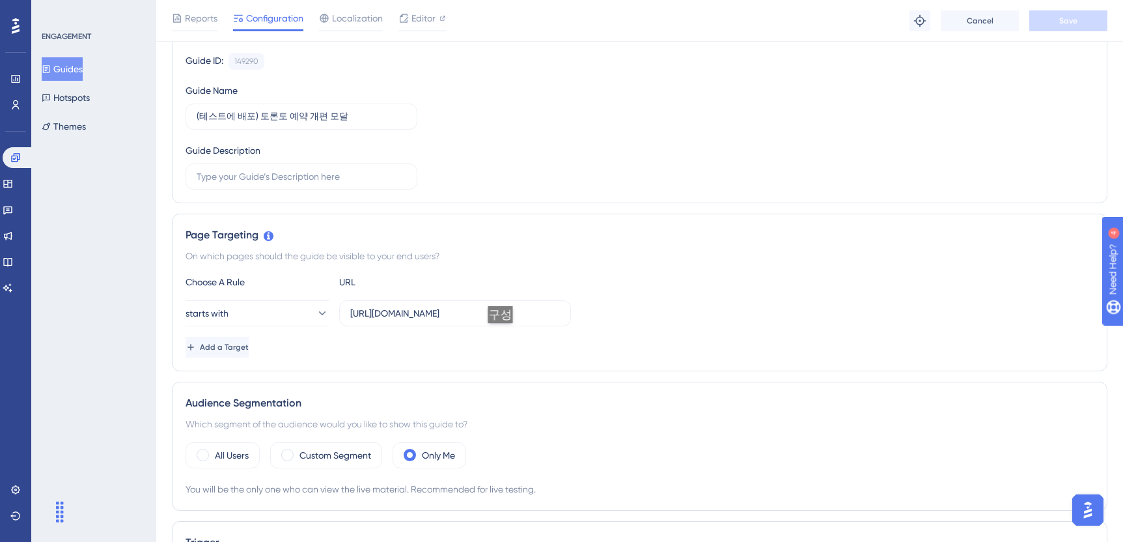
scroll to position [185, 0]
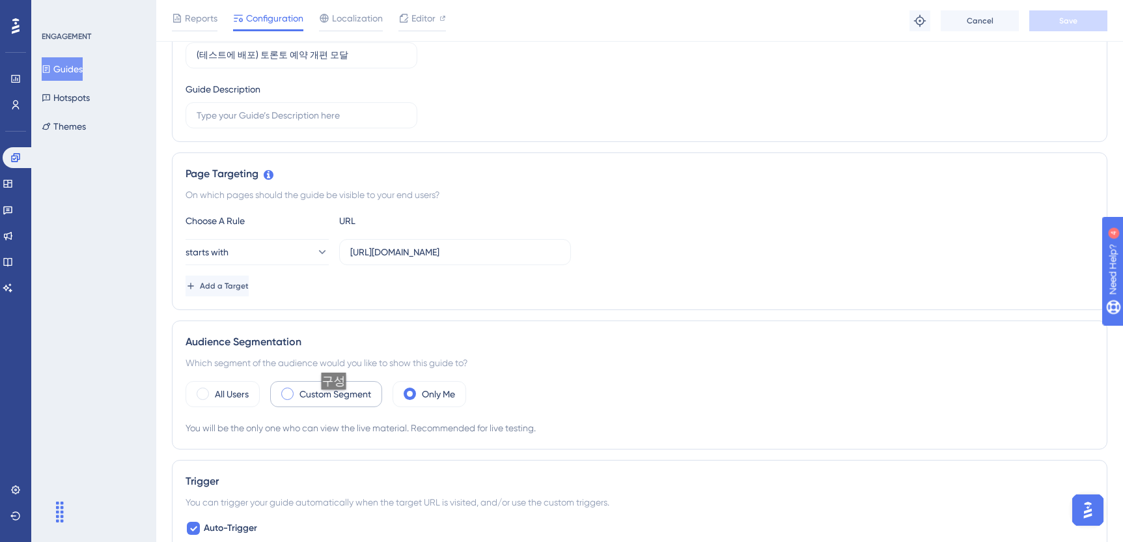
drag, startPoint x: 338, startPoint y: 402, endPoint x: 353, endPoint y: 404, distance: 15.1
click at [338, 402] on div "Custom Segment" at bounding box center [326, 394] width 112 height 26
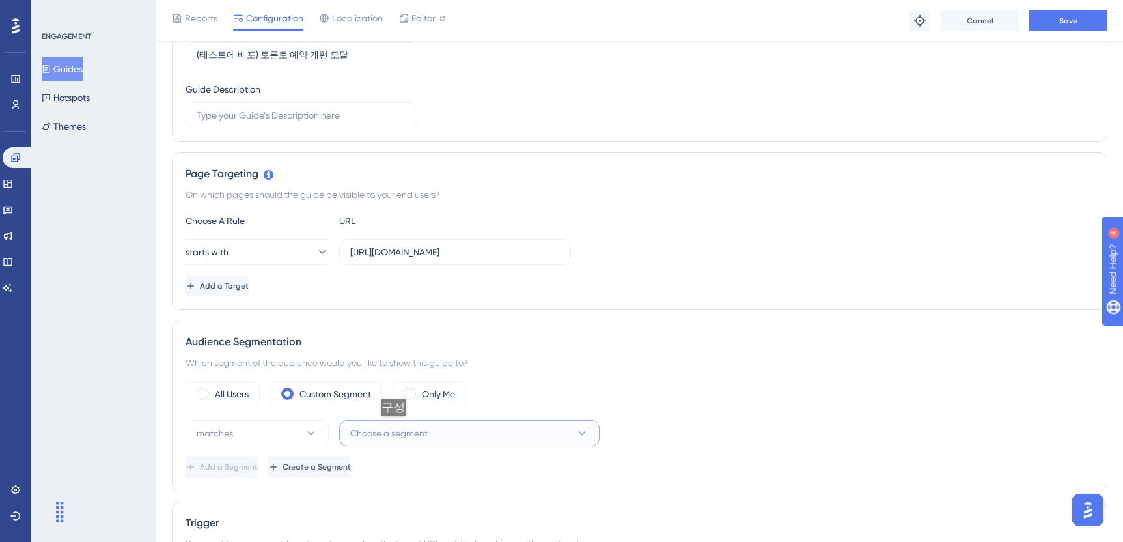
click at [398, 428] on span "Choose a segment" at bounding box center [388, 433] width 77 height 16
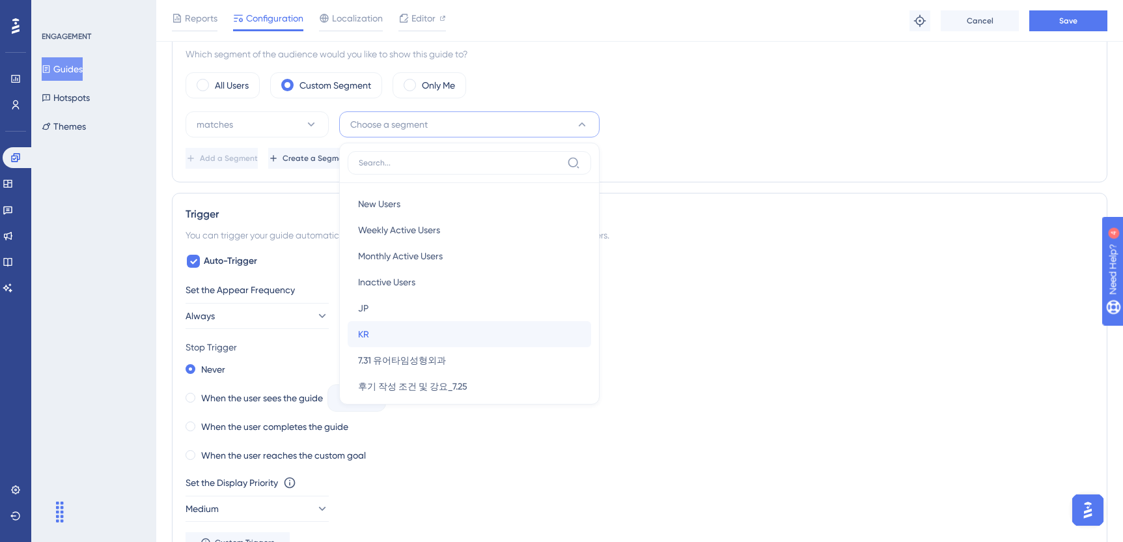
click at [407, 331] on div "KR KR" at bounding box center [469, 334] width 223 height 26
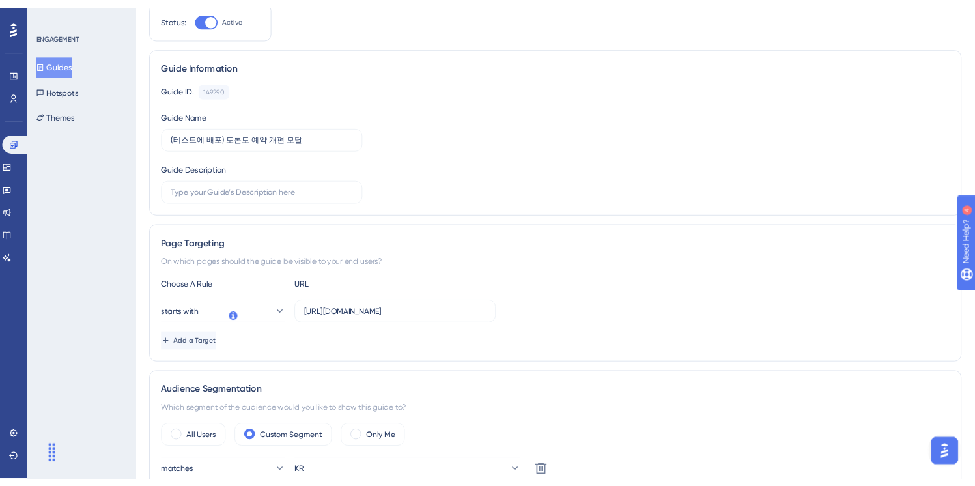
scroll to position [0, 0]
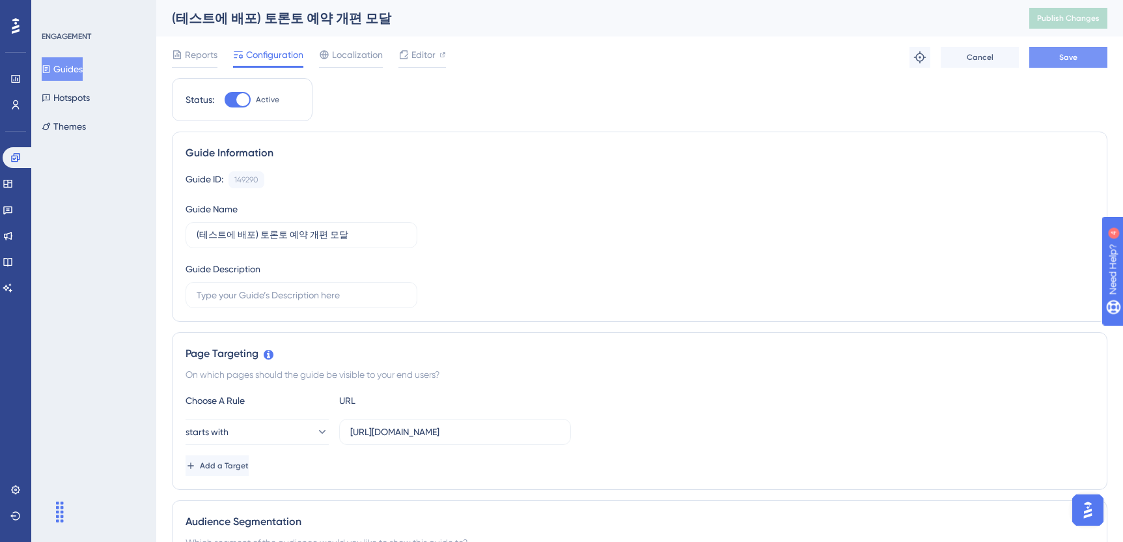
click at [1037, 63] on button "Save" at bounding box center [1068, 57] width 78 height 21
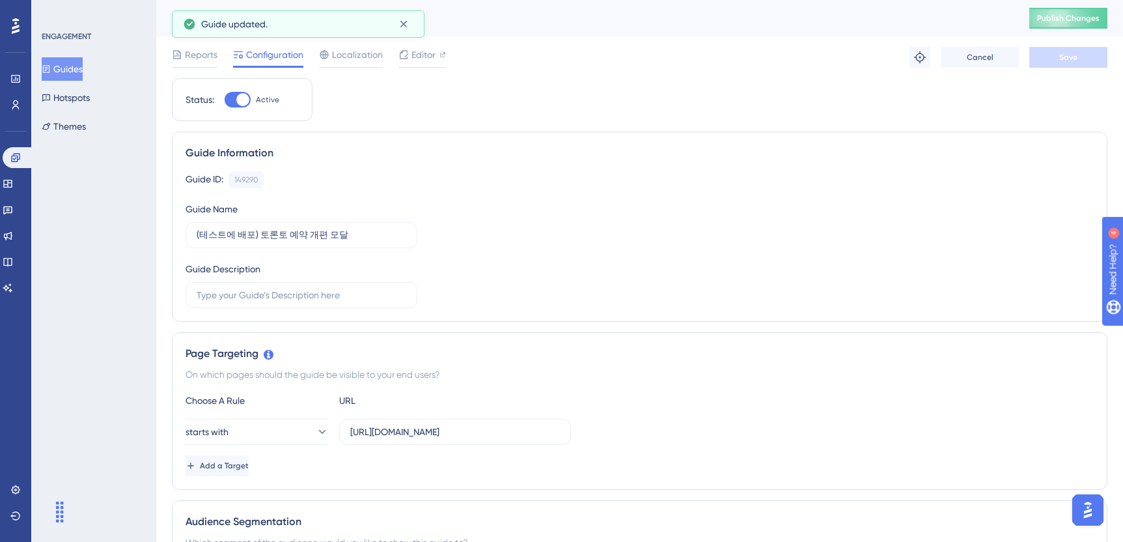
click at [237, 103] on div at bounding box center [238, 100] width 26 height 16
click at [225, 100] on input "Active" at bounding box center [224, 100] width 1 height 1
checkbox input "false"
click at [1066, 59] on span "Save" at bounding box center [1068, 57] width 18 height 10
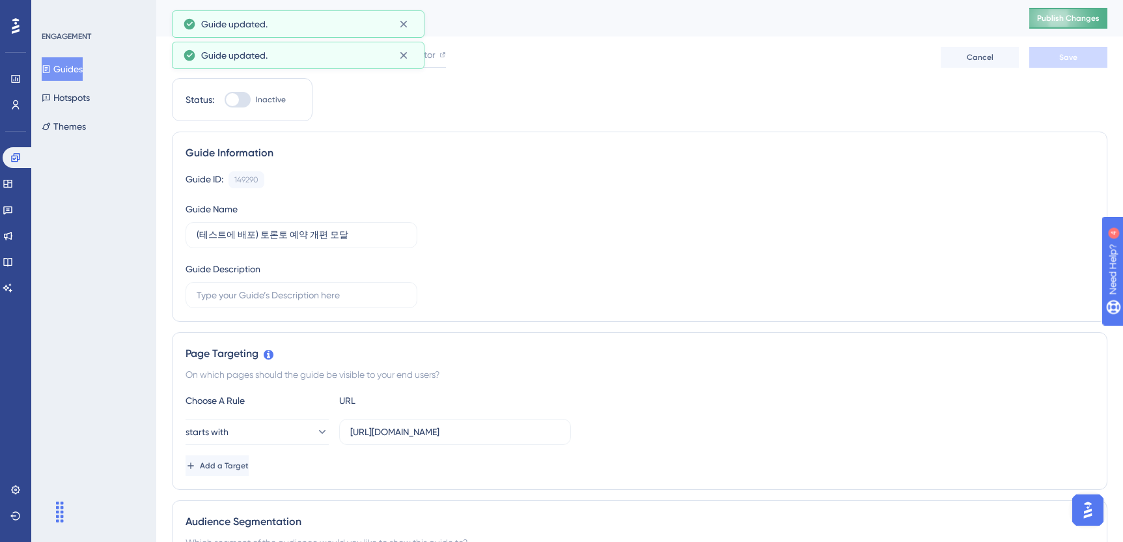
click at [1076, 21] on span "Publish Changes" at bounding box center [1068, 18] width 63 height 10
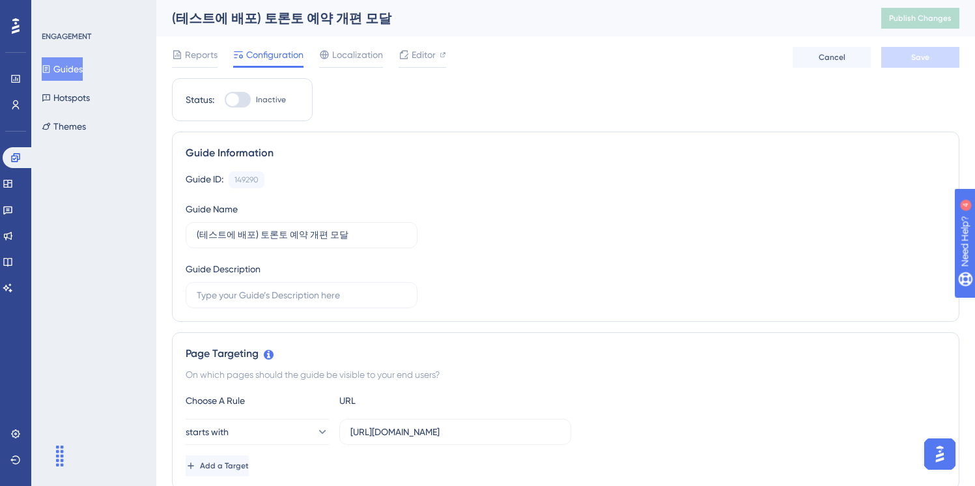
click at [66, 76] on button "Guides" at bounding box center [62, 68] width 41 height 23
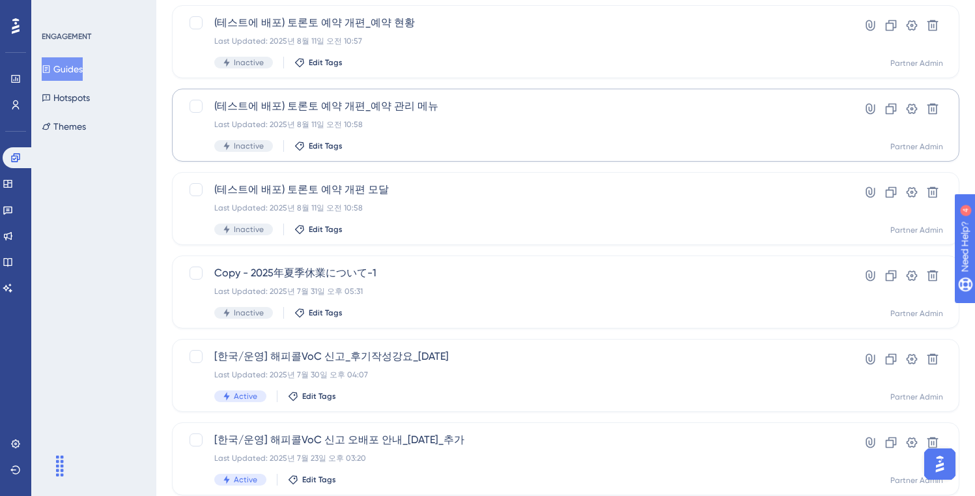
scroll to position [261, 0]
